Goal: Information Seeking & Learning: Learn about a topic

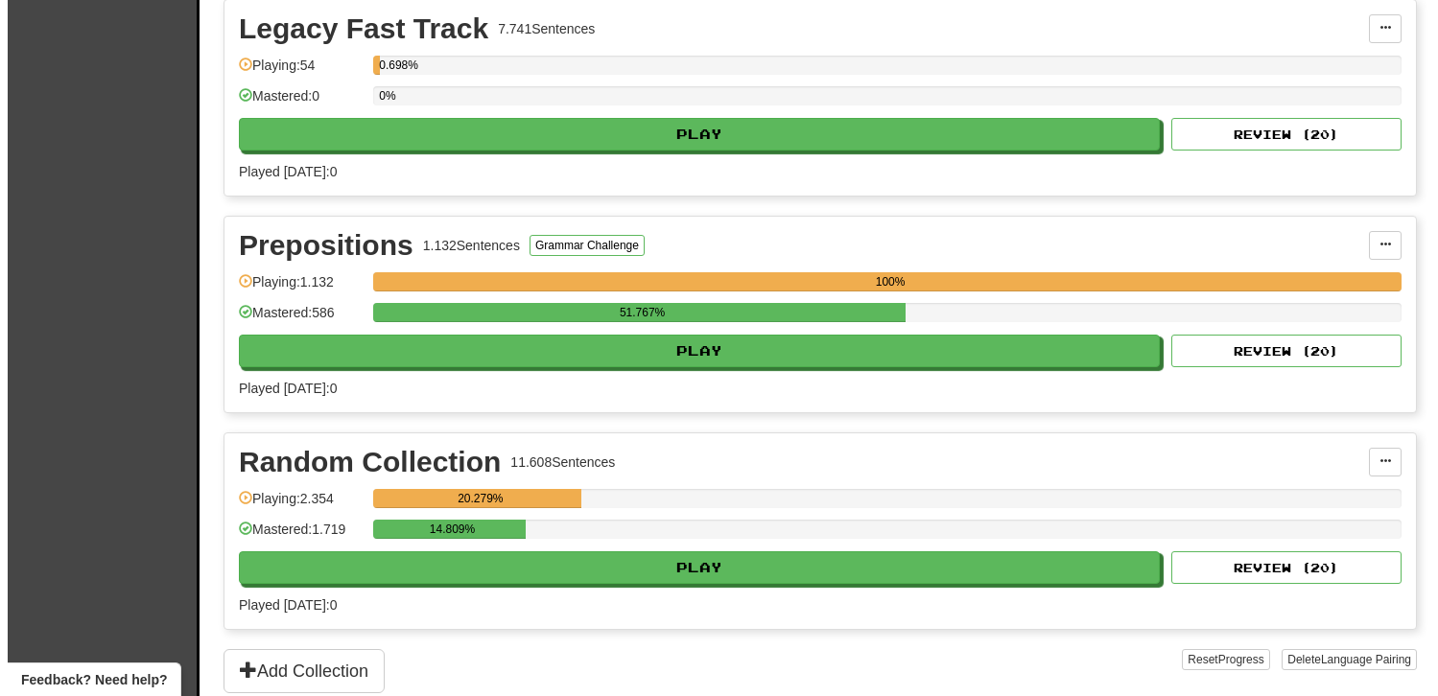
scroll to position [2110, 0]
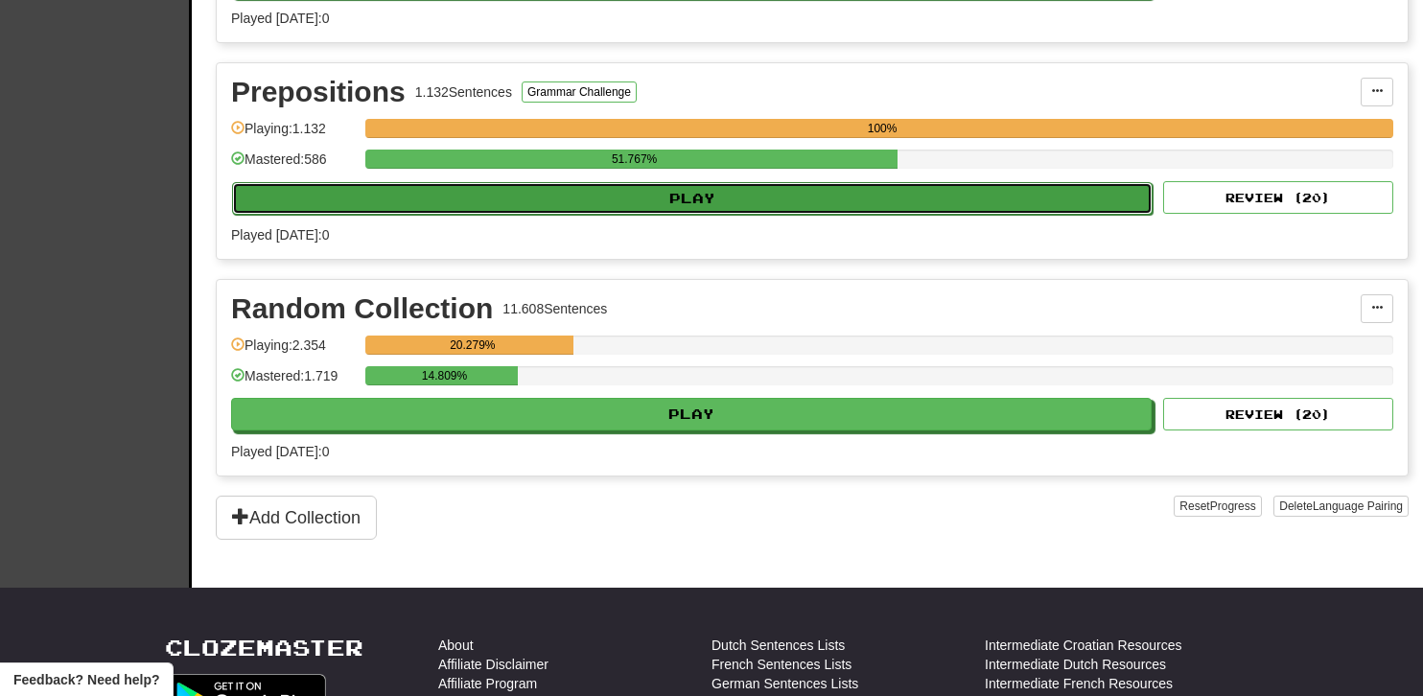
click at [719, 185] on button "Play" at bounding box center [692, 198] width 921 height 33
select select "**"
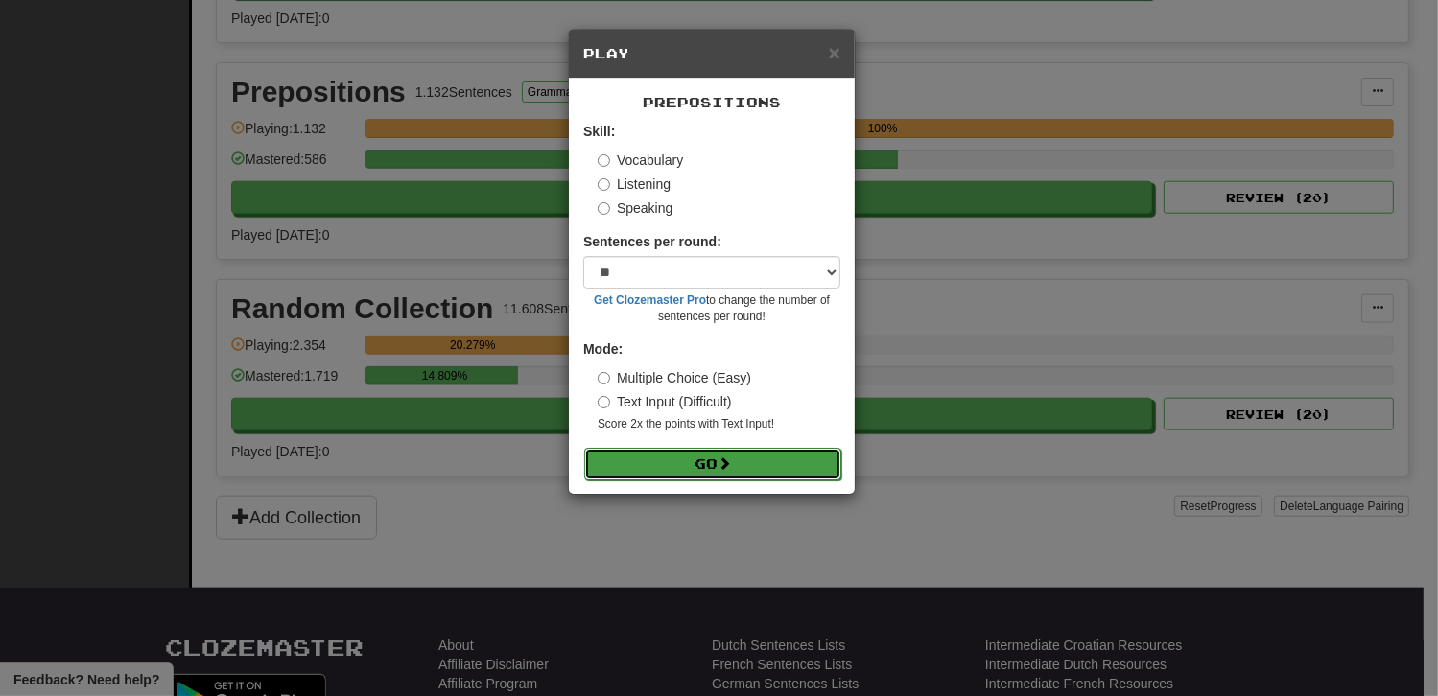
click at [680, 465] on button "Go" at bounding box center [712, 464] width 257 height 33
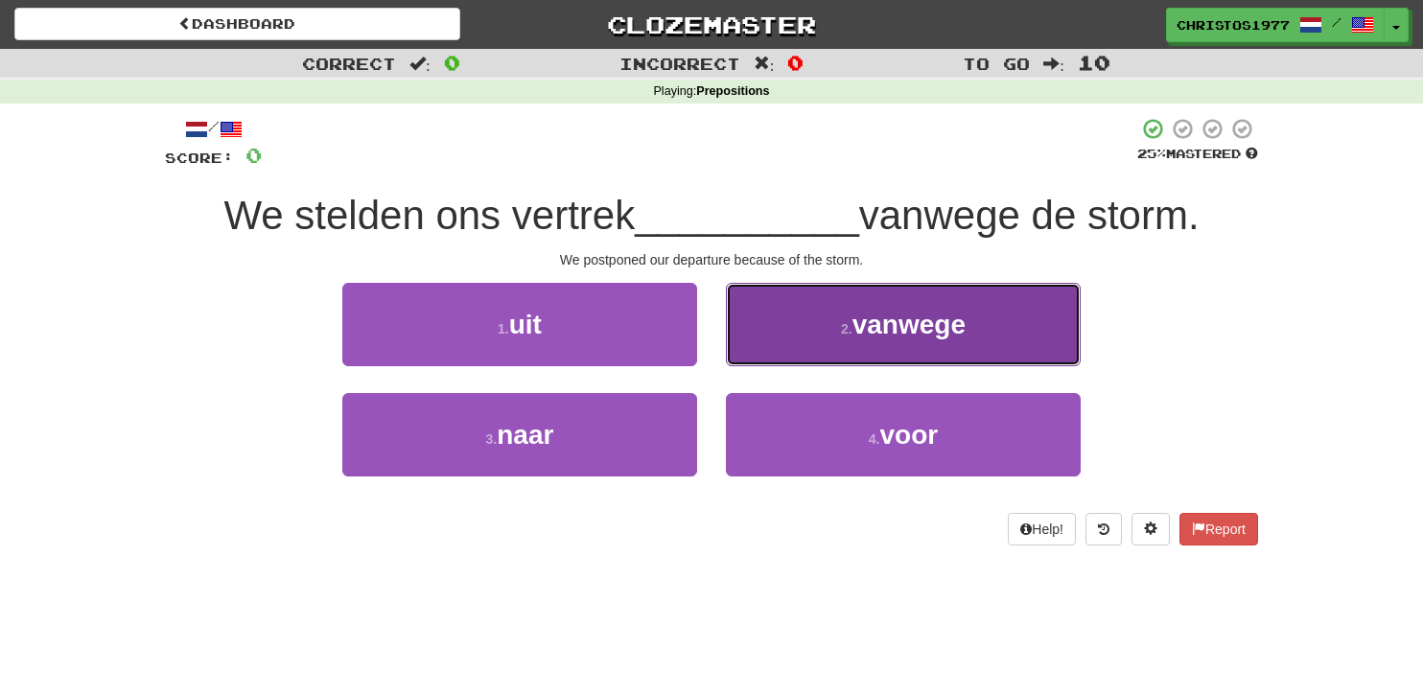
click at [855, 337] on span "vanwege" at bounding box center [909, 325] width 113 height 30
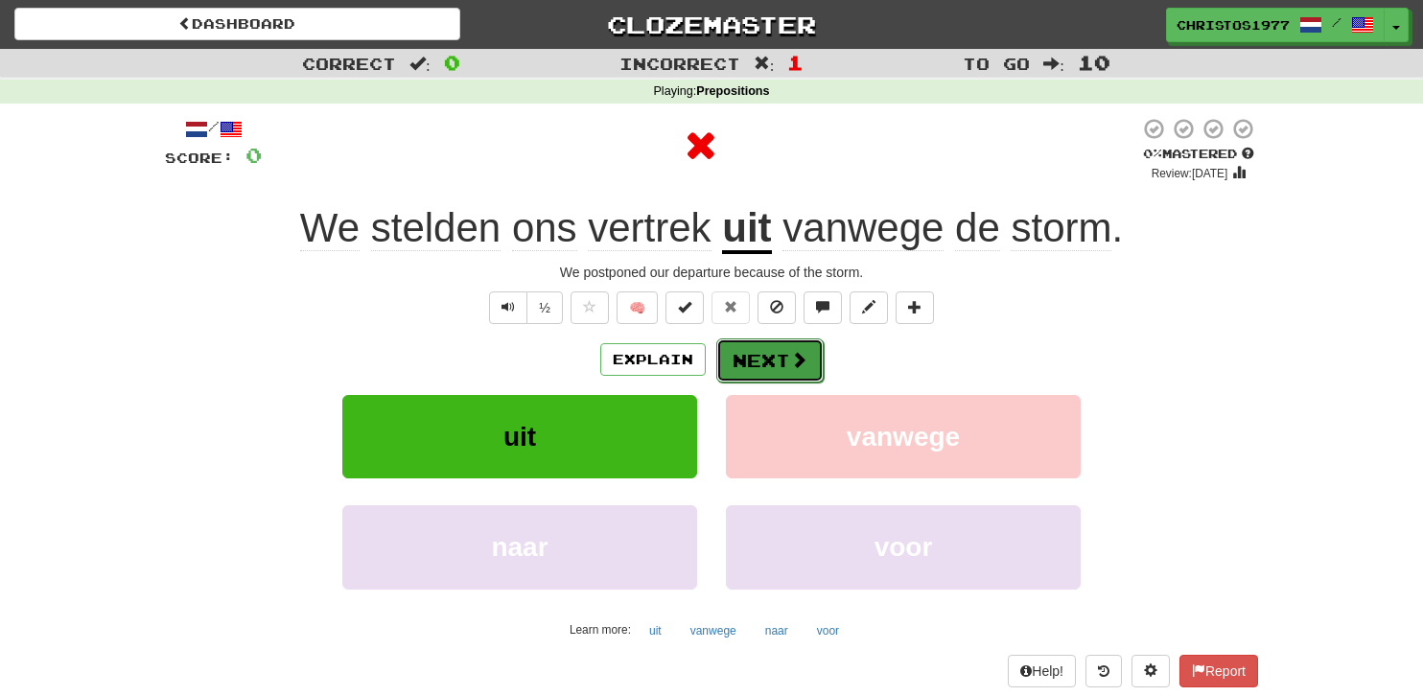
click at [778, 354] on button "Next" at bounding box center [769, 361] width 107 height 44
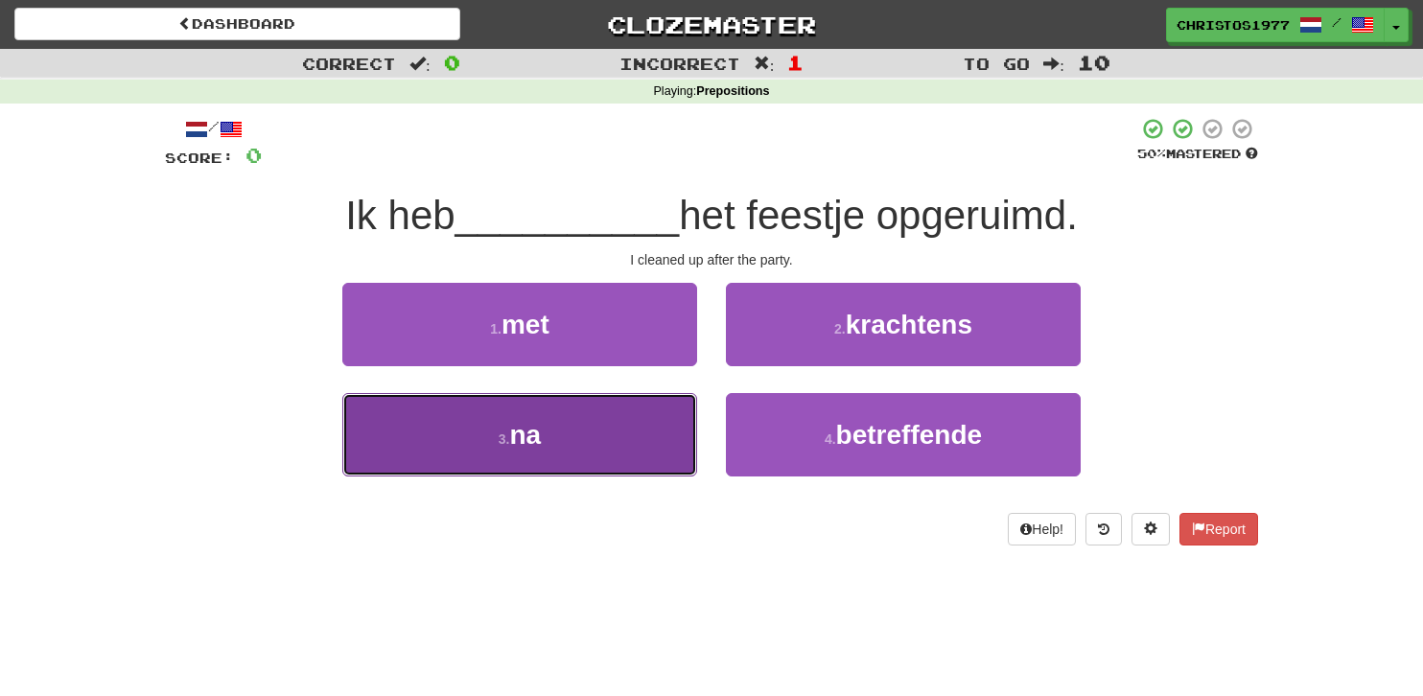
click at [550, 433] on button "3 . na" at bounding box center [519, 434] width 355 height 83
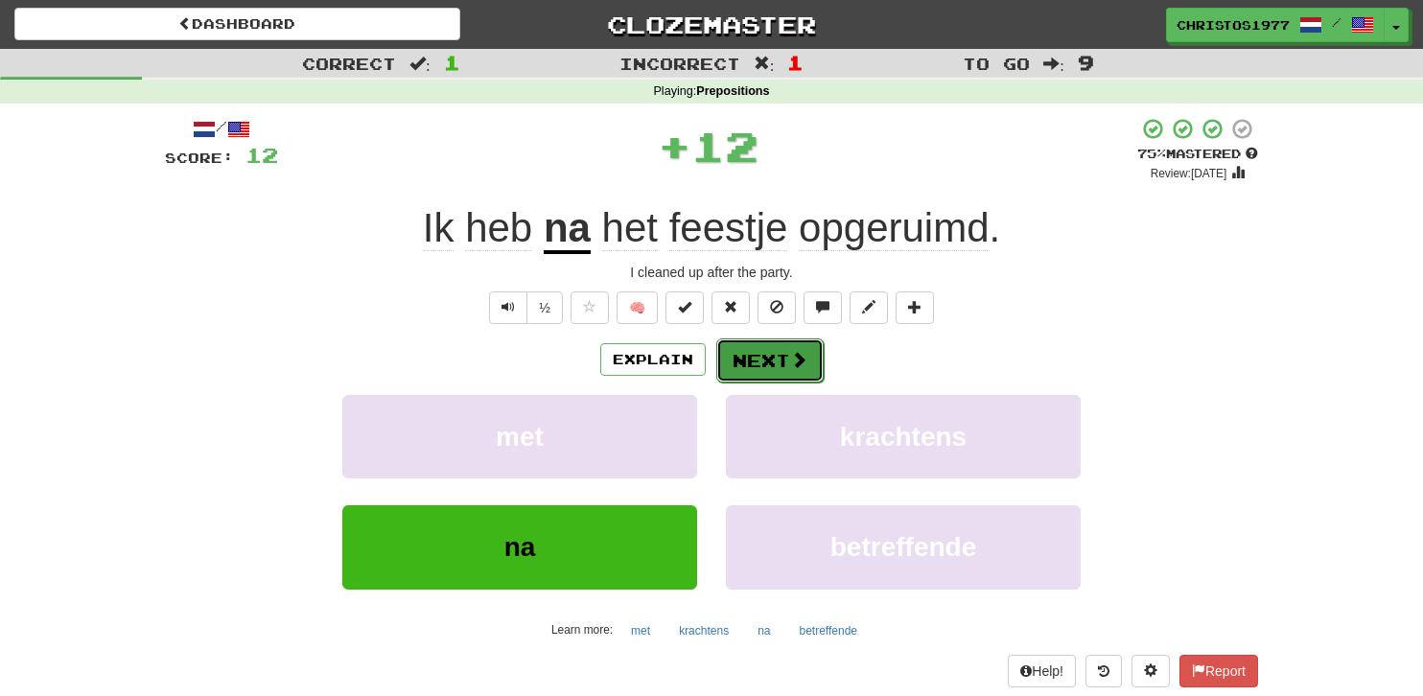
click at [747, 354] on button "Next" at bounding box center [769, 361] width 107 height 44
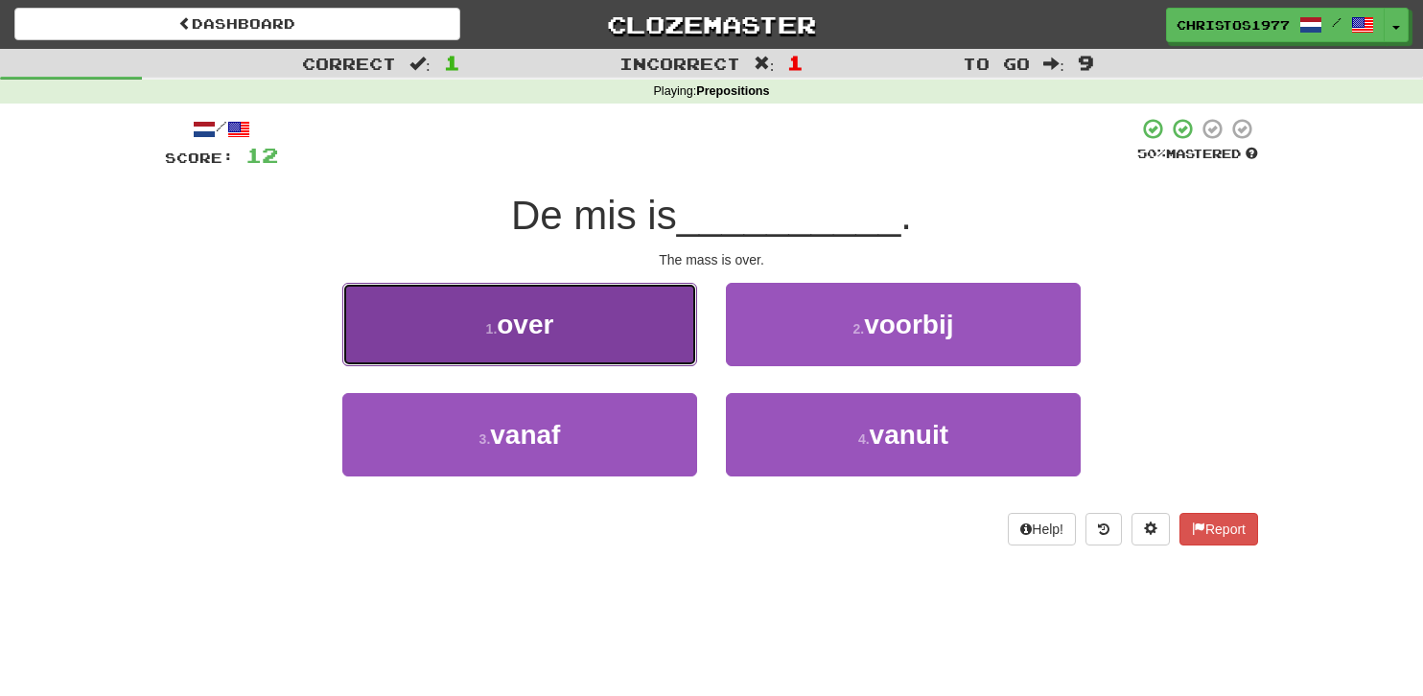
click at [567, 325] on button "1 . over" at bounding box center [519, 324] width 355 height 83
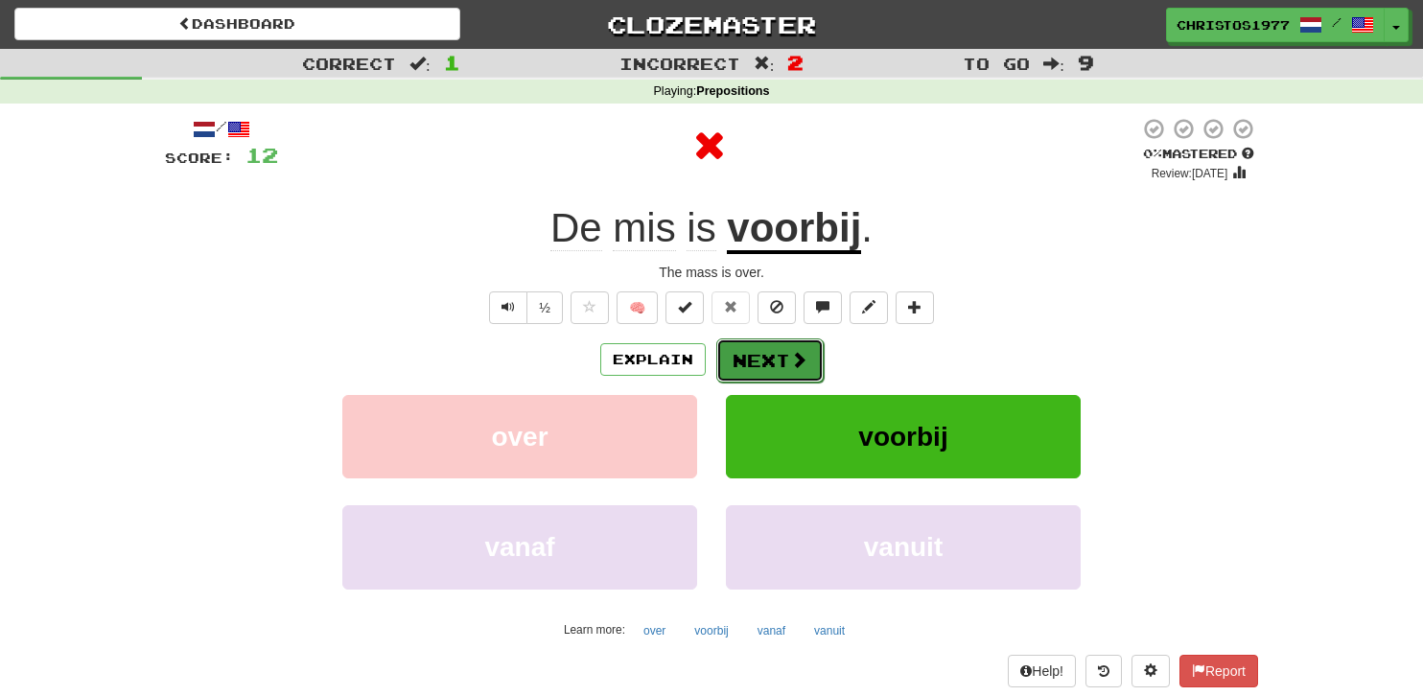
click at [763, 362] on button "Next" at bounding box center [769, 361] width 107 height 44
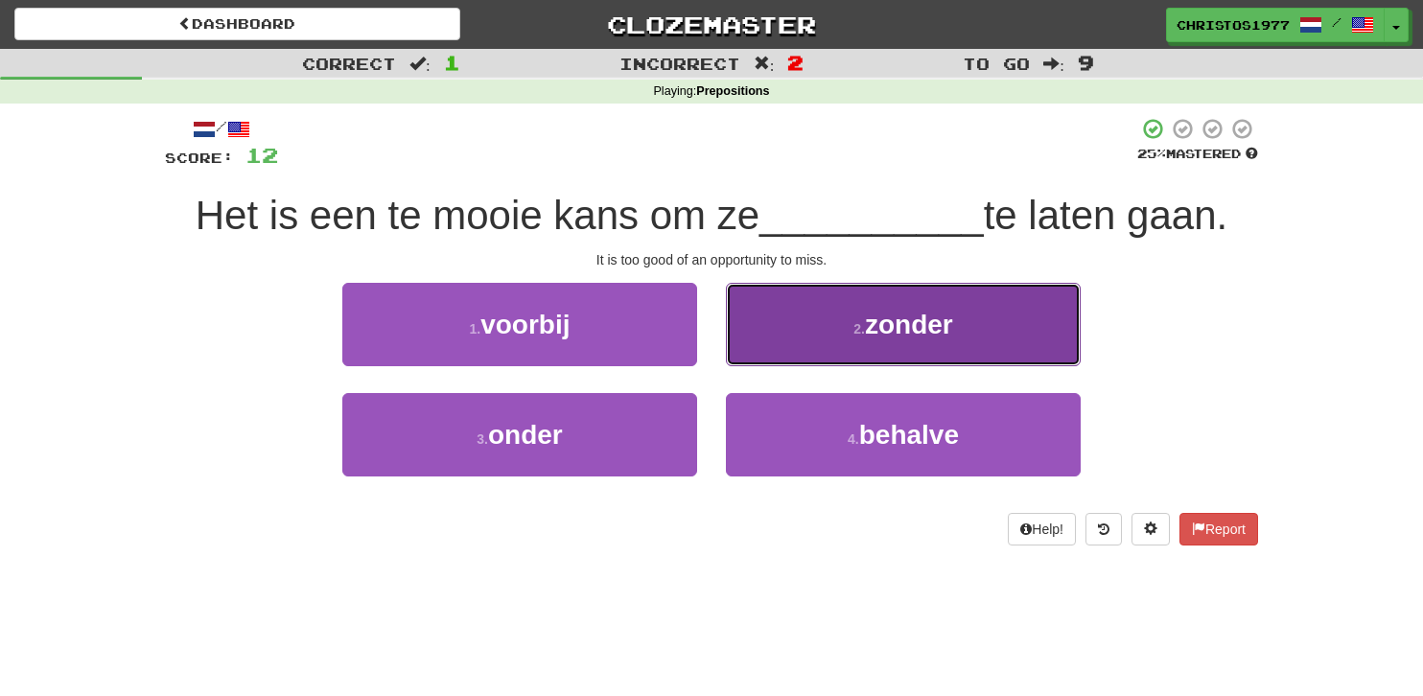
click at [881, 328] on span "zonder" at bounding box center [909, 325] width 88 height 30
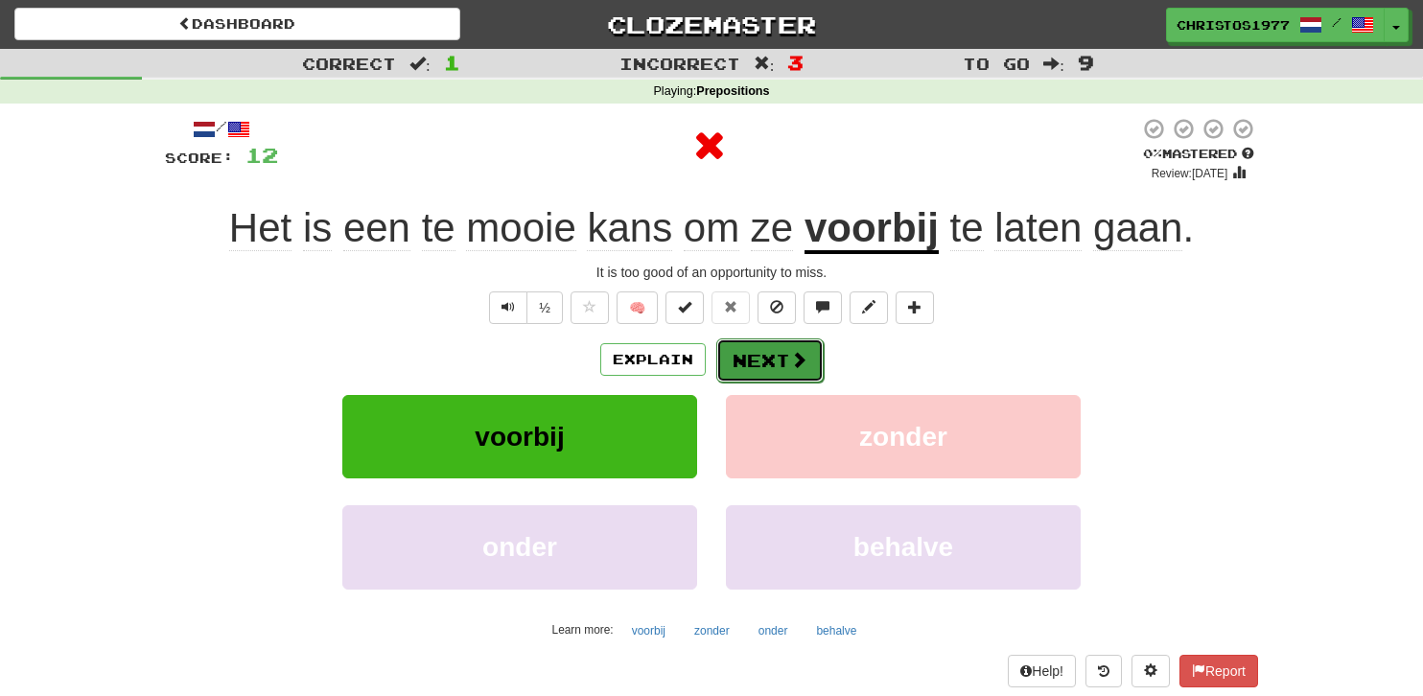
click at [766, 357] on button "Next" at bounding box center [769, 361] width 107 height 44
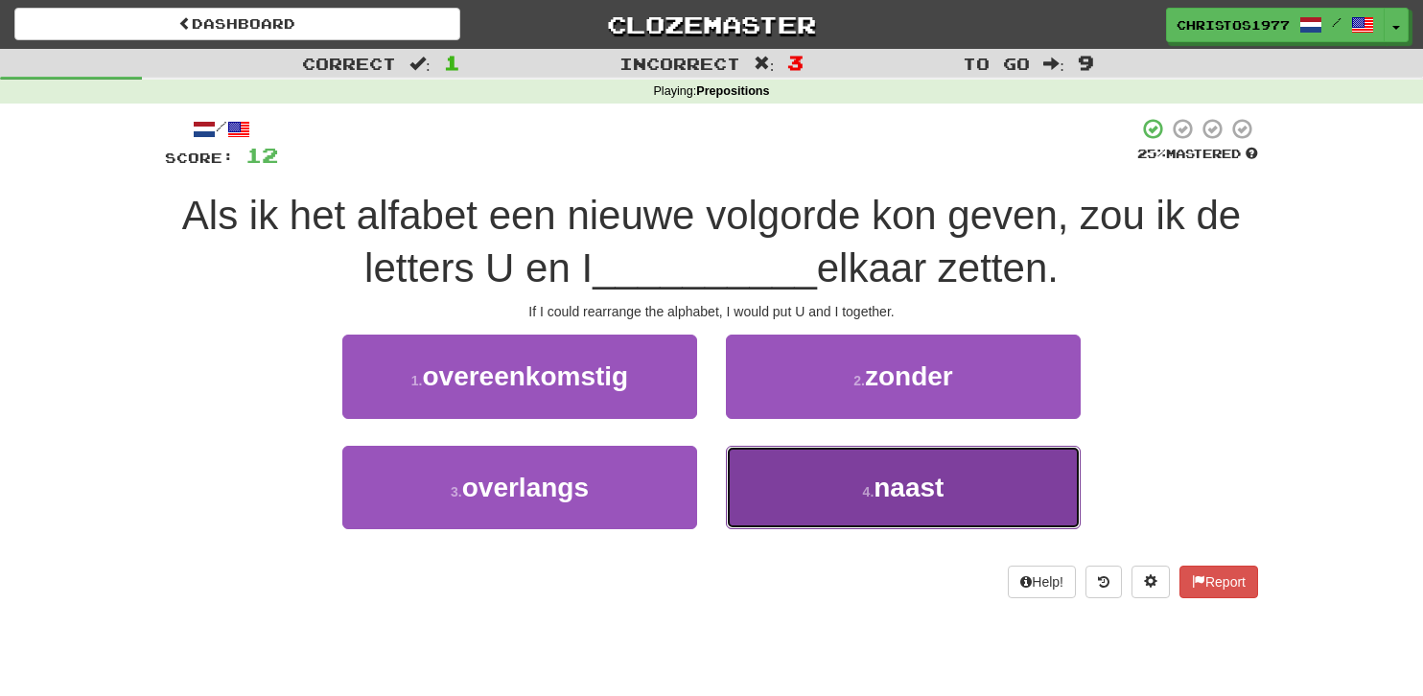
click at [884, 490] on span "naast" at bounding box center [909, 488] width 70 height 30
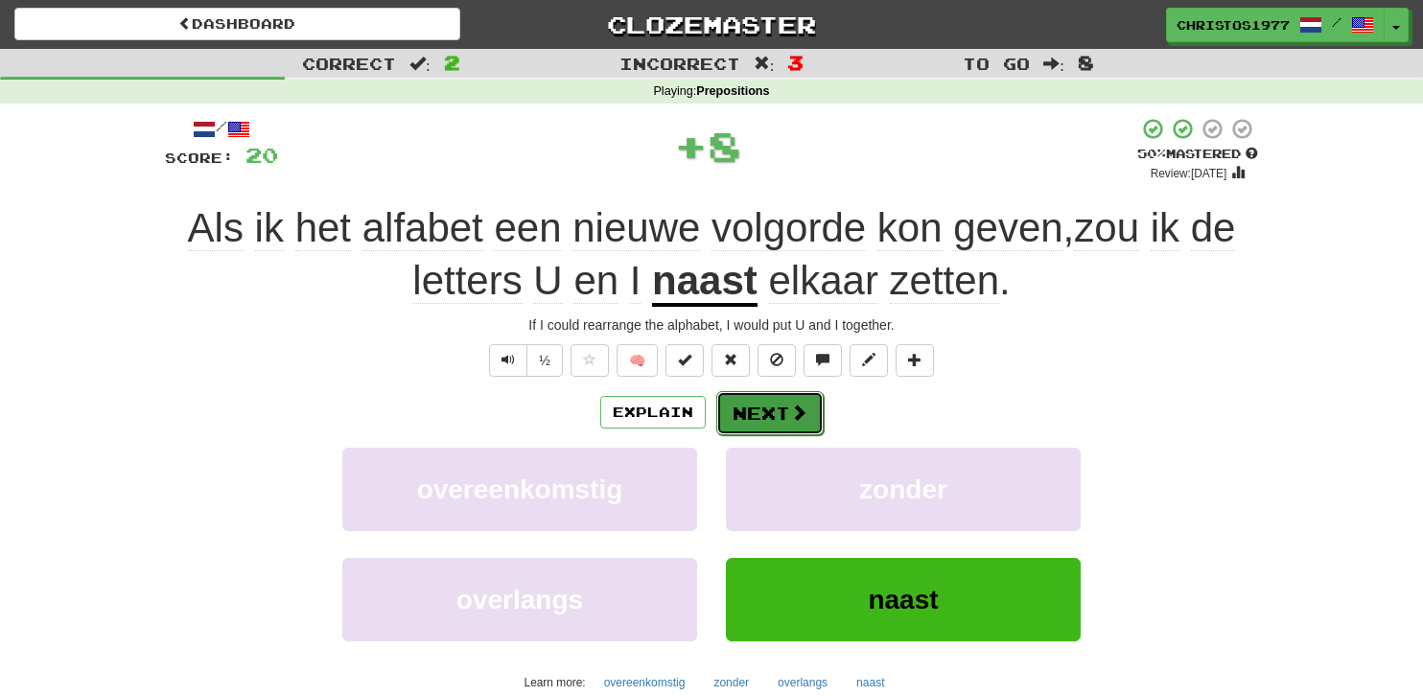
click at [763, 400] on button "Next" at bounding box center [769, 413] width 107 height 44
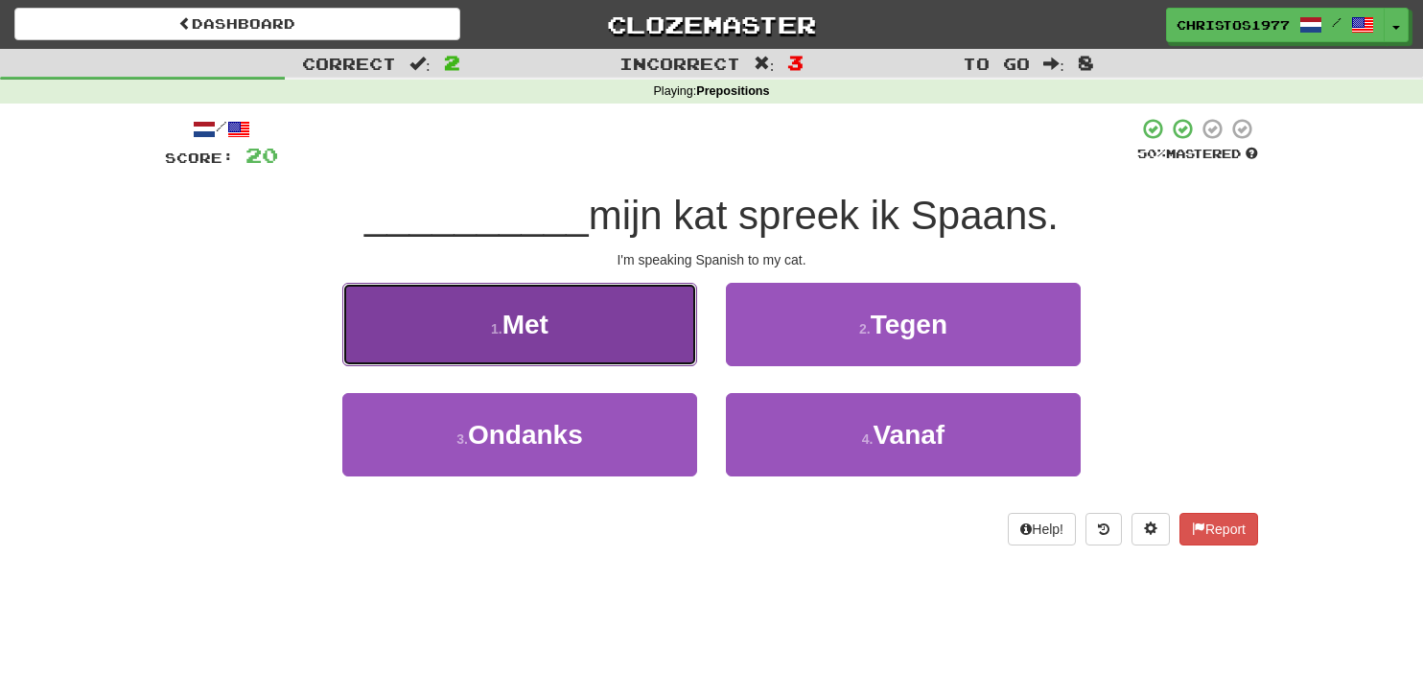
click at [579, 343] on button "1 . Met" at bounding box center [519, 324] width 355 height 83
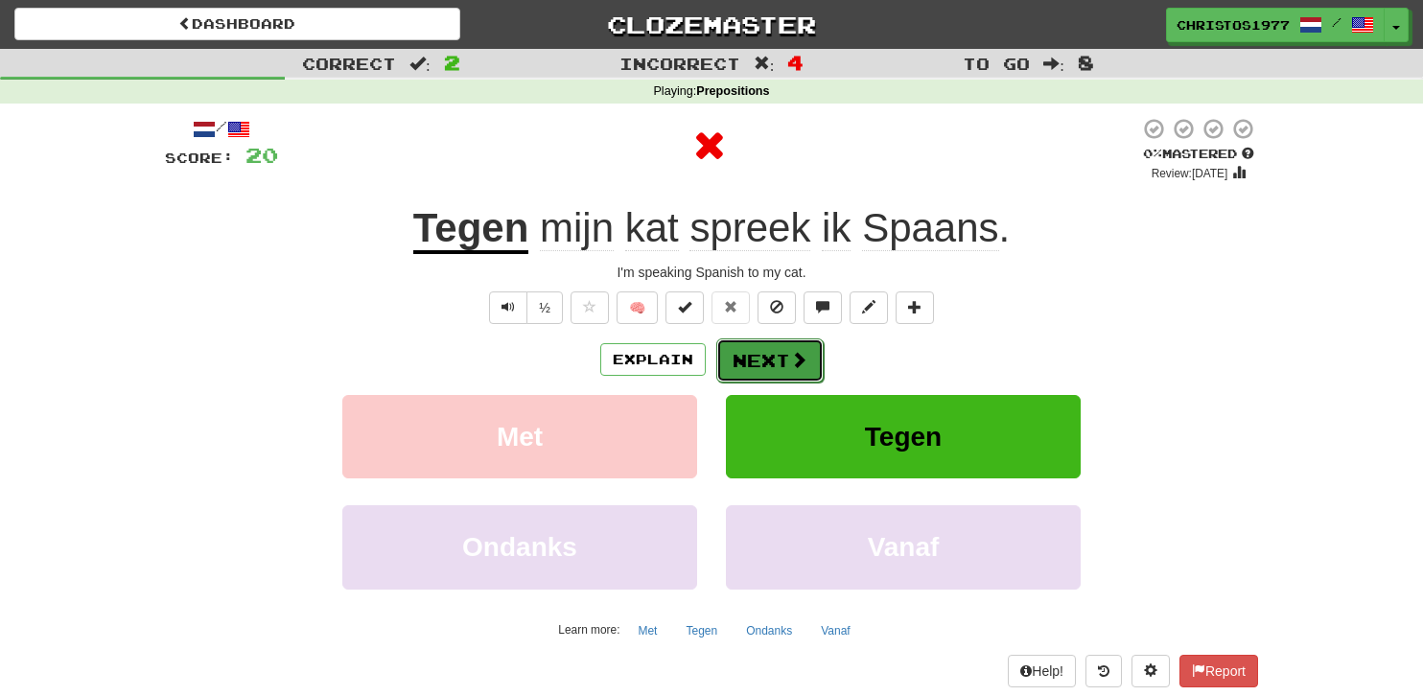
click at [763, 363] on button "Next" at bounding box center [769, 361] width 107 height 44
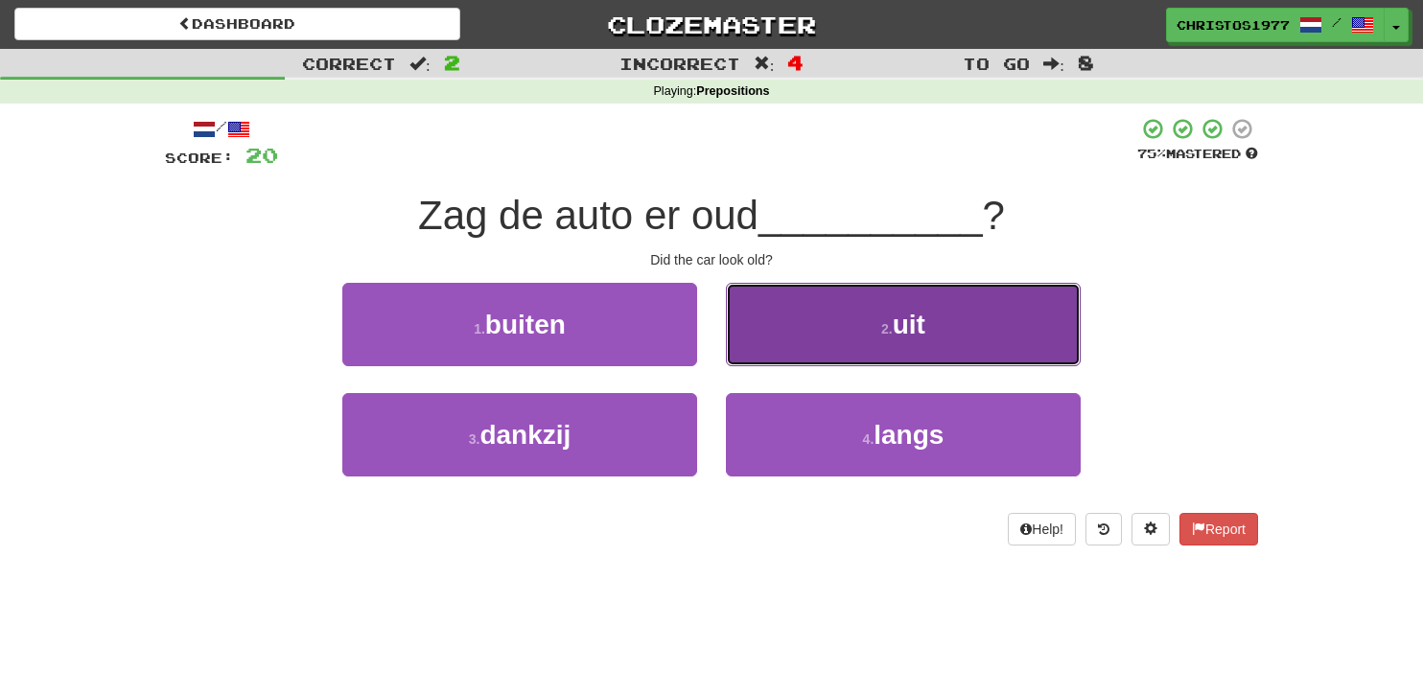
click at [924, 352] on button "2 . uit" at bounding box center [903, 324] width 355 height 83
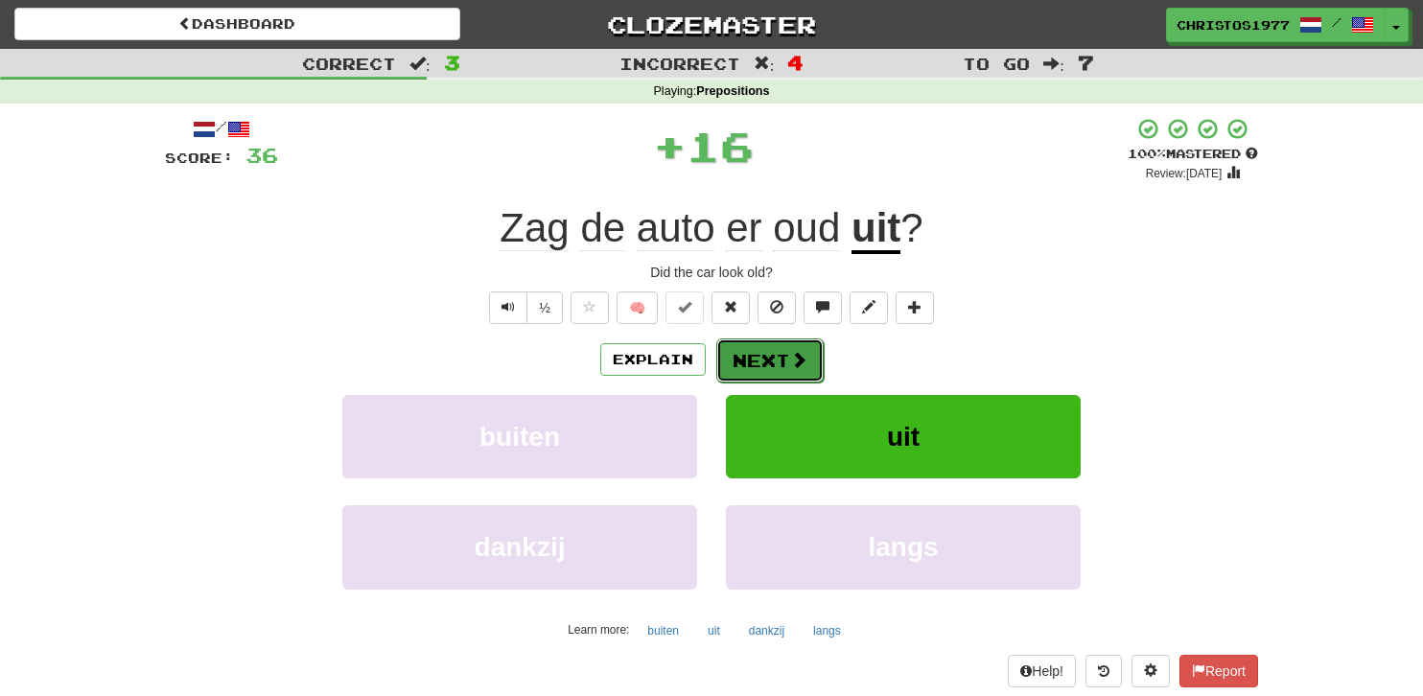
click at [752, 353] on button "Next" at bounding box center [769, 361] width 107 height 44
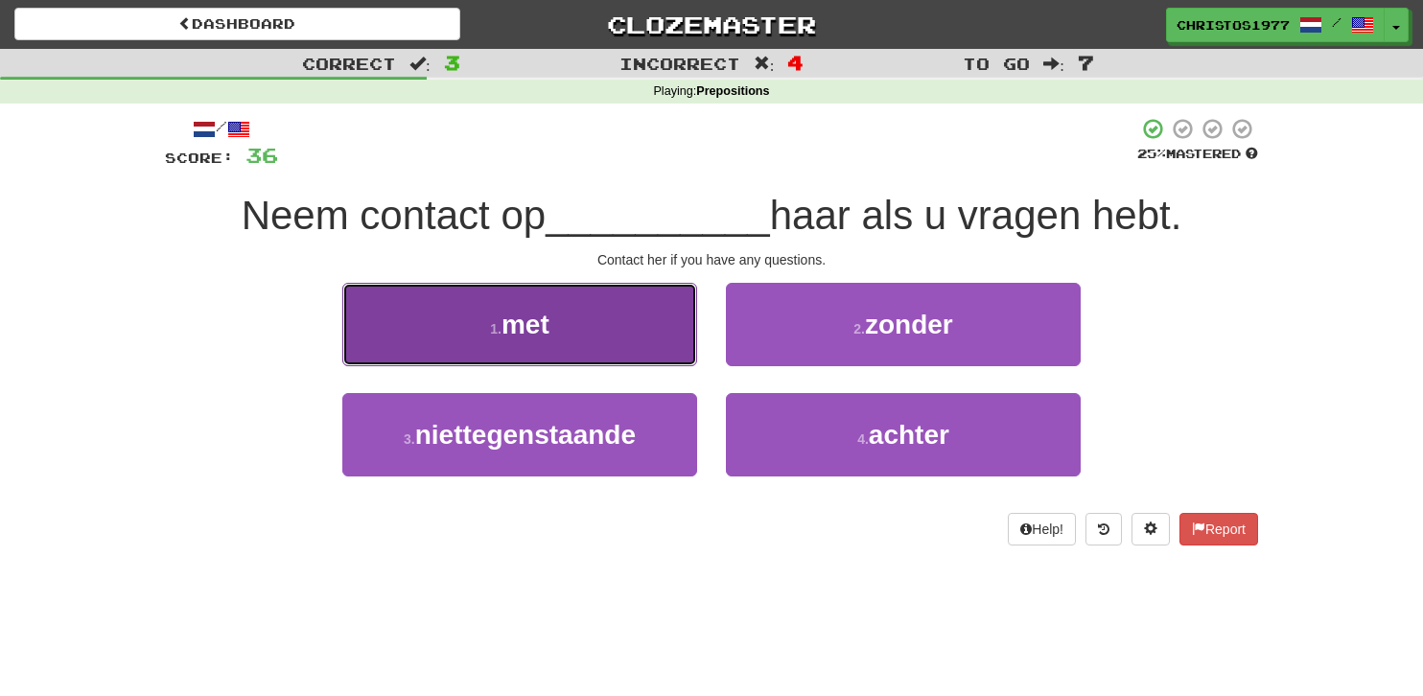
click at [558, 330] on button "1 . met" at bounding box center [519, 324] width 355 height 83
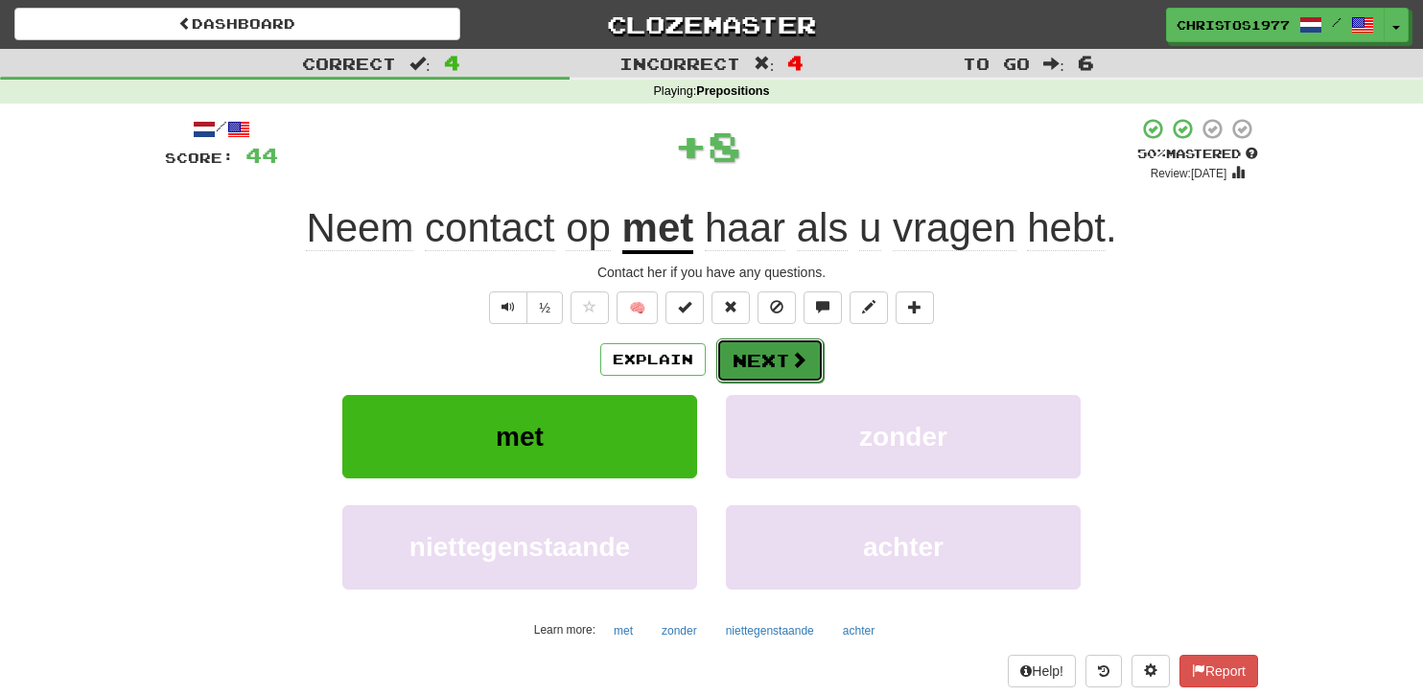
click at [752, 360] on button "Next" at bounding box center [769, 361] width 107 height 44
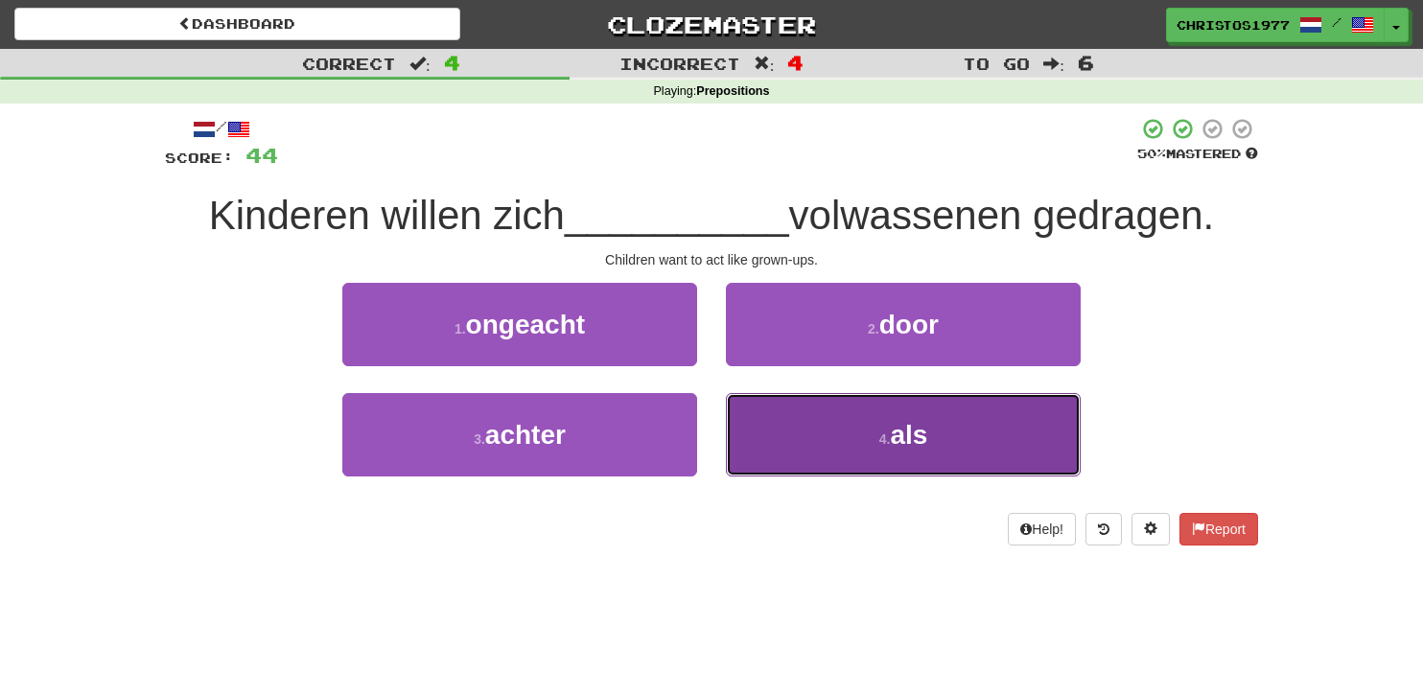
click at [906, 438] on span "als" at bounding box center [908, 435] width 37 height 30
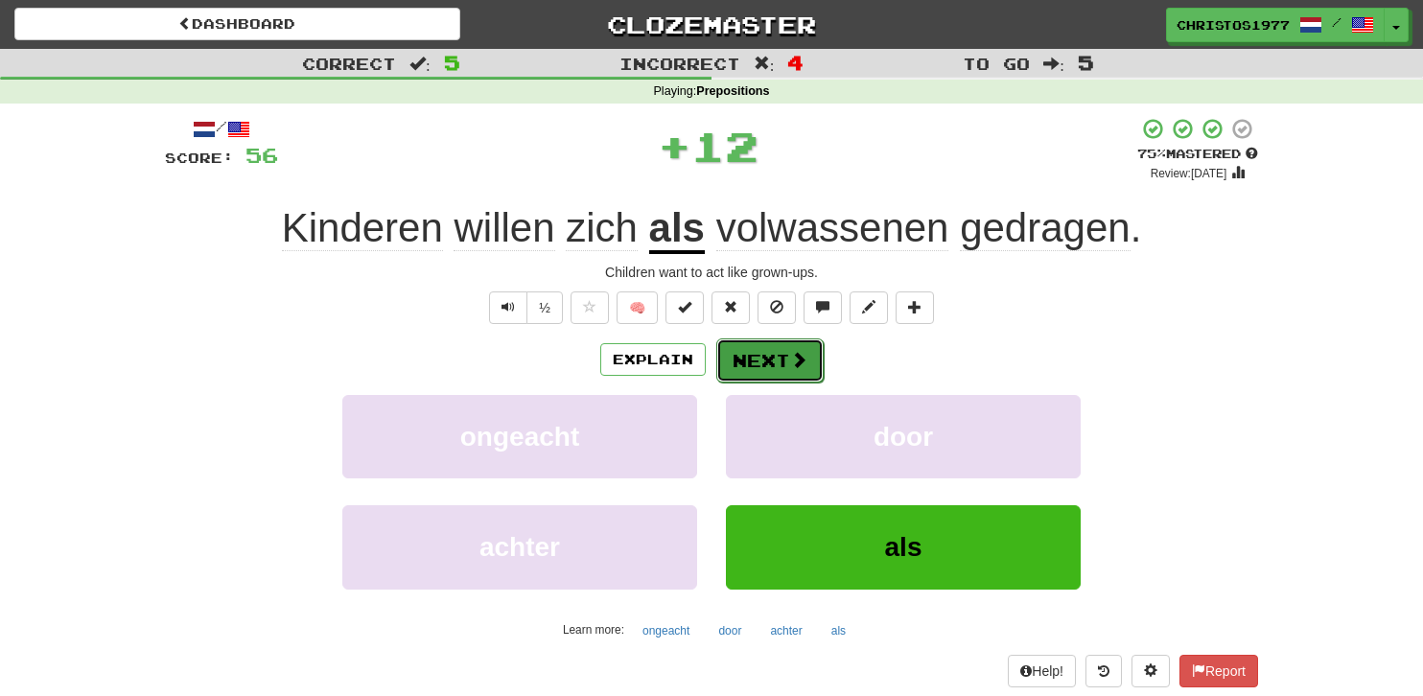
click at [760, 368] on button "Next" at bounding box center [769, 361] width 107 height 44
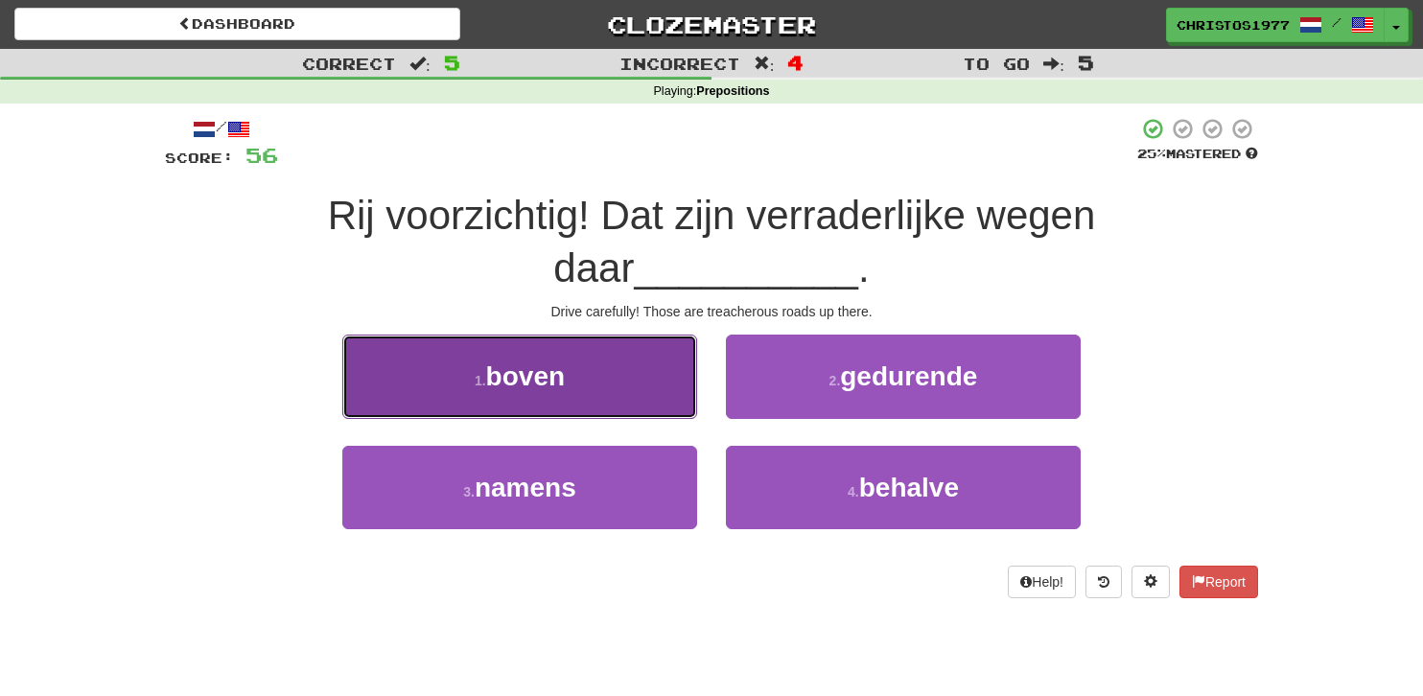
click at [513, 388] on span "boven" at bounding box center [525, 377] width 79 height 30
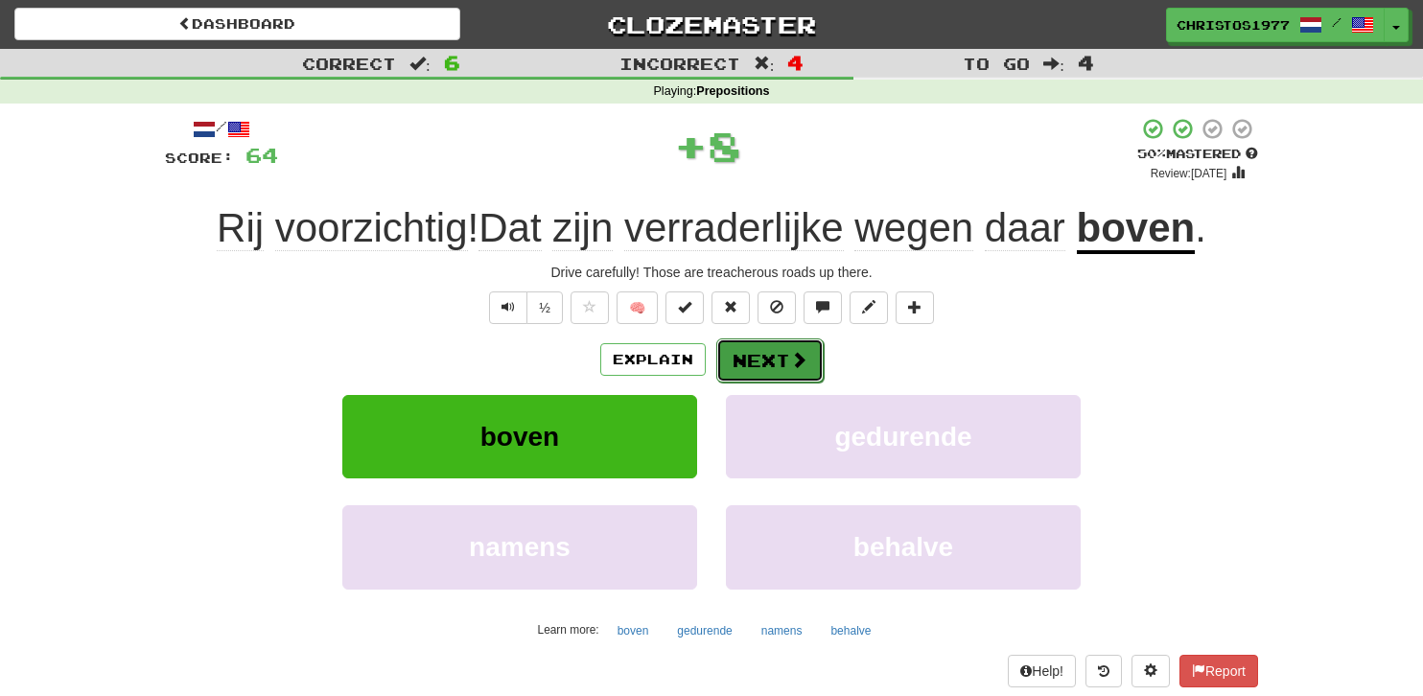
click at [772, 364] on button "Next" at bounding box center [769, 361] width 107 height 44
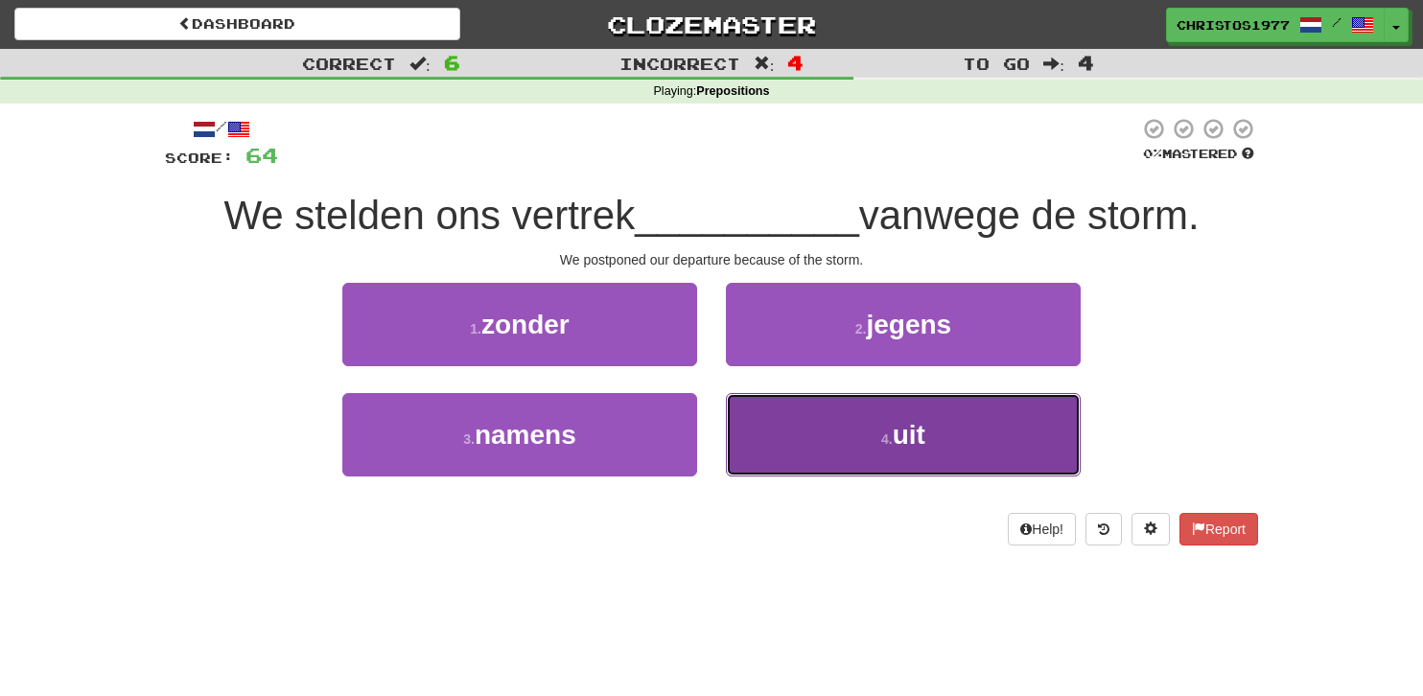
click at [855, 431] on button "4 . uit" at bounding box center [903, 434] width 355 height 83
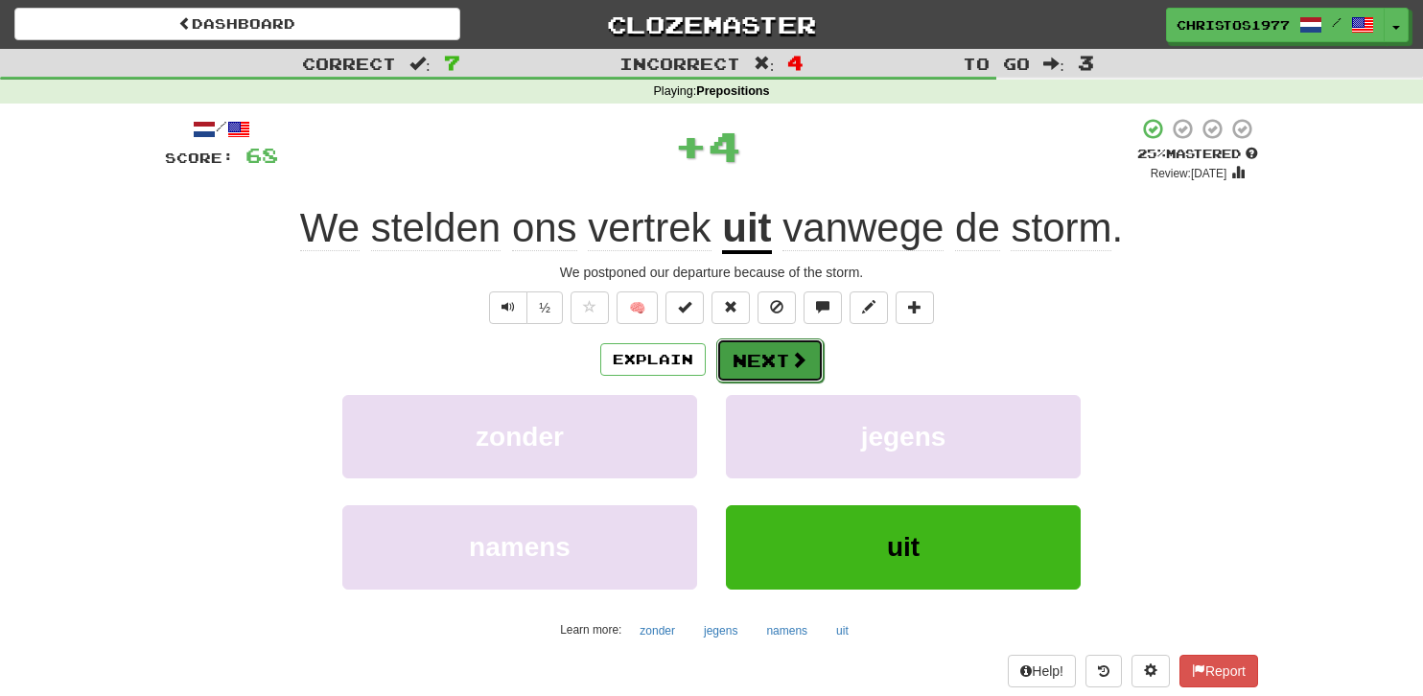
click at [762, 354] on button "Next" at bounding box center [769, 361] width 107 height 44
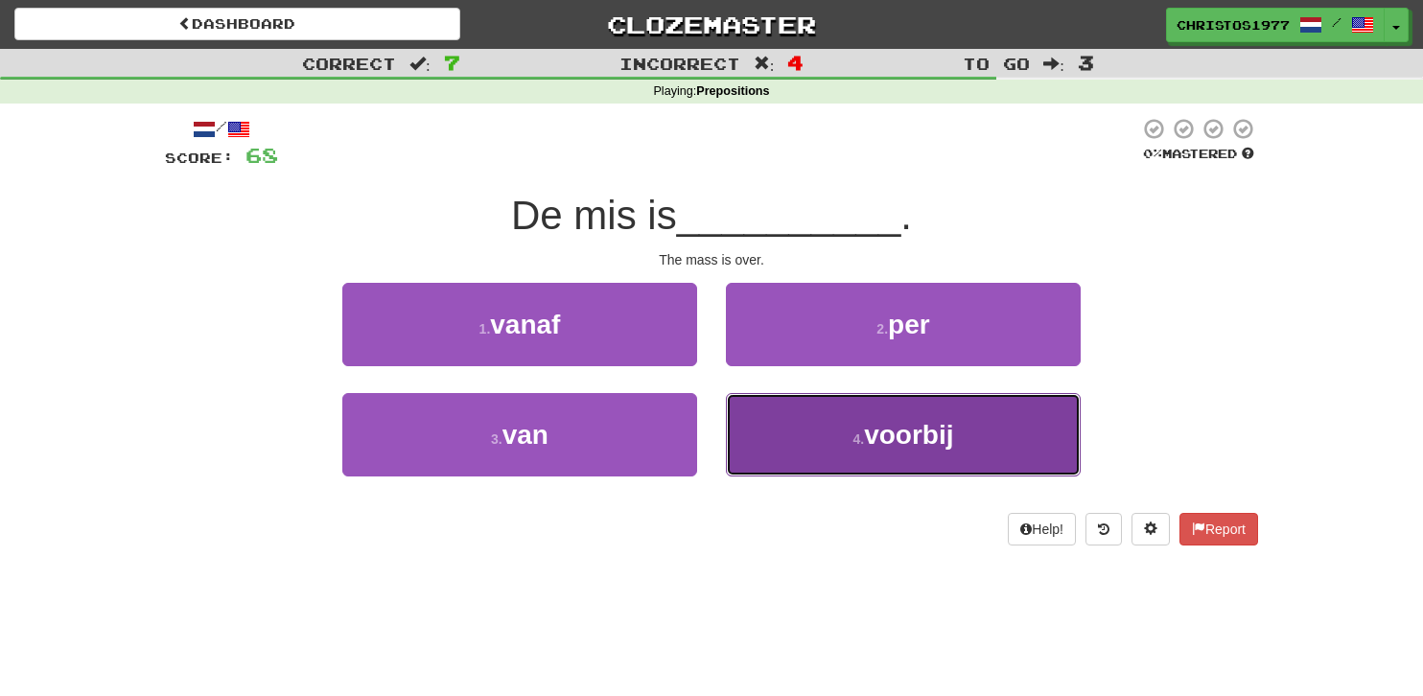
click at [832, 431] on button "4 . voorbij" at bounding box center [903, 434] width 355 height 83
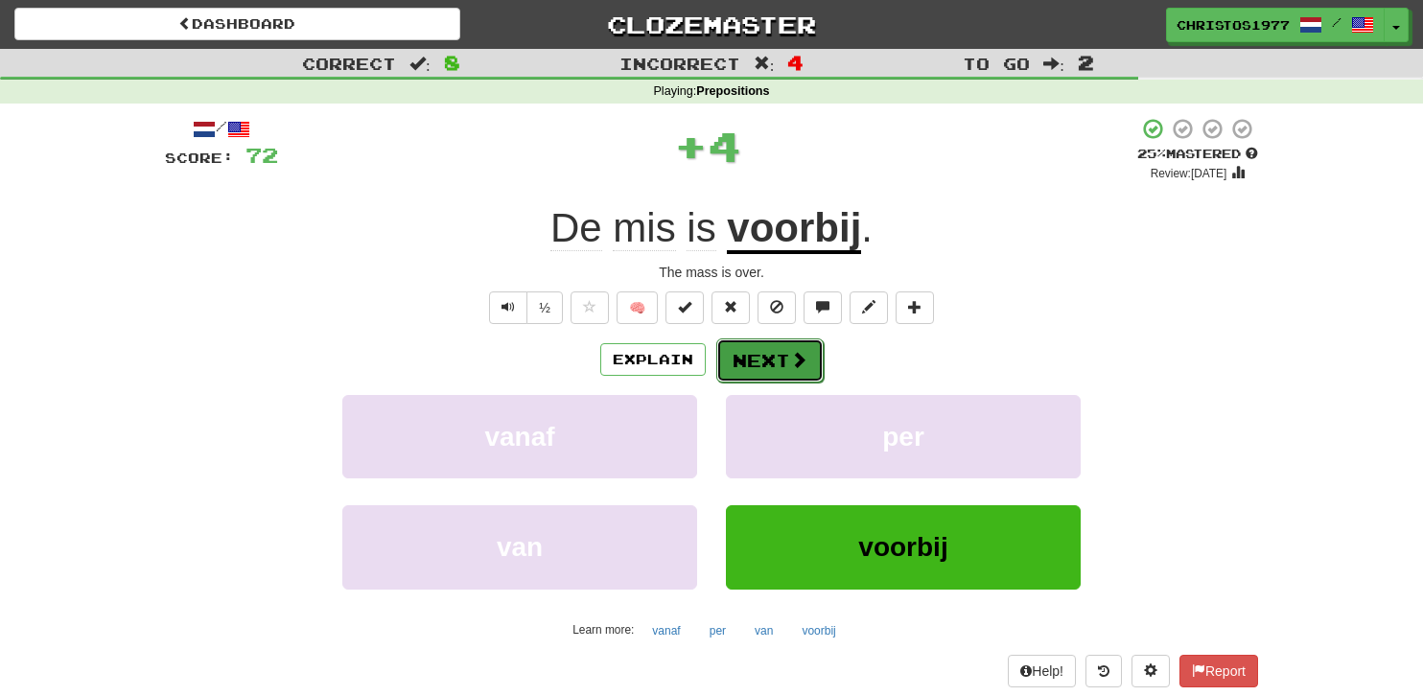
click at [761, 365] on button "Next" at bounding box center [769, 361] width 107 height 44
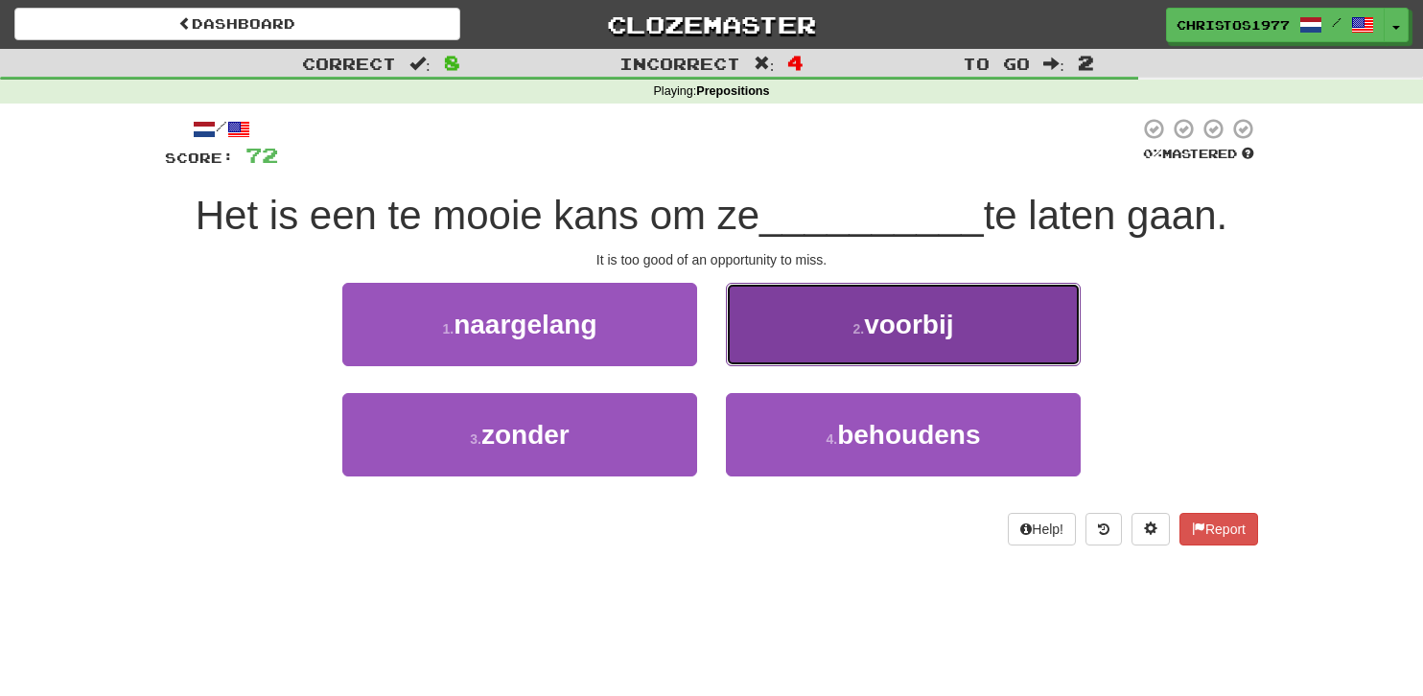
click at [863, 360] on button "2 . voorbij" at bounding box center [903, 324] width 355 height 83
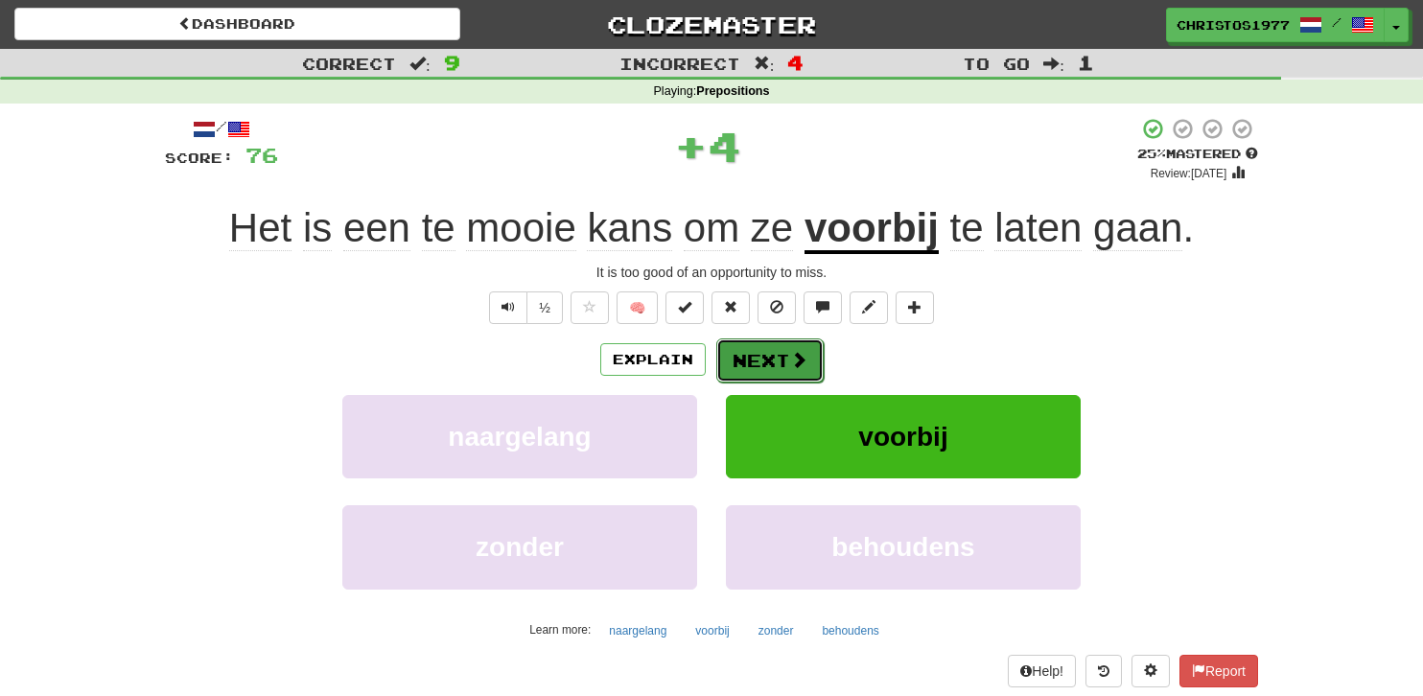
click at [754, 365] on button "Next" at bounding box center [769, 361] width 107 height 44
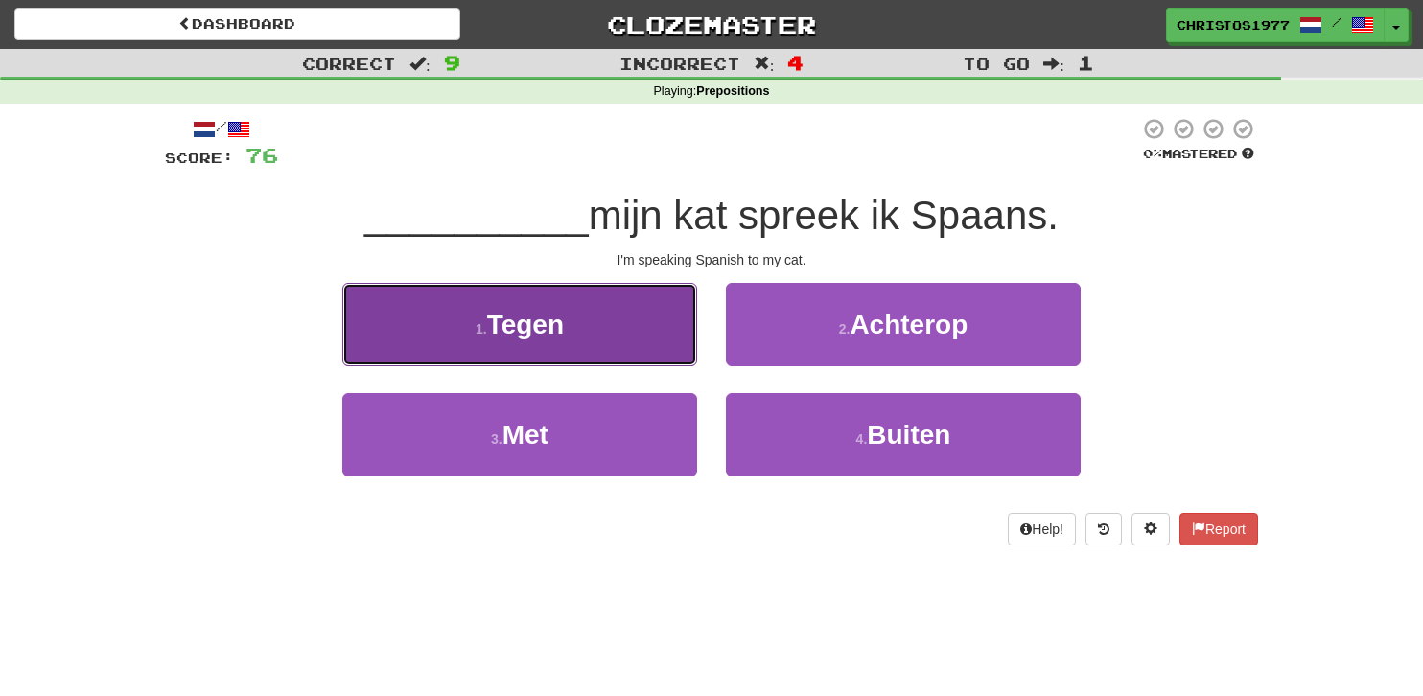
click at [585, 351] on button "1 . Tegen" at bounding box center [519, 324] width 355 height 83
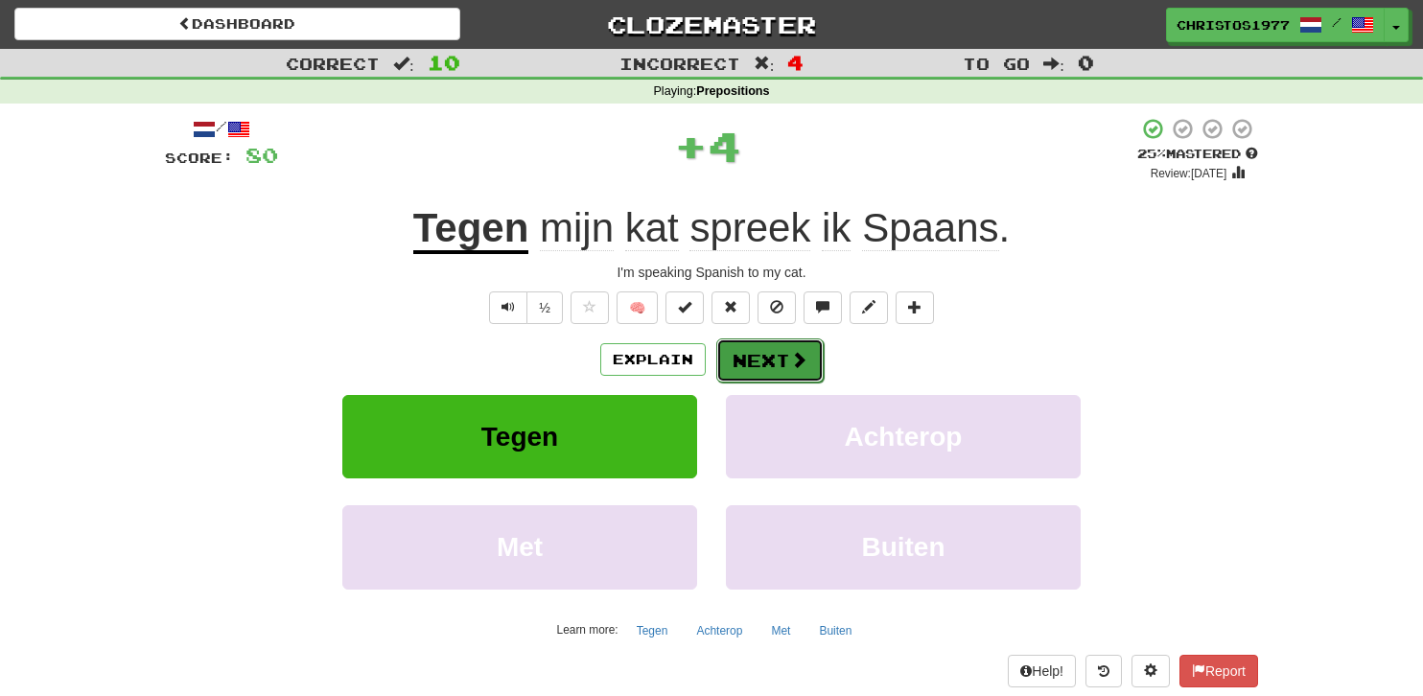
click at [775, 362] on button "Next" at bounding box center [769, 361] width 107 height 44
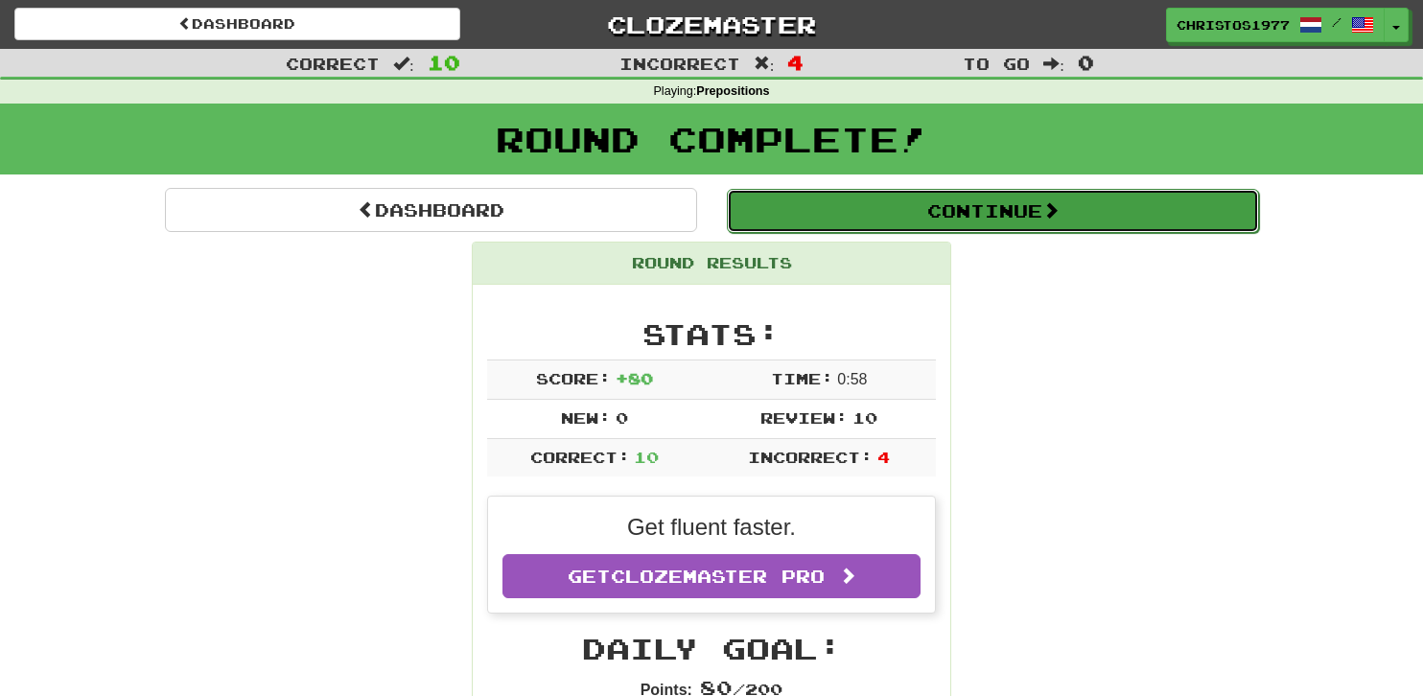
click at [982, 206] on button "Continue" at bounding box center [993, 211] width 532 height 44
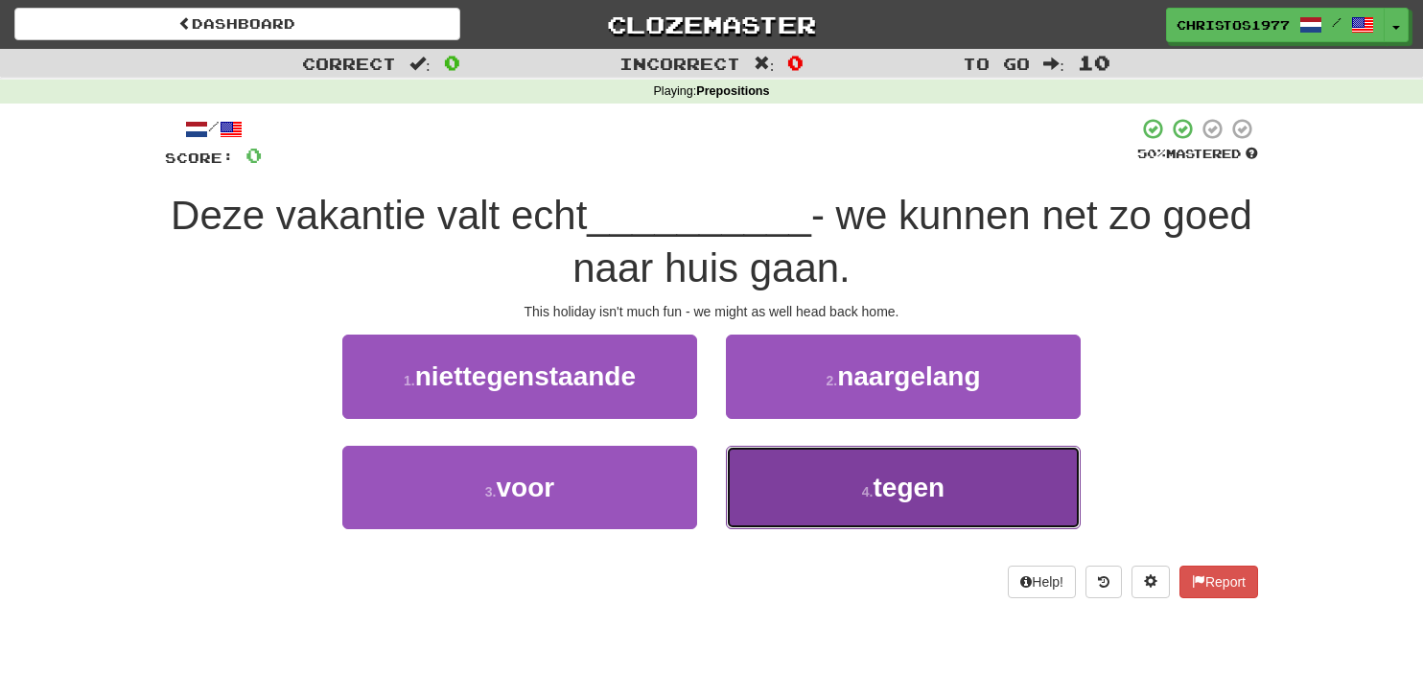
click at [862, 493] on small "4 ." at bounding box center [868, 491] width 12 height 15
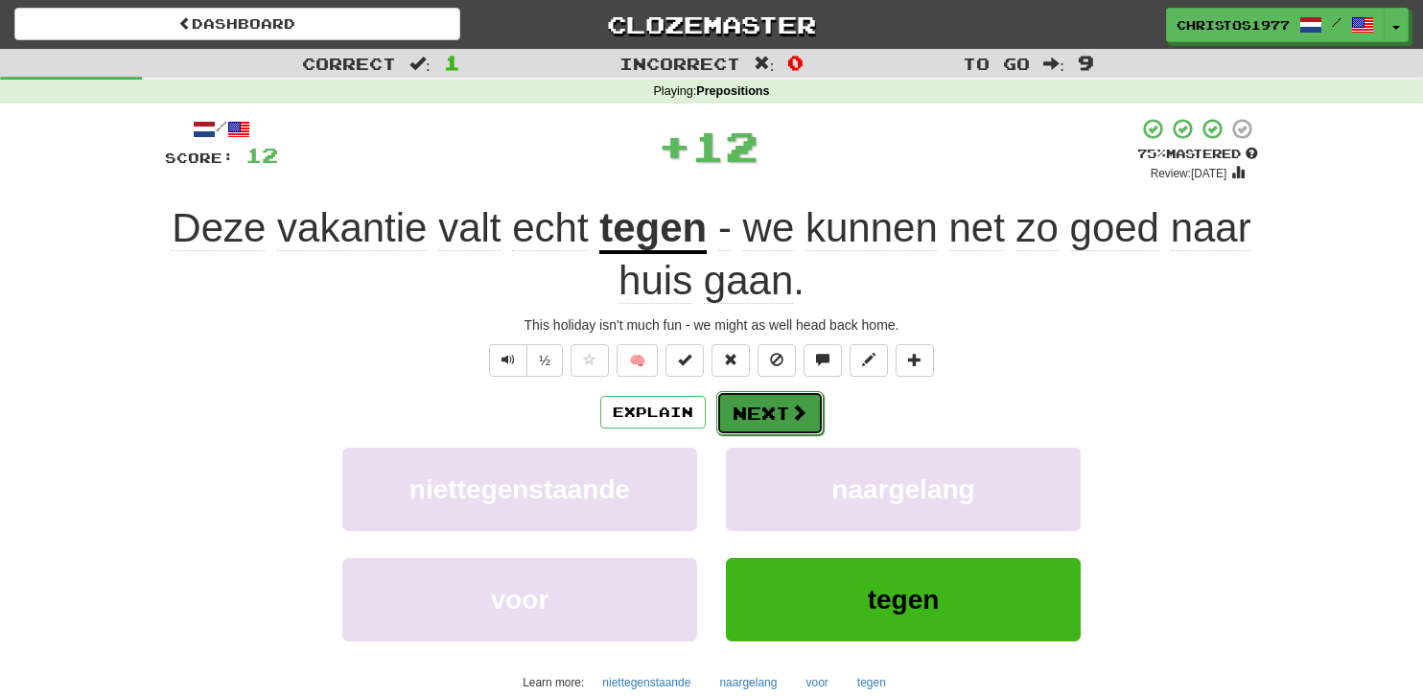
click at [756, 400] on button "Next" at bounding box center [769, 413] width 107 height 44
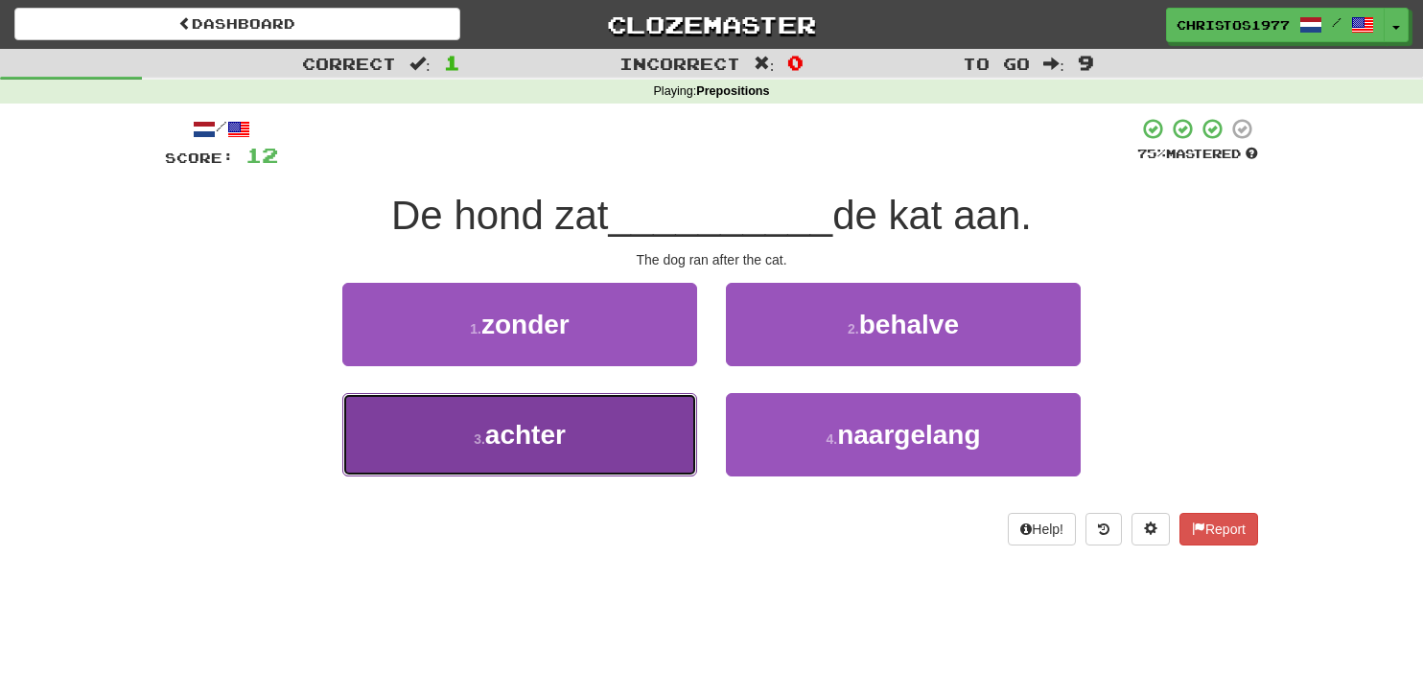
click at [568, 427] on button "3 . achter" at bounding box center [519, 434] width 355 height 83
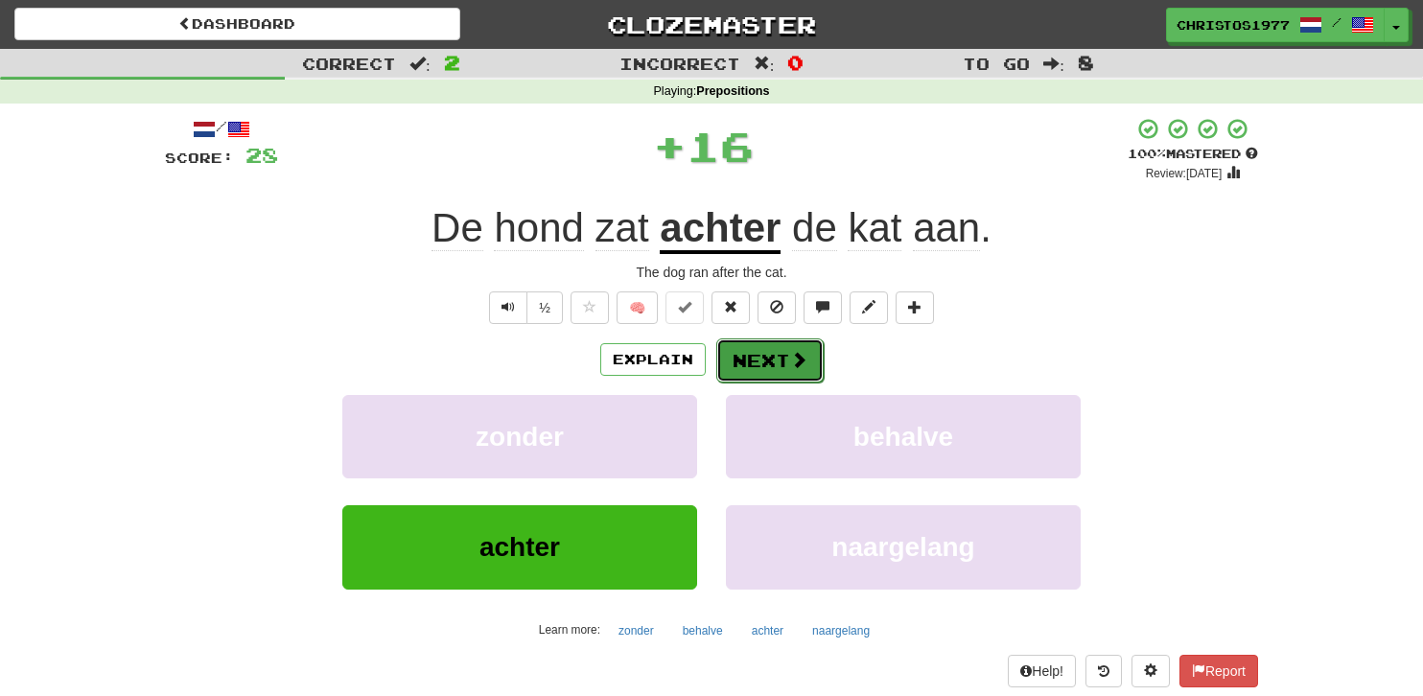
click at [752, 362] on button "Next" at bounding box center [769, 361] width 107 height 44
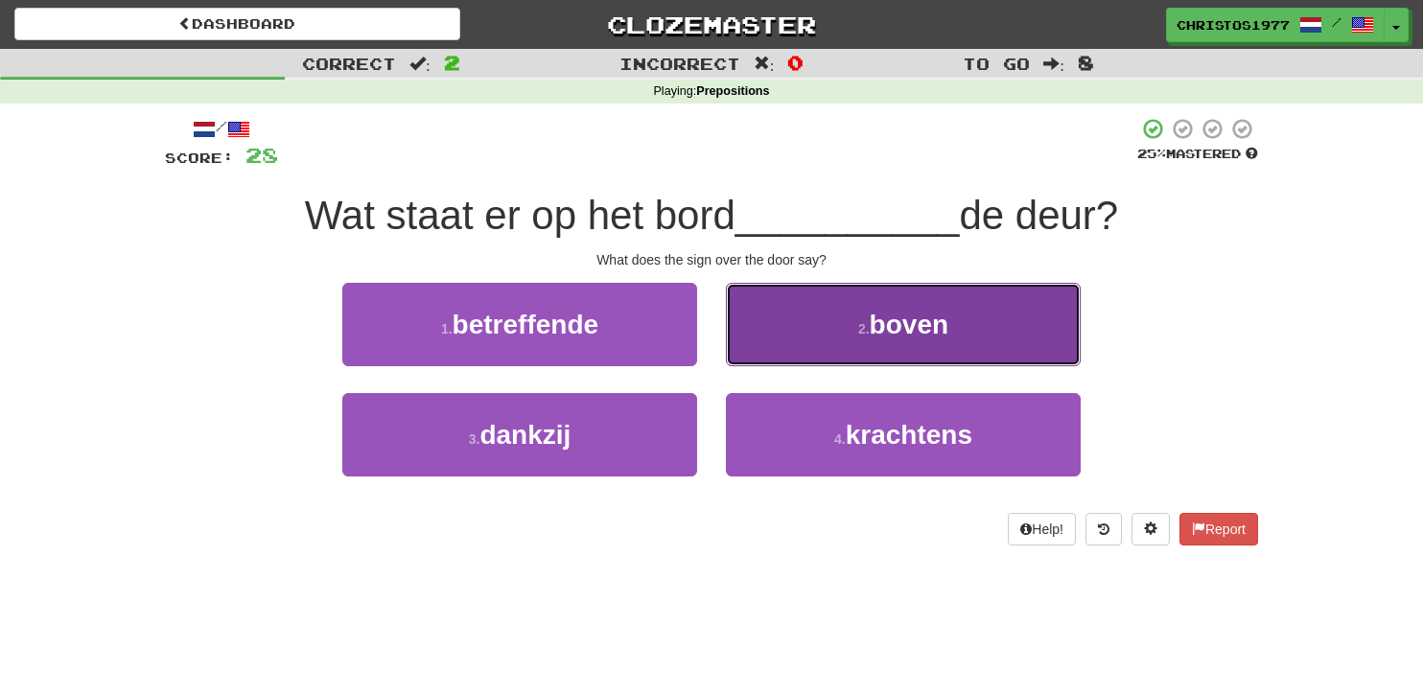
click at [900, 332] on span "boven" at bounding box center [909, 325] width 79 height 30
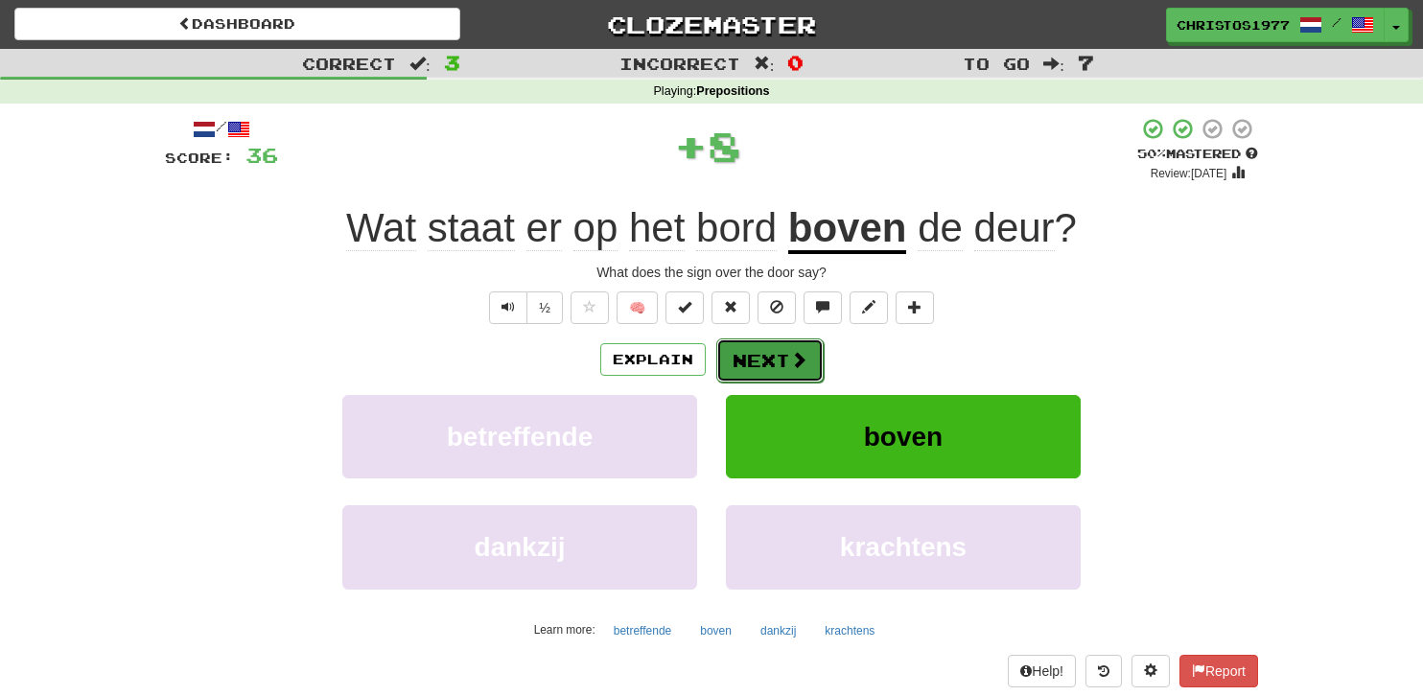
click at [782, 353] on button "Next" at bounding box center [769, 361] width 107 height 44
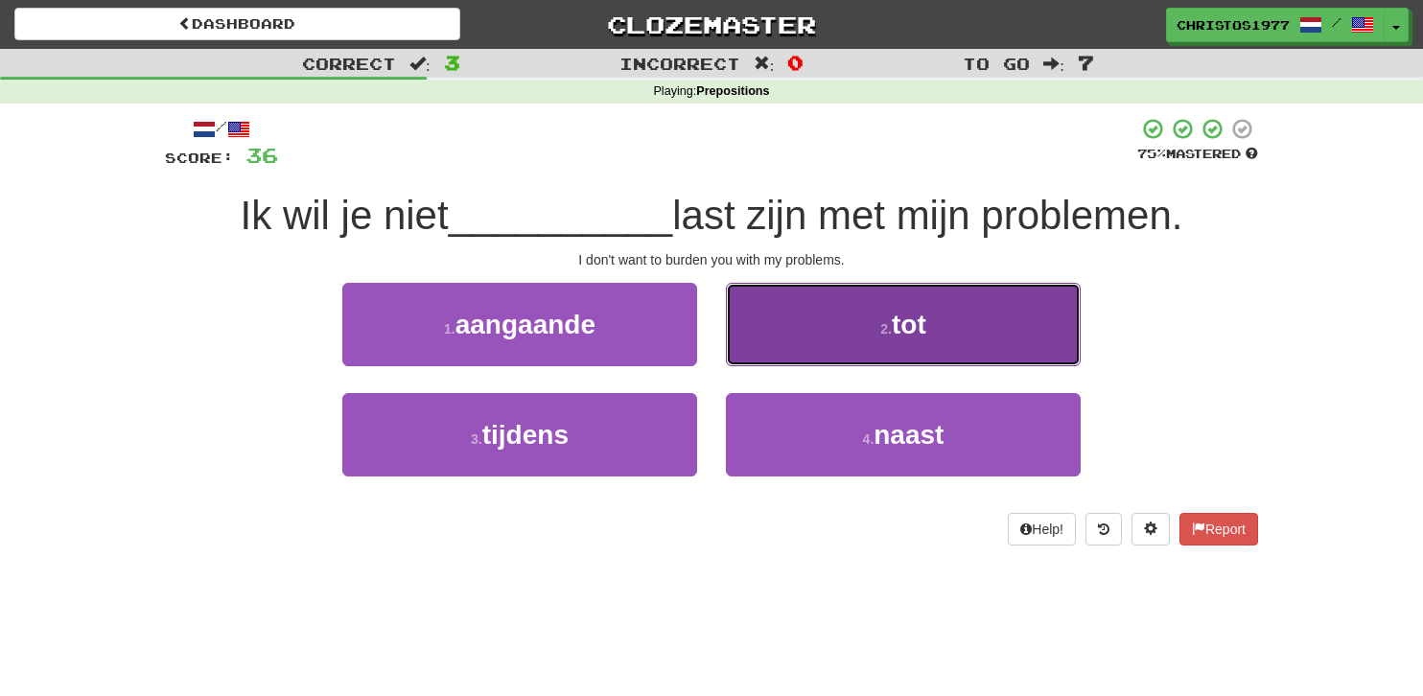
click at [904, 344] on button "2 . tot" at bounding box center [903, 324] width 355 height 83
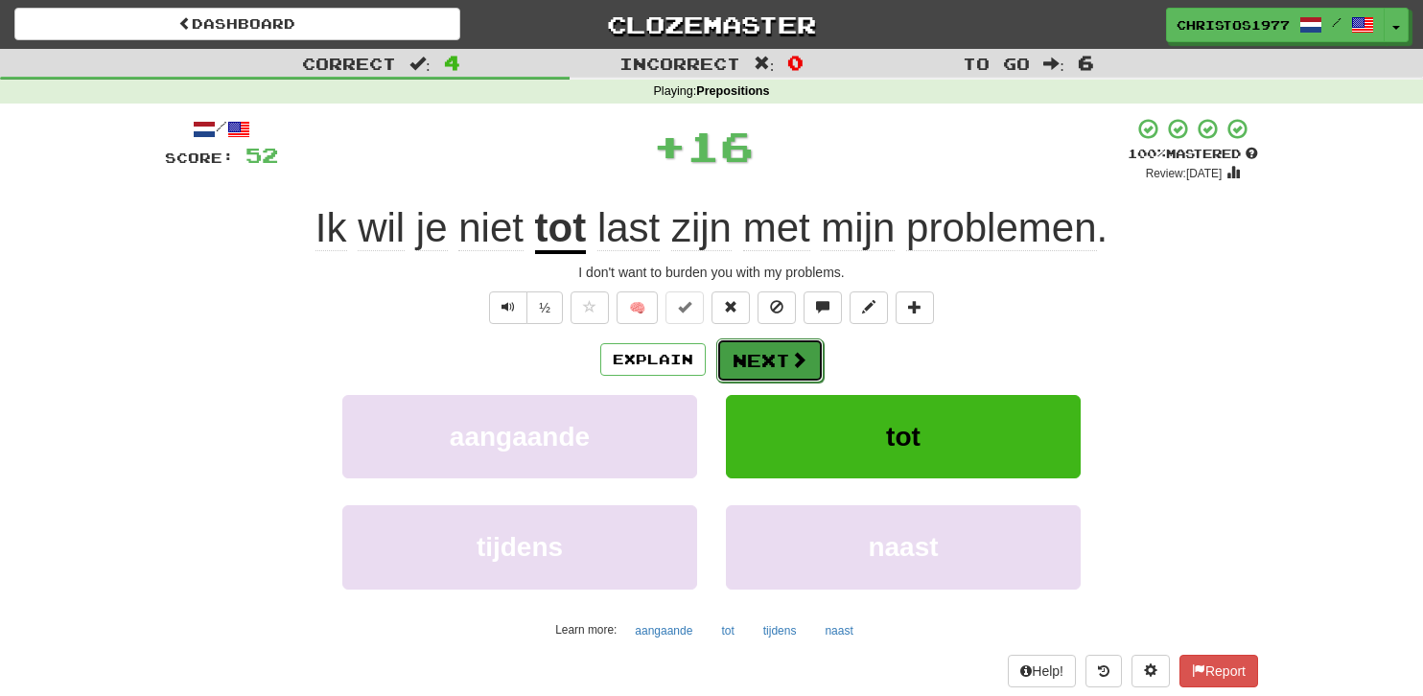
click at [794, 358] on span at bounding box center [798, 359] width 17 height 17
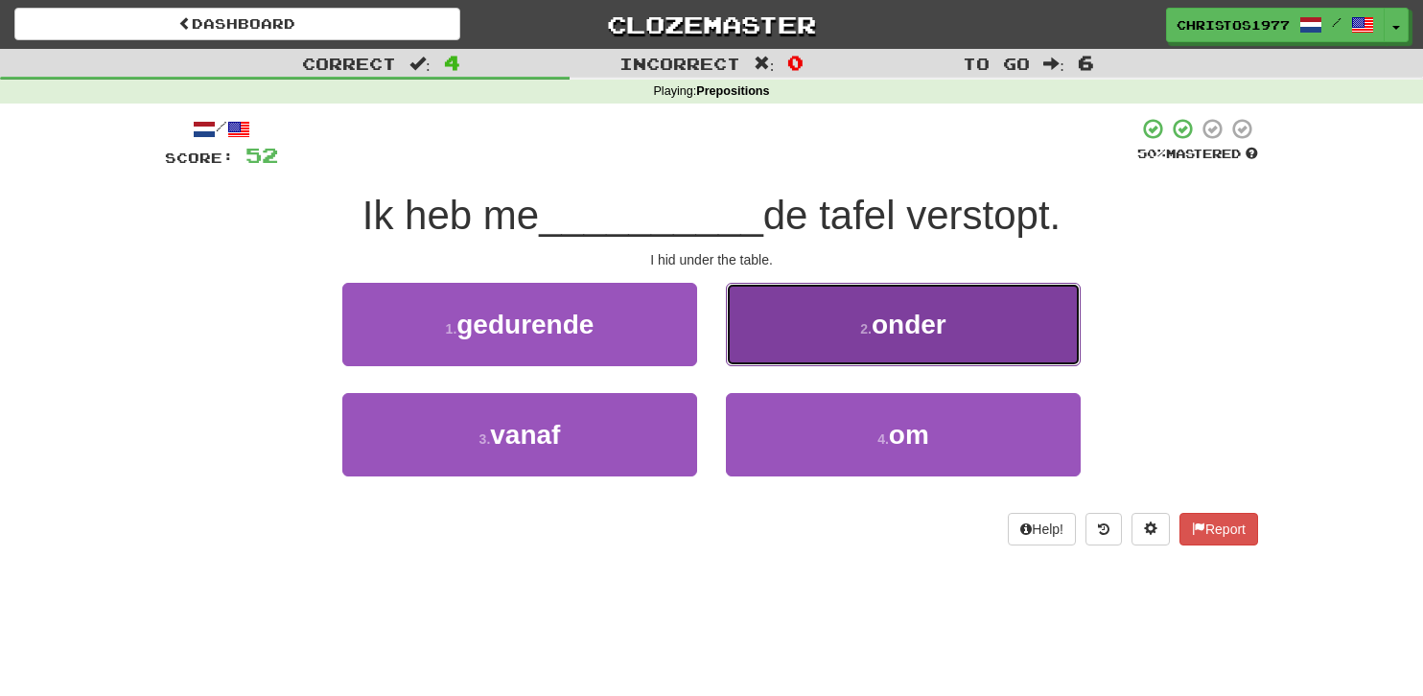
click at [897, 334] on span "onder" at bounding box center [909, 325] width 75 height 30
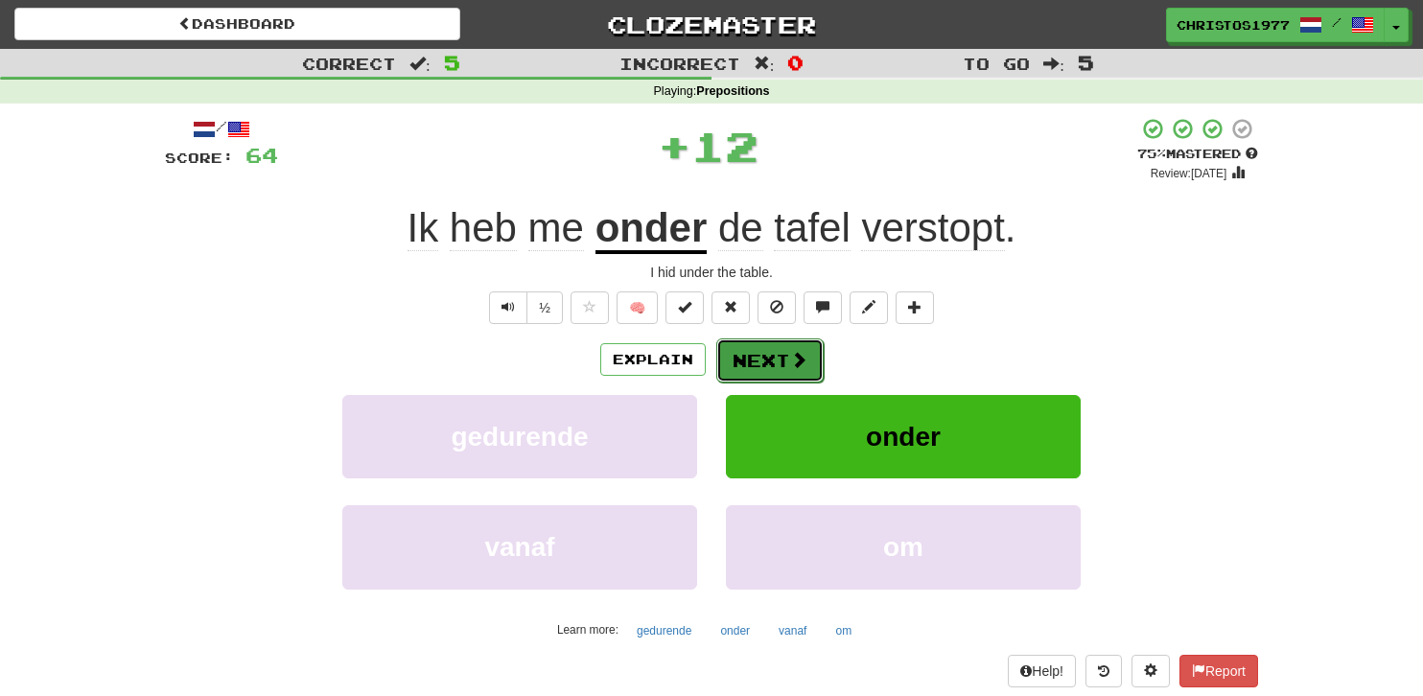
click at [765, 360] on button "Next" at bounding box center [769, 361] width 107 height 44
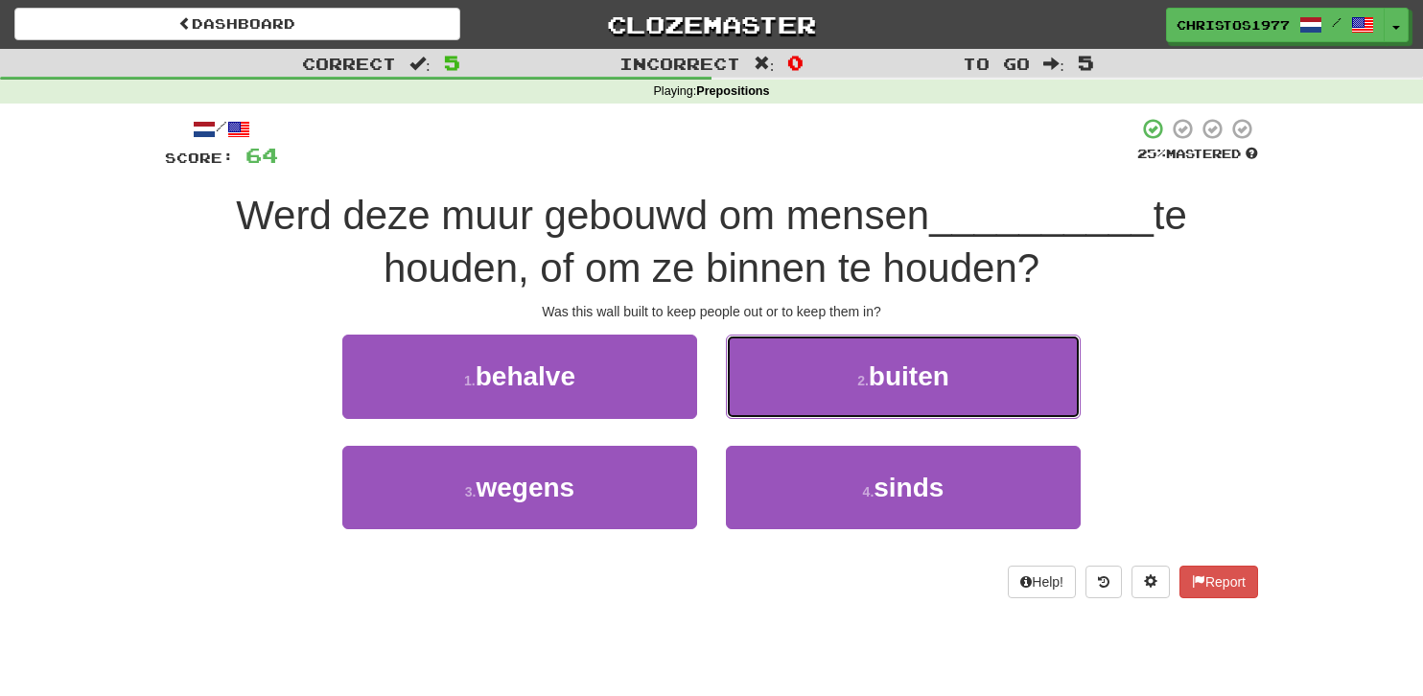
click at [924, 376] on span "buiten" at bounding box center [909, 377] width 81 height 30
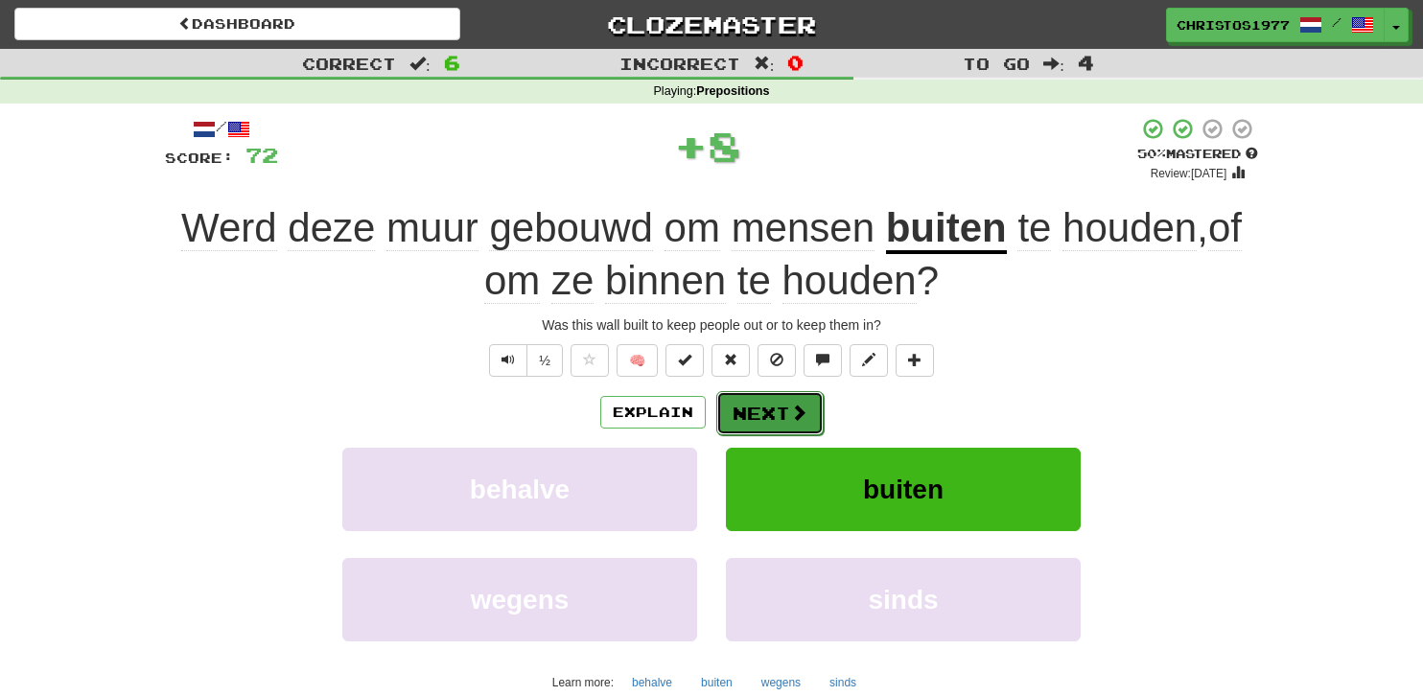
click at [778, 410] on button "Next" at bounding box center [769, 413] width 107 height 44
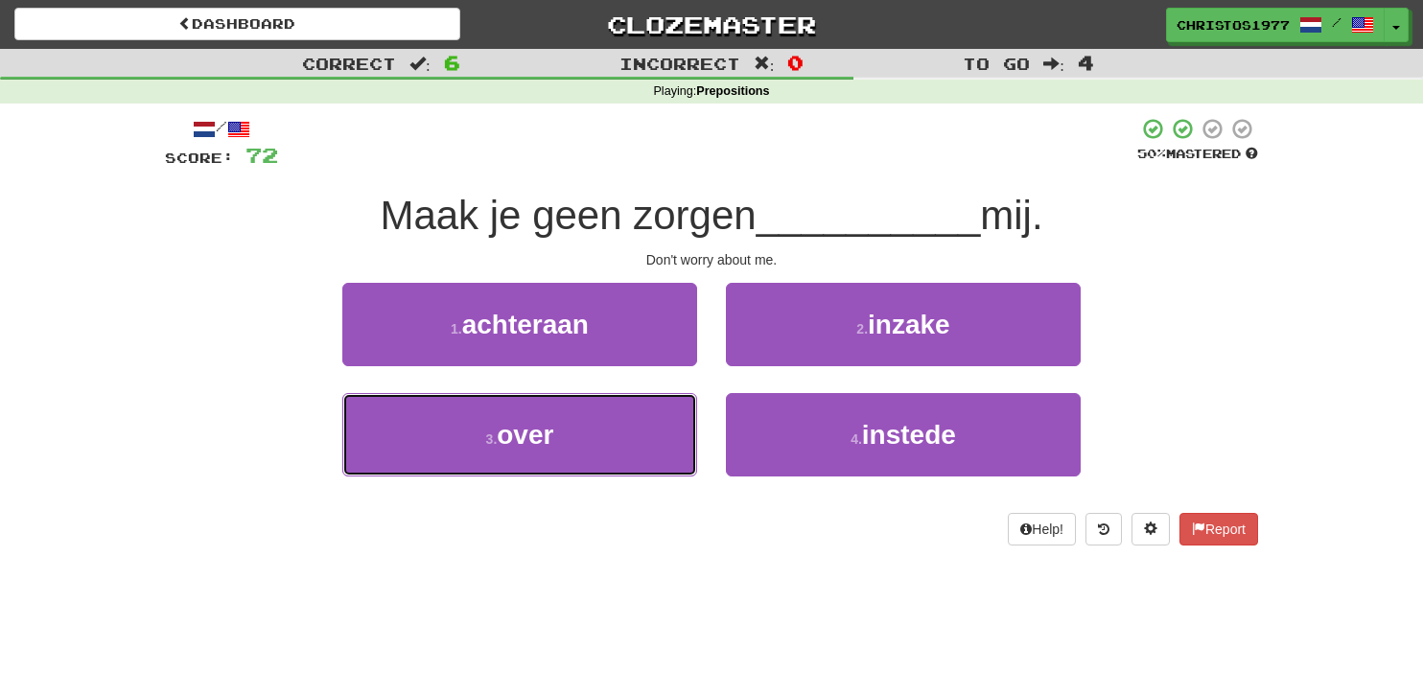
drag, startPoint x: 553, startPoint y: 447, endPoint x: 702, endPoint y: 408, distance: 153.8
click at [553, 447] on span "over" at bounding box center [525, 435] width 57 height 30
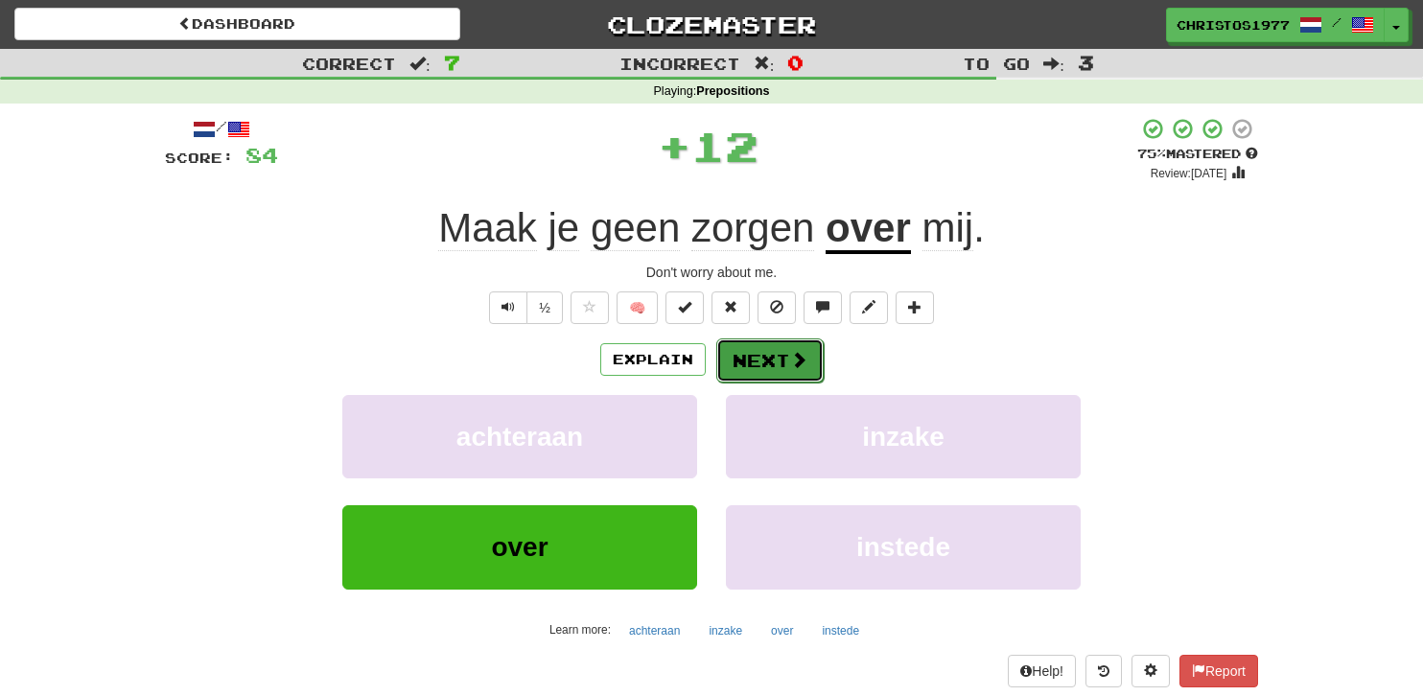
click at [756, 358] on button "Next" at bounding box center [769, 361] width 107 height 44
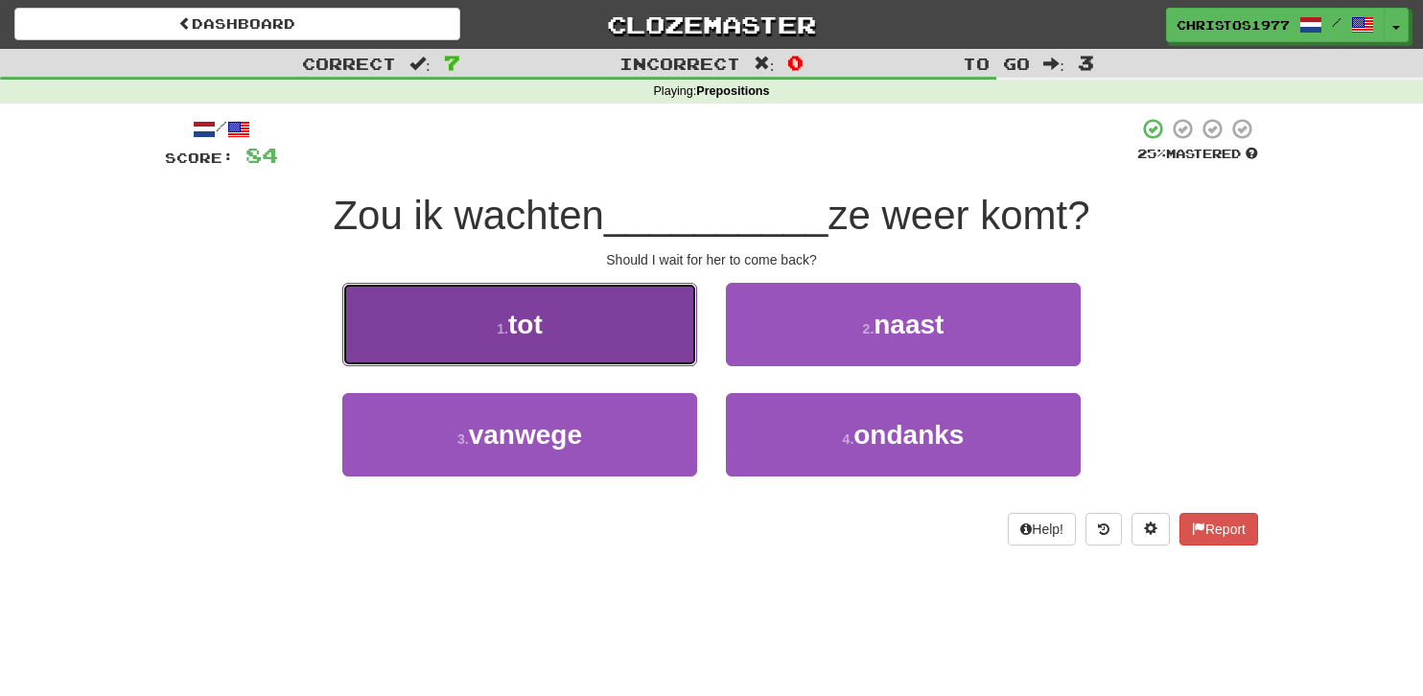
click at [599, 339] on button "1 . tot" at bounding box center [519, 324] width 355 height 83
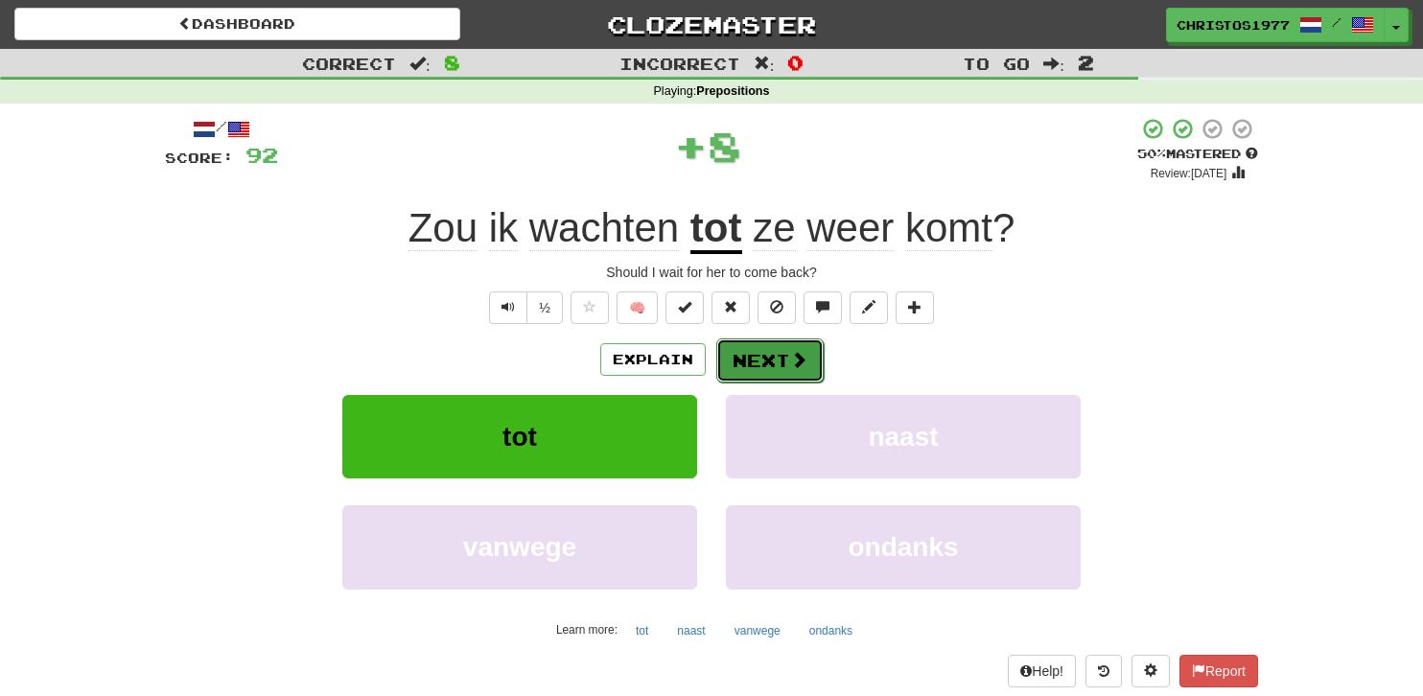
click at [740, 350] on button "Next" at bounding box center [769, 361] width 107 height 44
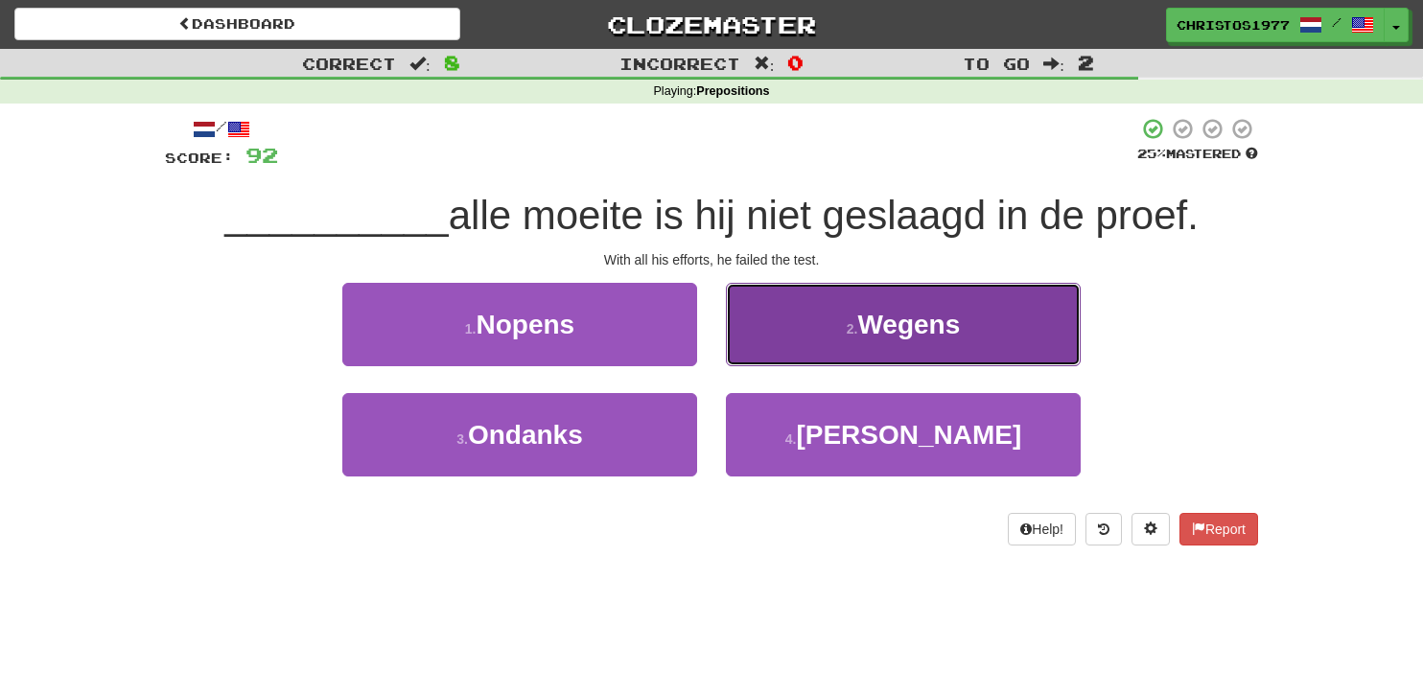
click at [879, 340] on button "2 . Wegens" at bounding box center [903, 324] width 355 height 83
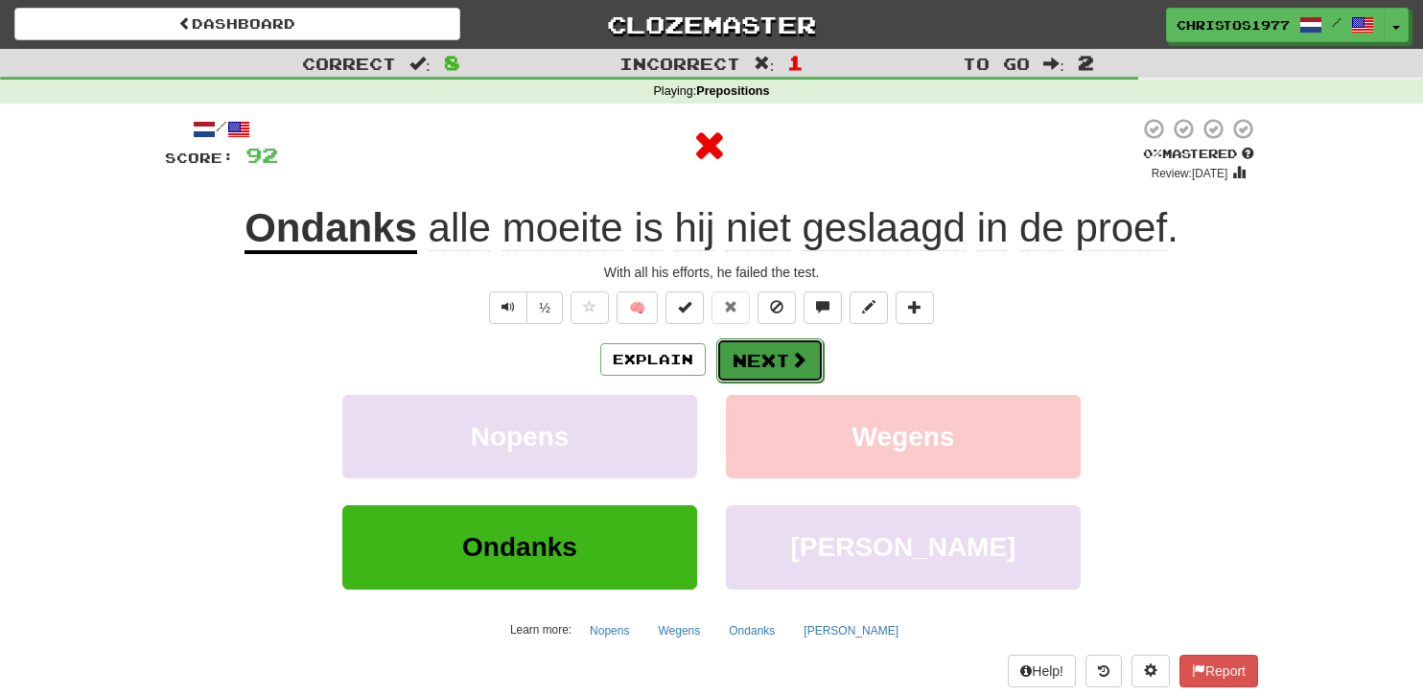
click at [740, 351] on button "Next" at bounding box center [769, 361] width 107 height 44
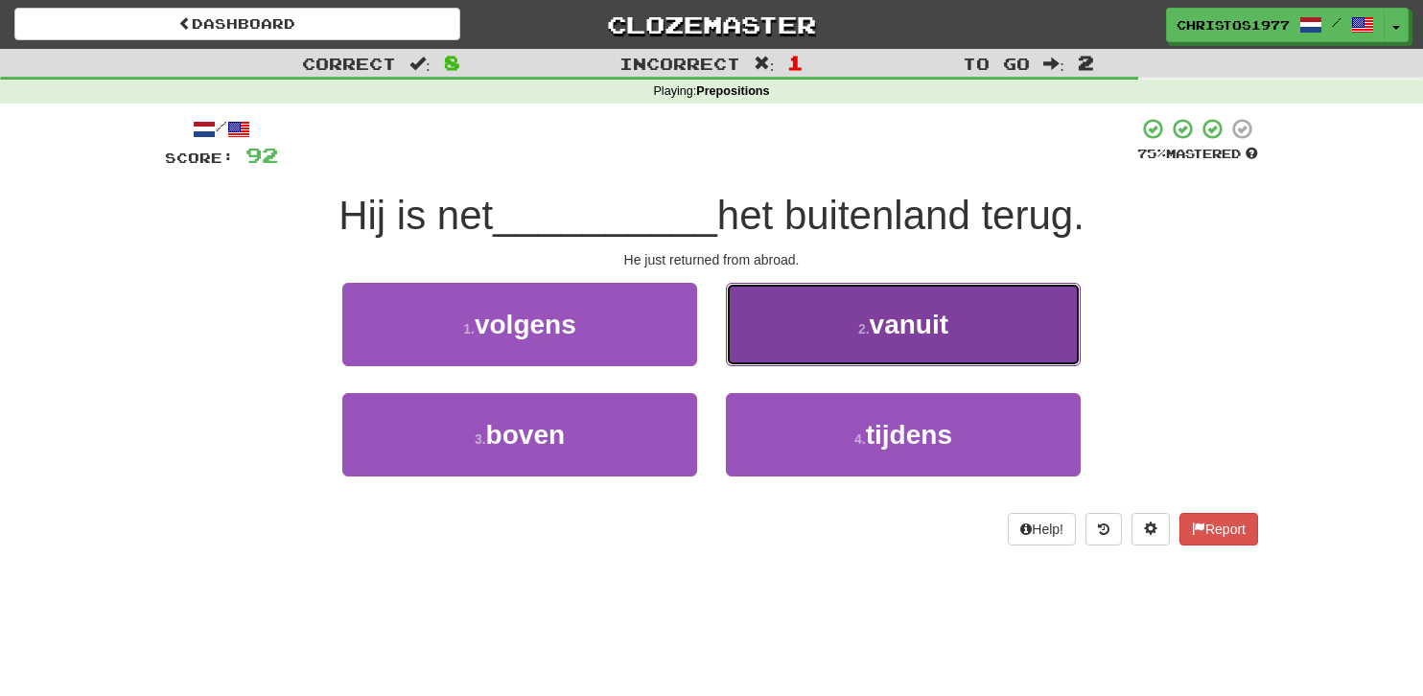
click at [911, 339] on button "2 . vanuit" at bounding box center [903, 324] width 355 height 83
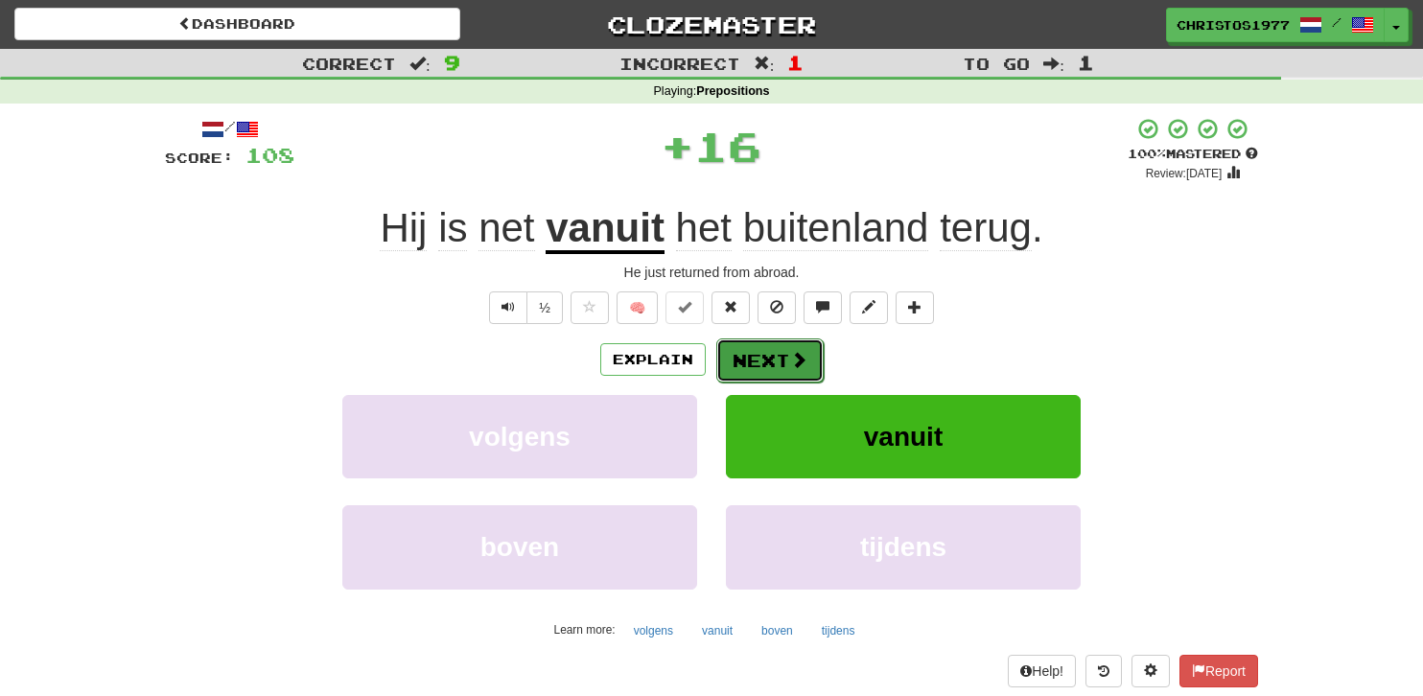
click at [775, 356] on button "Next" at bounding box center [769, 361] width 107 height 44
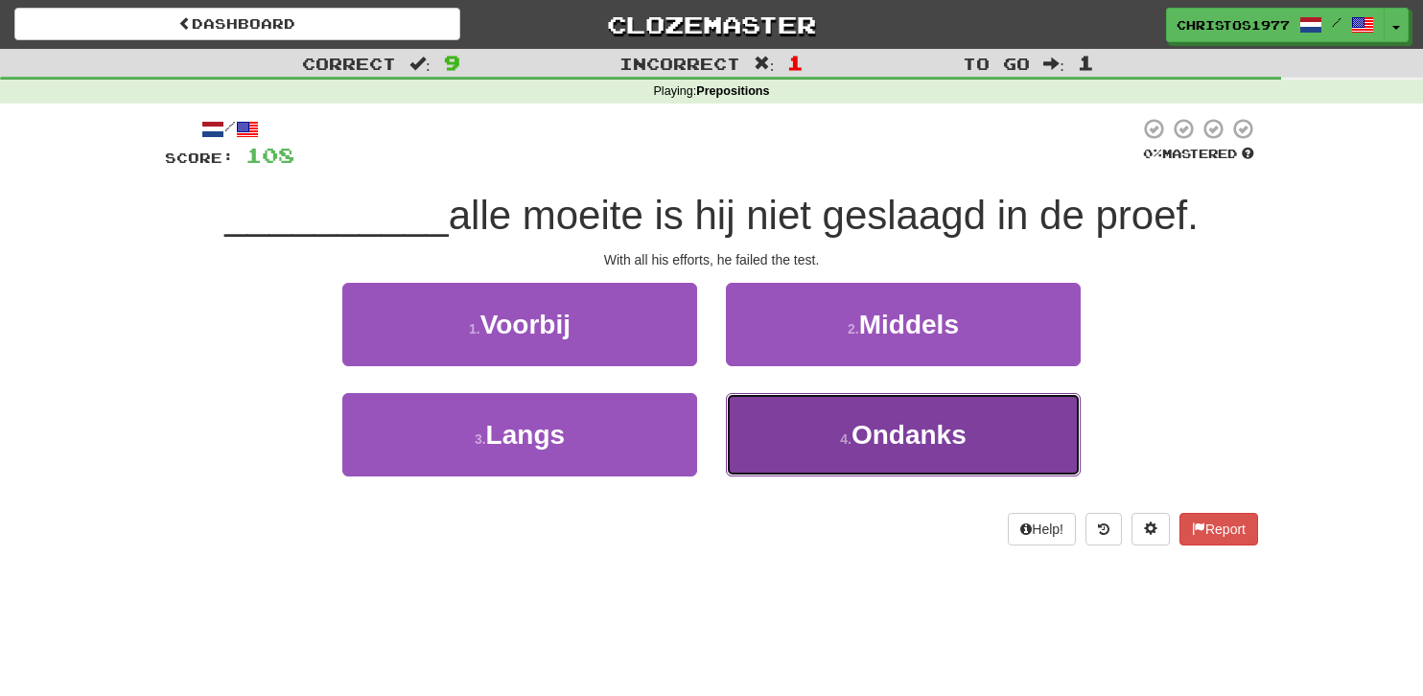
click at [854, 429] on span "Ondanks" at bounding box center [909, 435] width 115 height 30
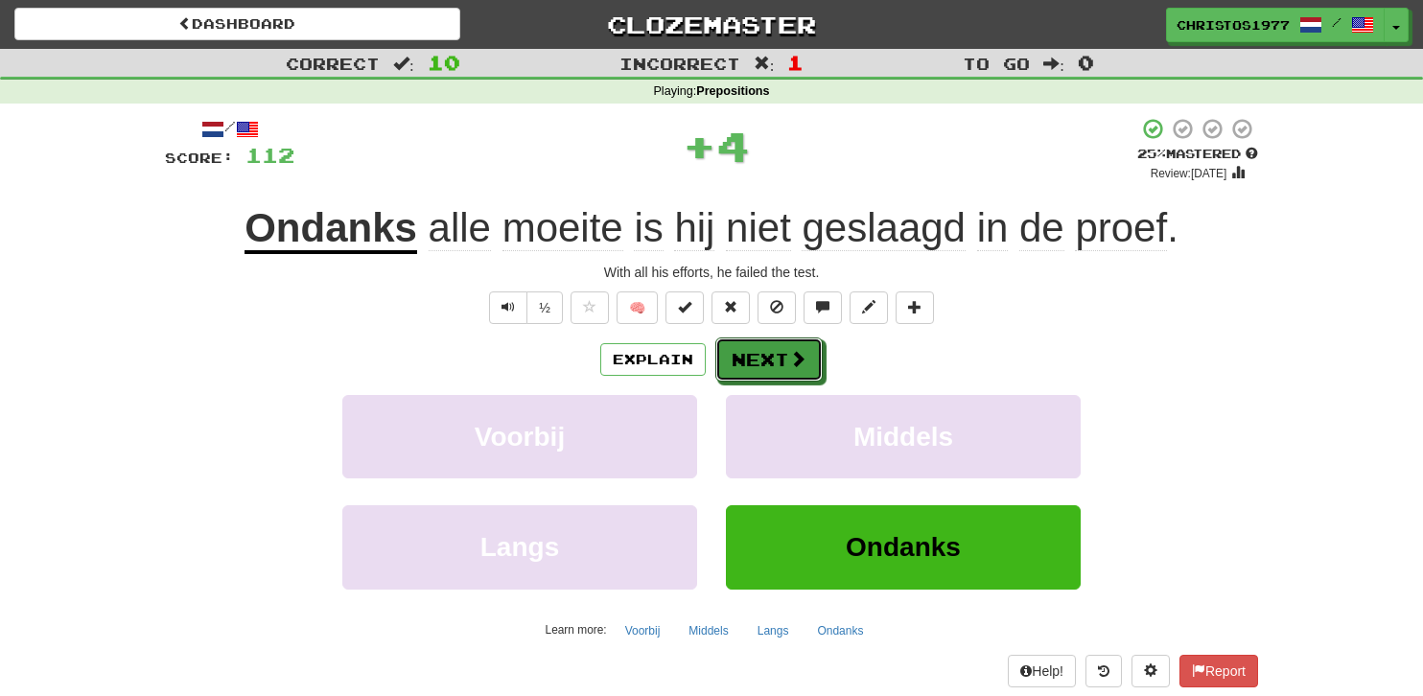
click at [751, 361] on button "Next" at bounding box center [768, 360] width 107 height 44
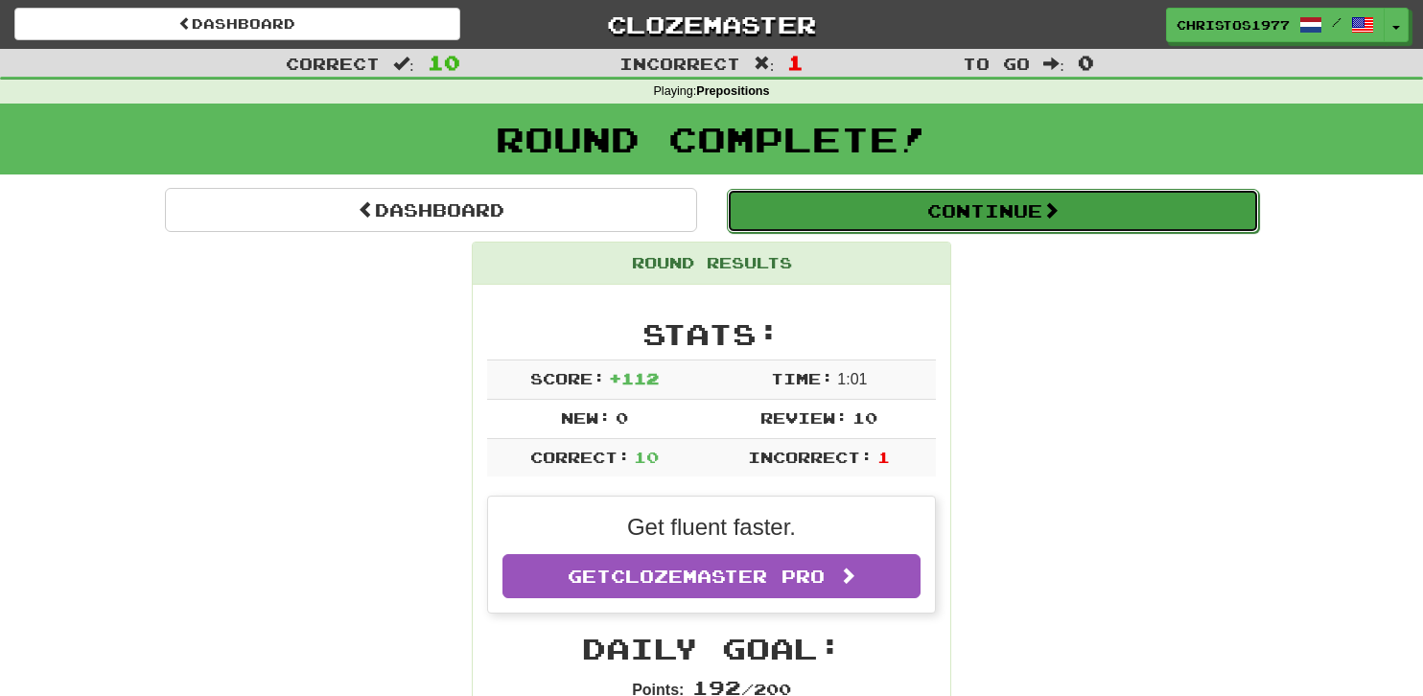
click at [982, 209] on button "Continue" at bounding box center [993, 211] width 532 height 44
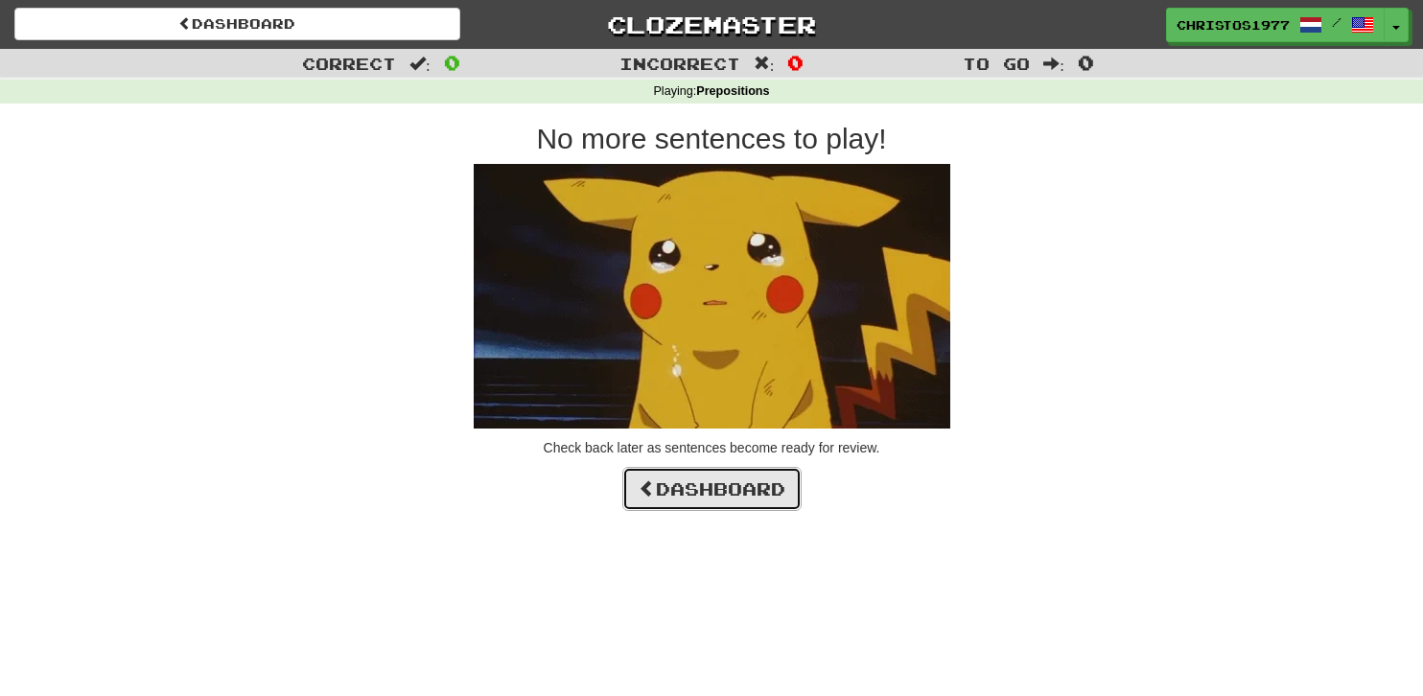
click at [679, 481] on link "Dashboard" at bounding box center [711, 489] width 179 height 44
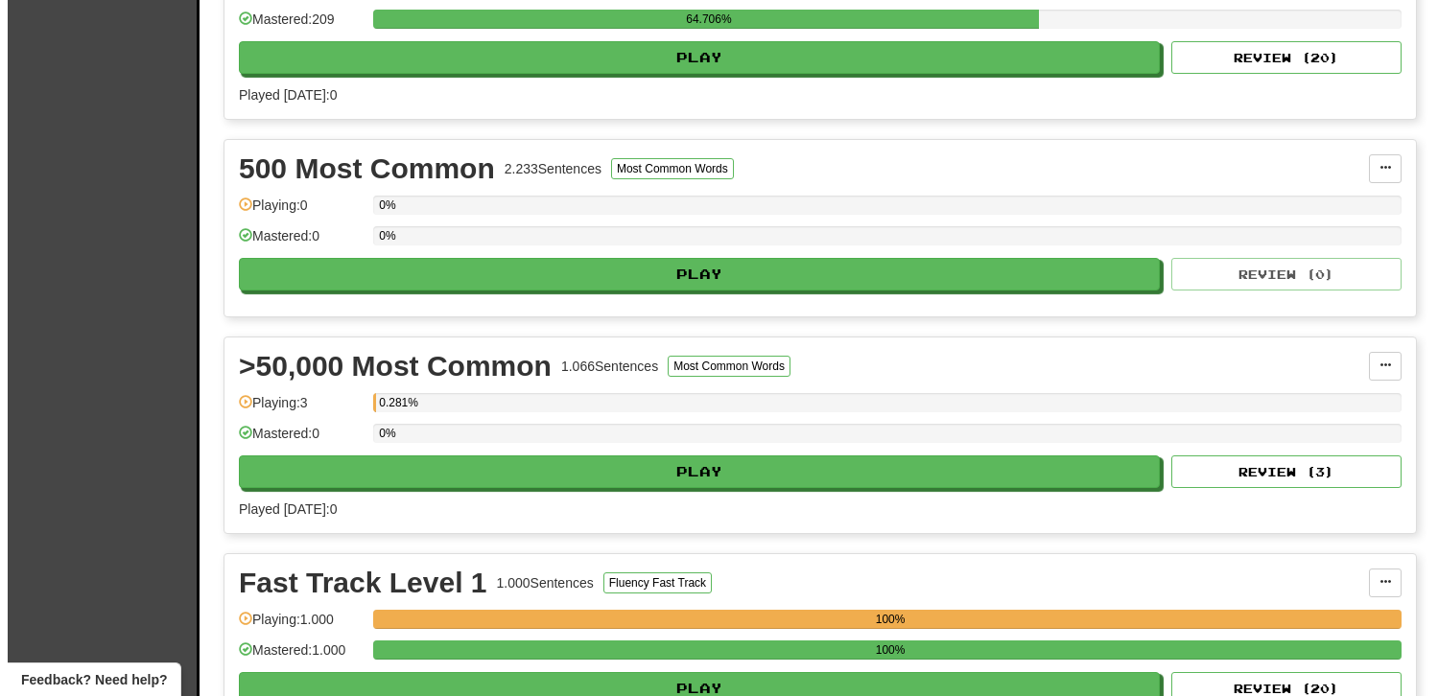
scroll to position [959, 0]
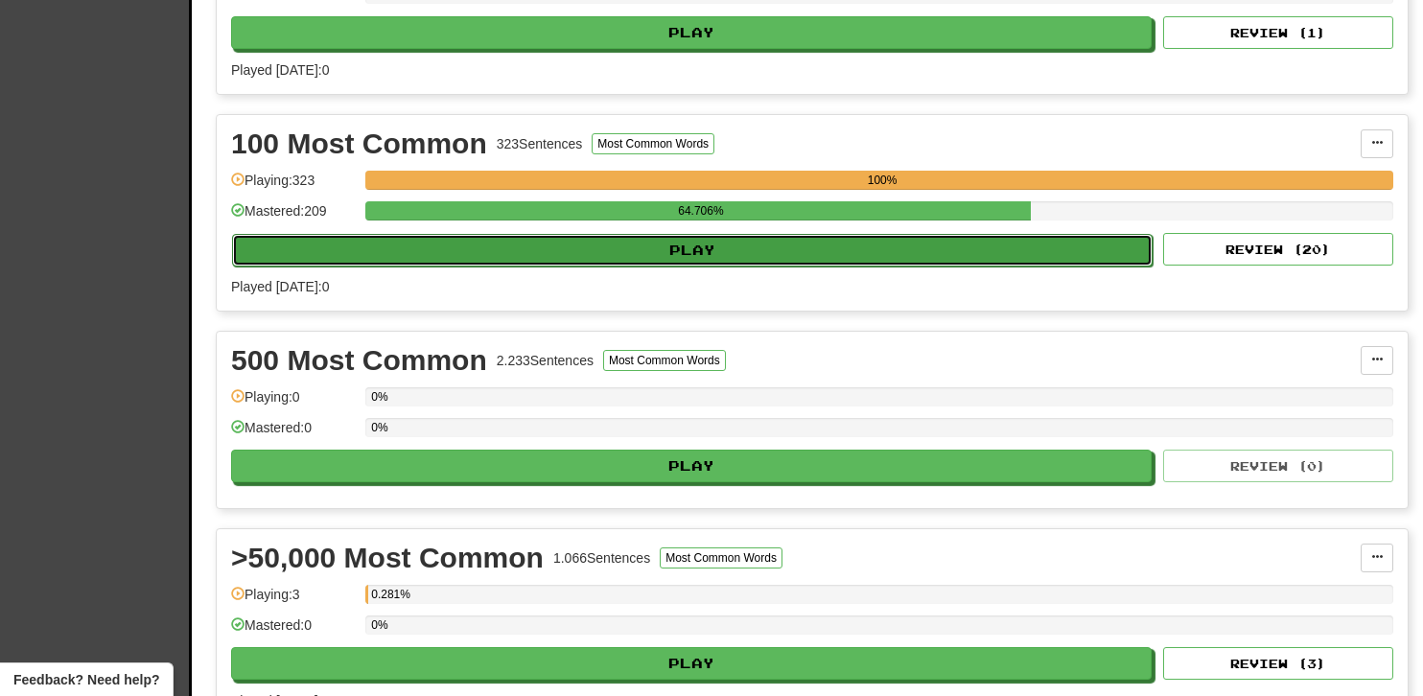
click at [659, 246] on button "Play" at bounding box center [692, 250] width 921 height 33
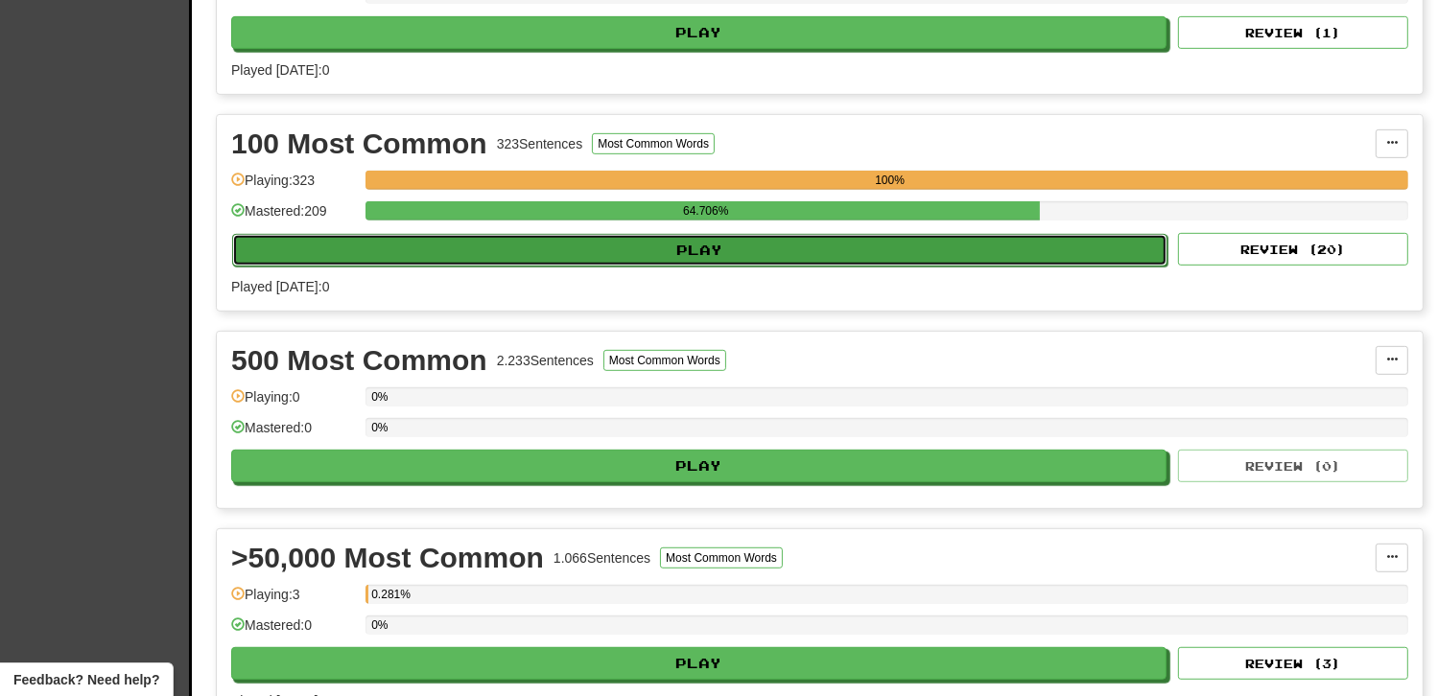
select select "**"
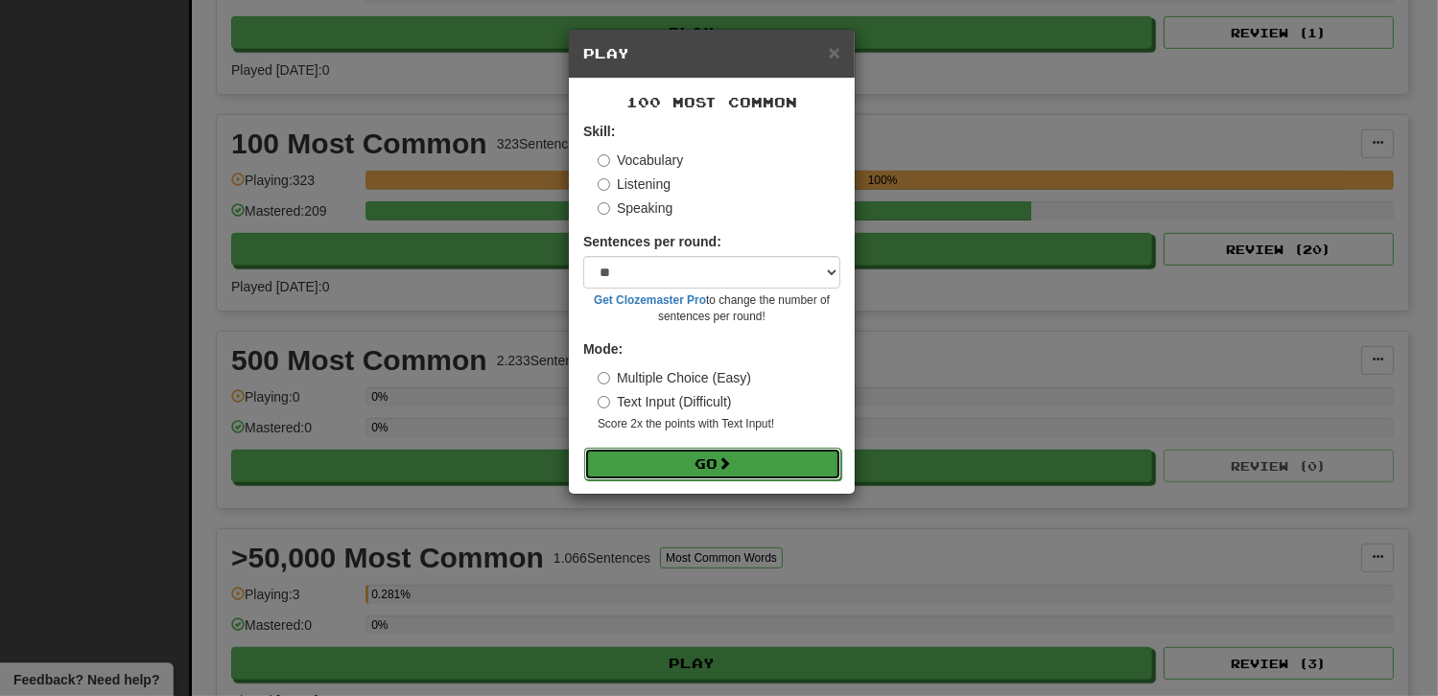
click at [715, 466] on button "Go" at bounding box center [712, 464] width 257 height 33
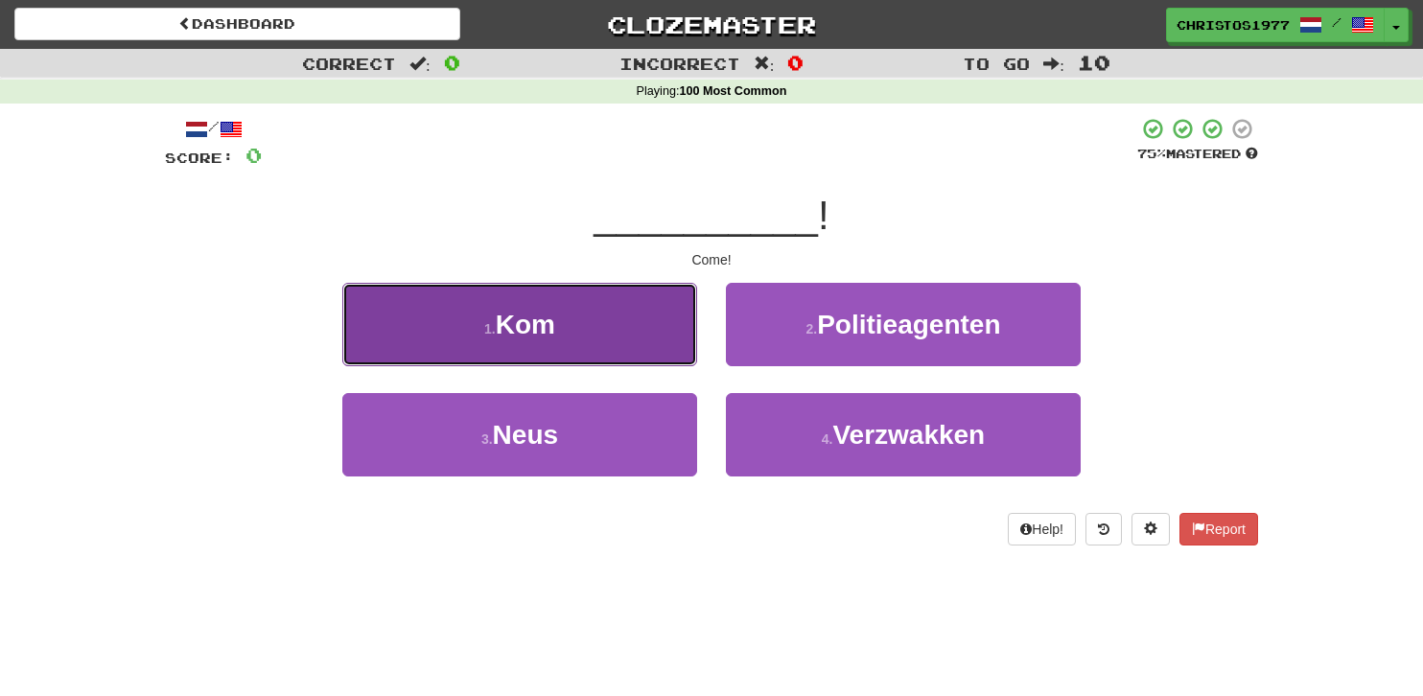
click at [557, 334] on button "1 . Kom" at bounding box center [519, 324] width 355 height 83
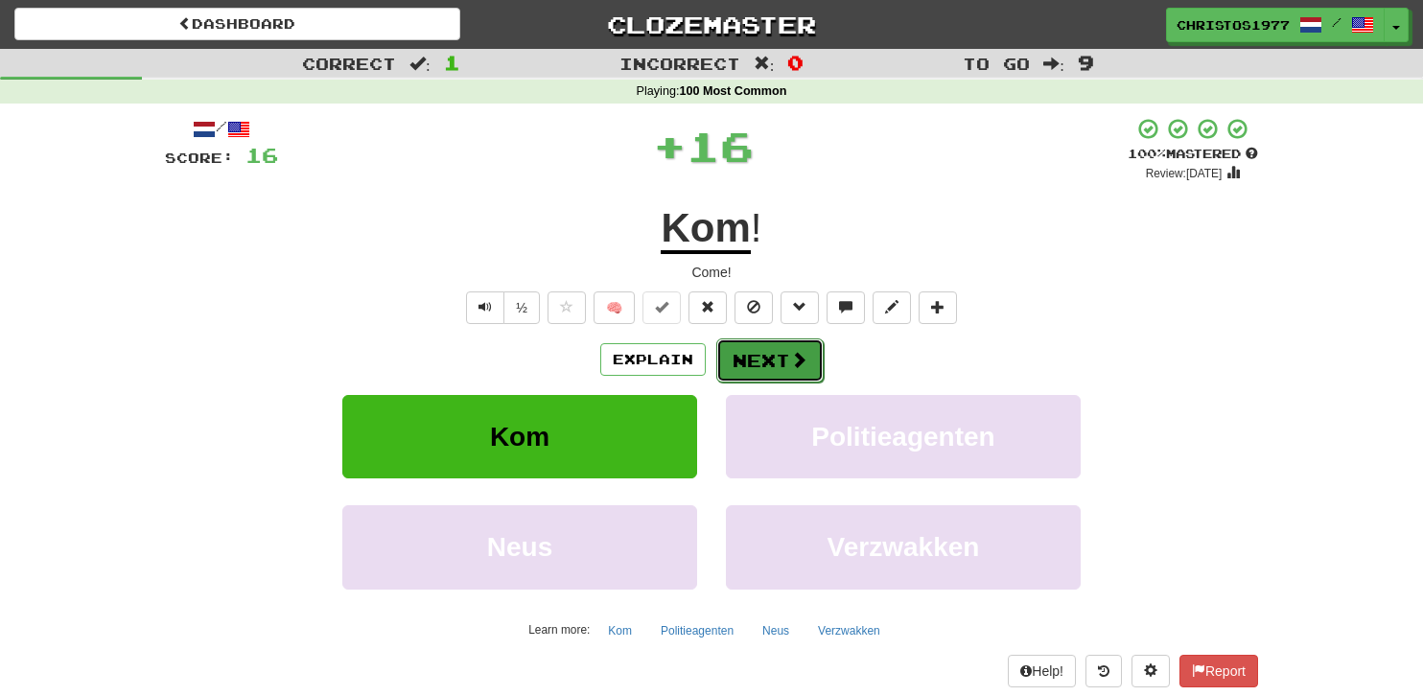
click at [760, 358] on button "Next" at bounding box center [769, 361] width 107 height 44
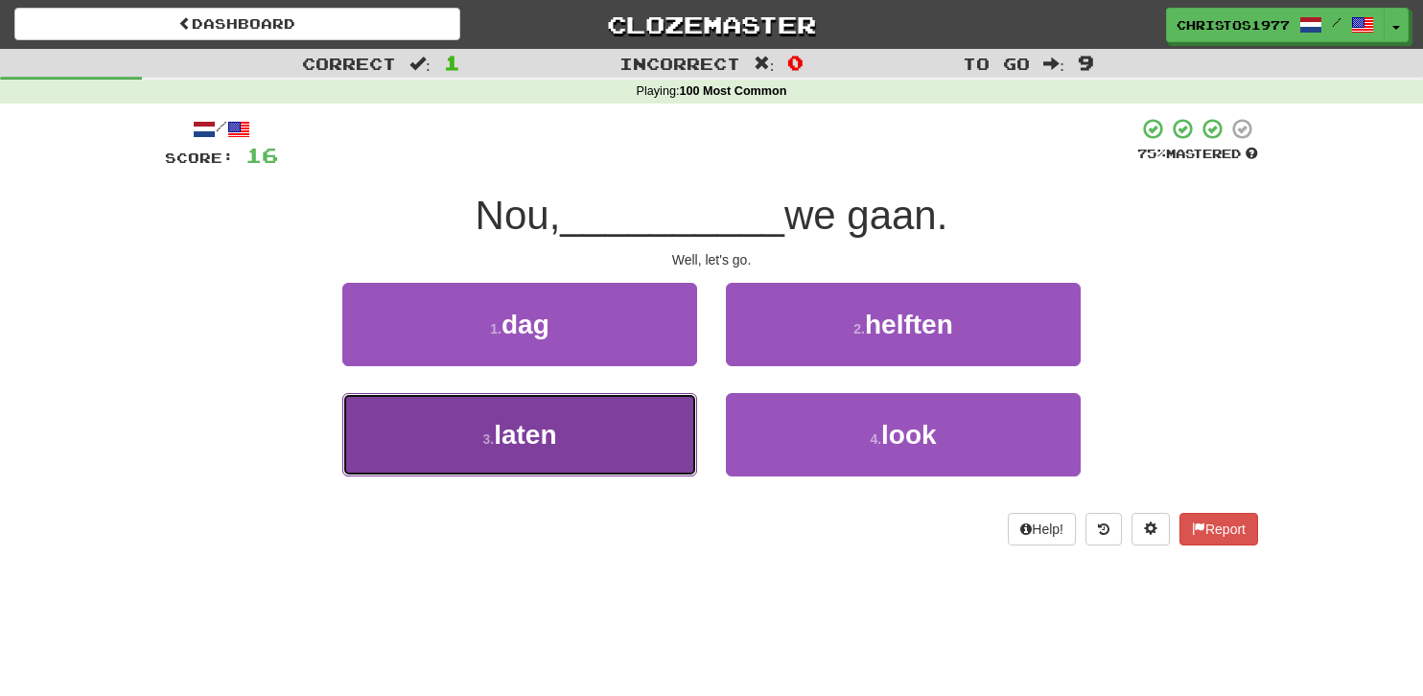
click at [529, 442] on span "laten" at bounding box center [525, 435] width 62 height 30
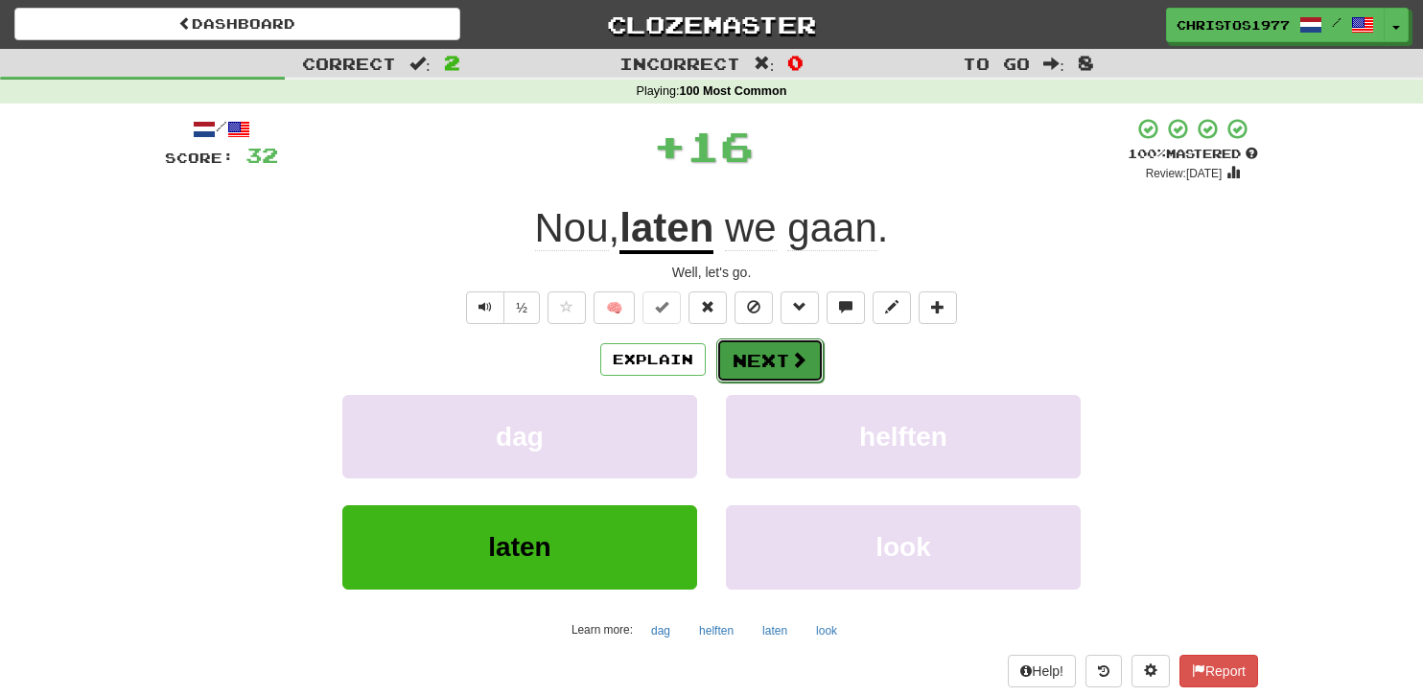
click at [771, 362] on button "Next" at bounding box center [769, 361] width 107 height 44
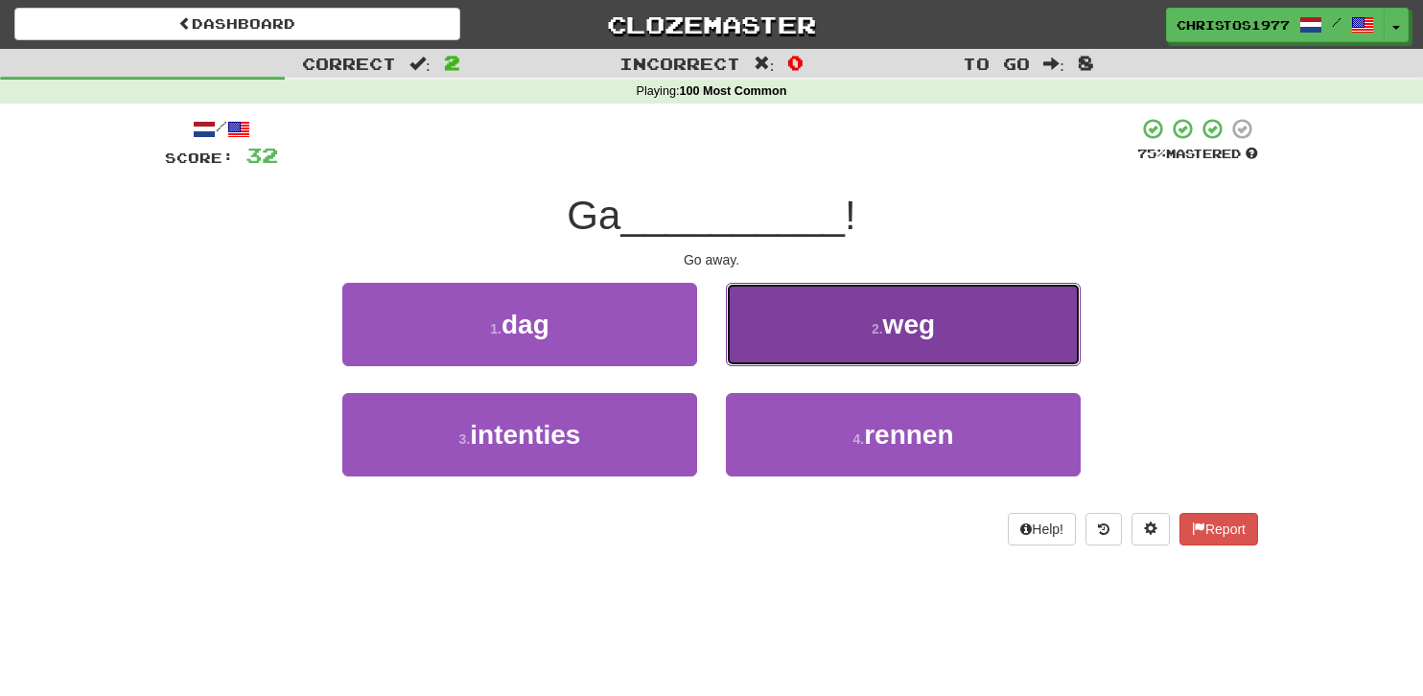
click at [855, 347] on button "2 . weg" at bounding box center [903, 324] width 355 height 83
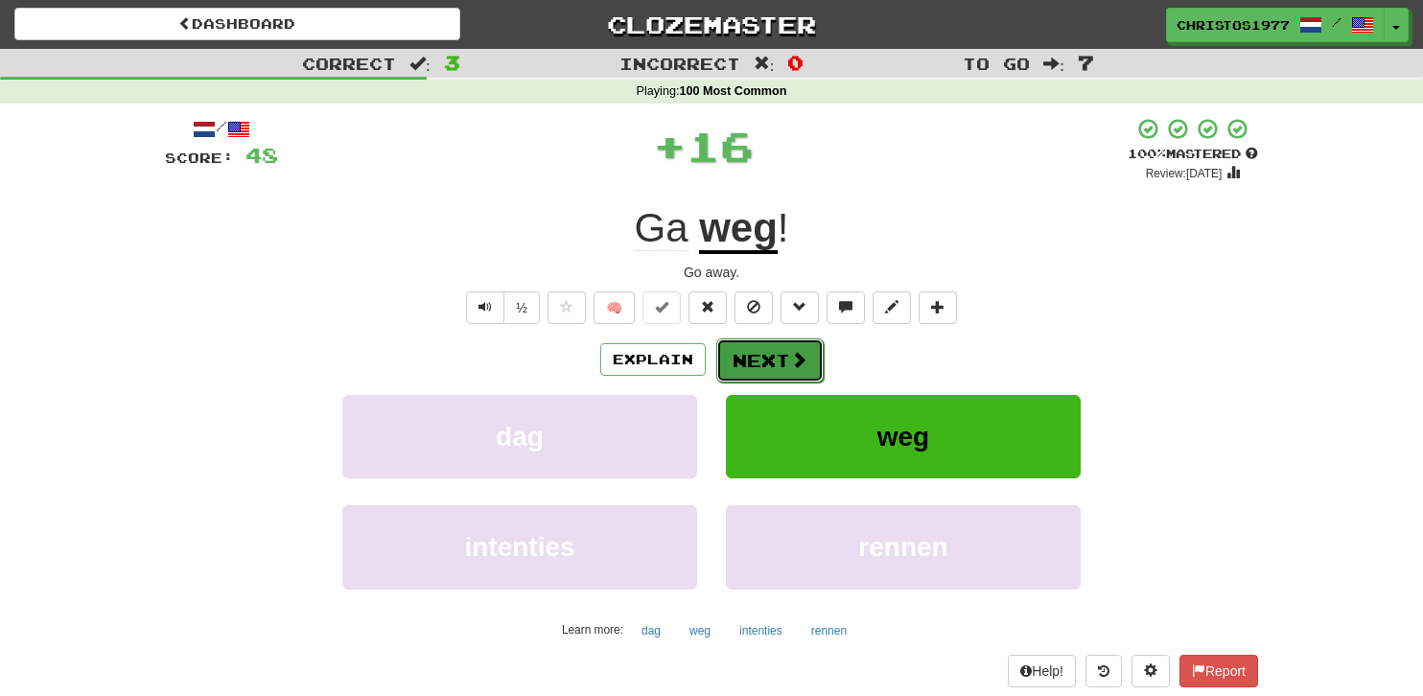
click at [758, 365] on button "Next" at bounding box center [769, 361] width 107 height 44
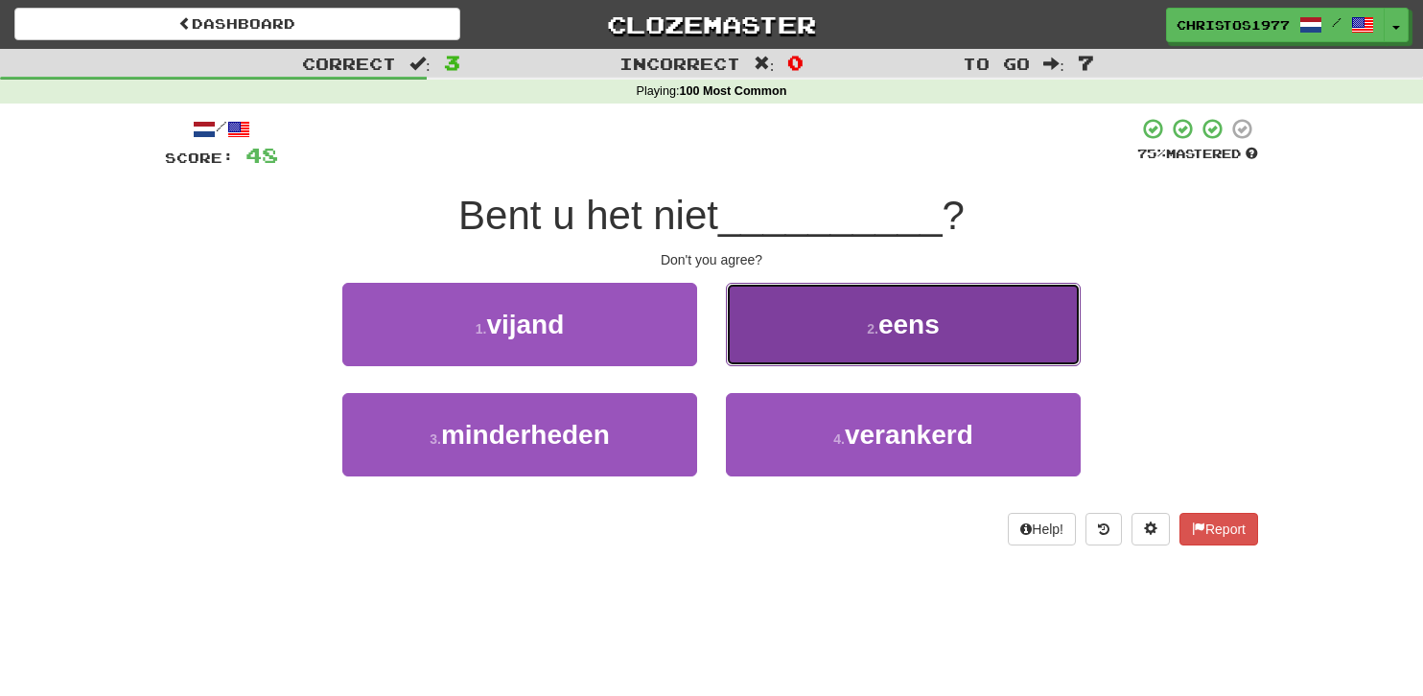
click at [844, 356] on button "2 . eens" at bounding box center [903, 324] width 355 height 83
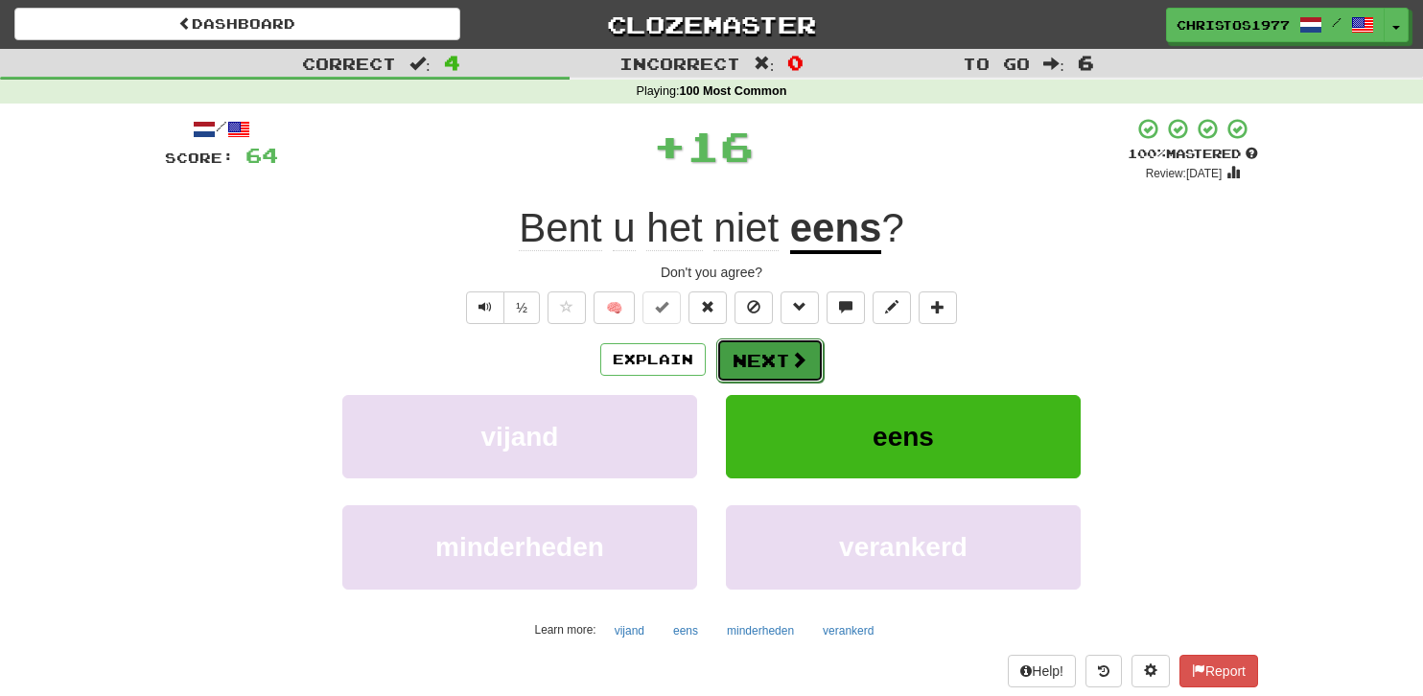
click at [754, 361] on button "Next" at bounding box center [769, 361] width 107 height 44
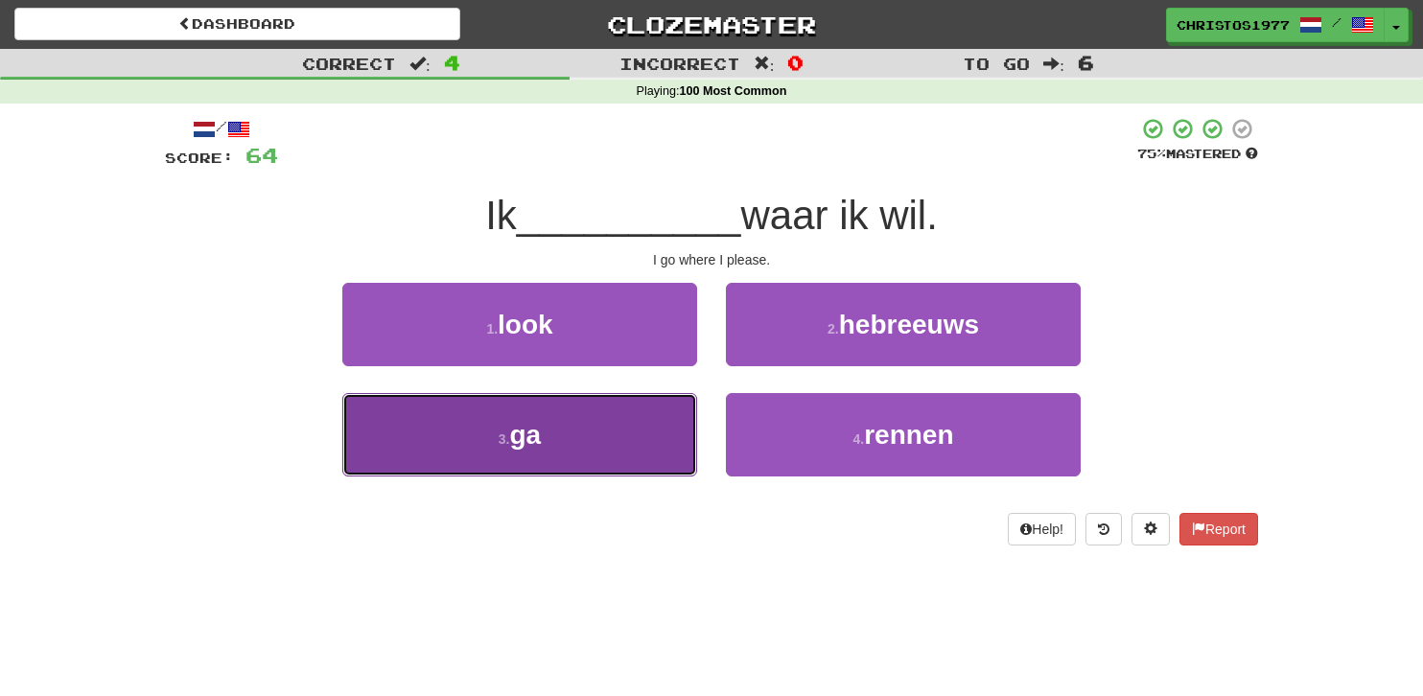
click at [572, 434] on button "3 . ga" at bounding box center [519, 434] width 355 height 83
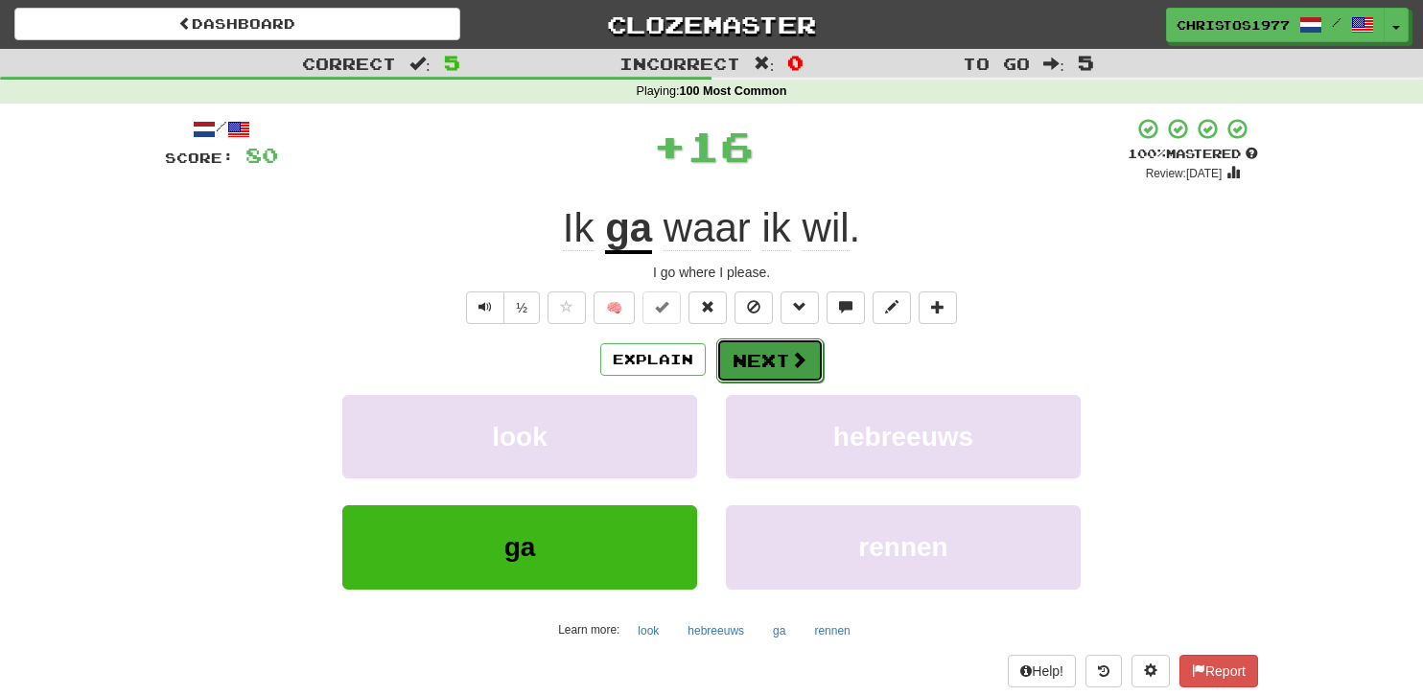
click at [743, 360] on button "Next" at bounding box center [769, 361] width 107 height 44
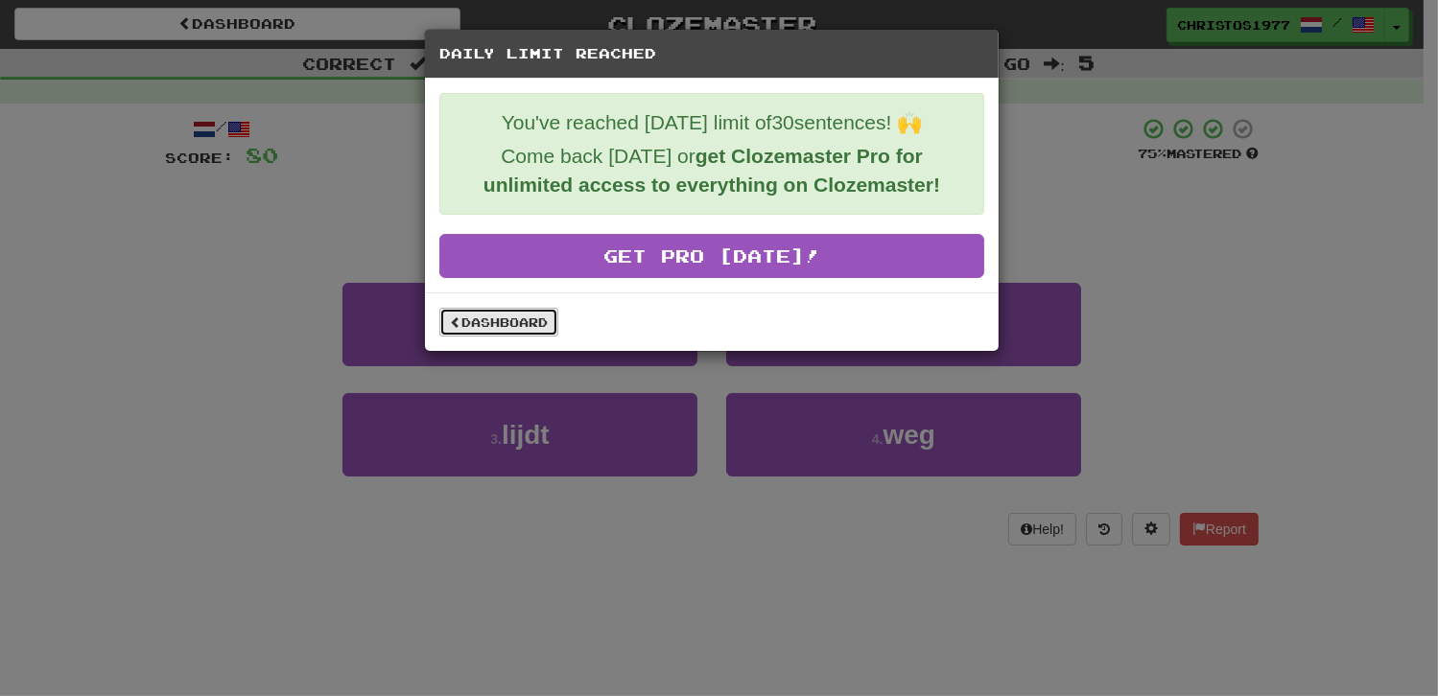
click at [502, 321] on link "Dashboard" at bounding box center [498, 322] width 119 height 29
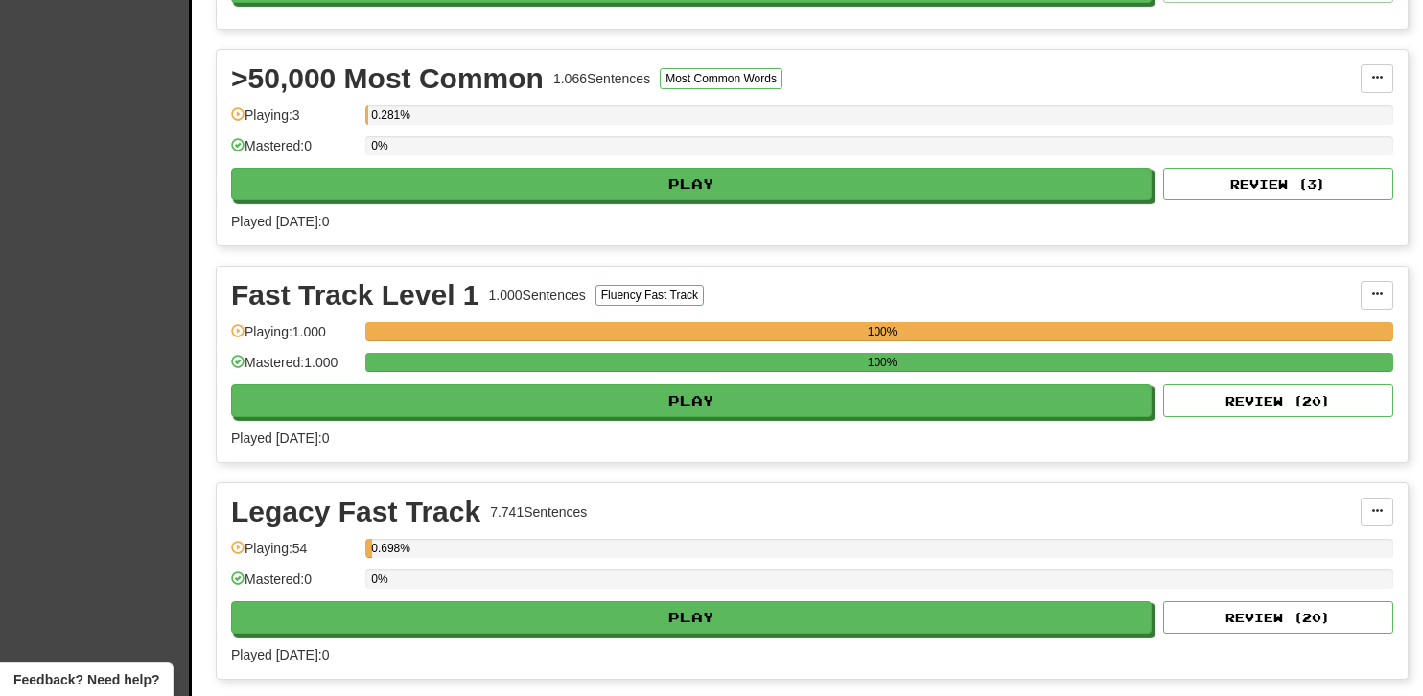
scroll to position [1726, 0]
